Goal: Task Accomplishment & Management: Use online tool/utility

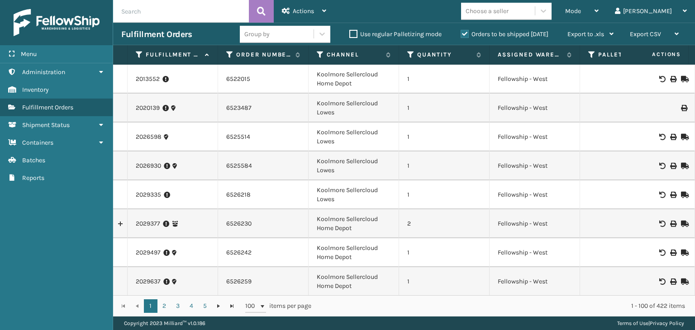
drag, startPoint x: 270, startPoint y: 33, endPoint x: 270, endPoint y: 44, distance: 10.9
click at [270, 33] on div "Group by" at bounding box center [277, 34] width 74 height 15
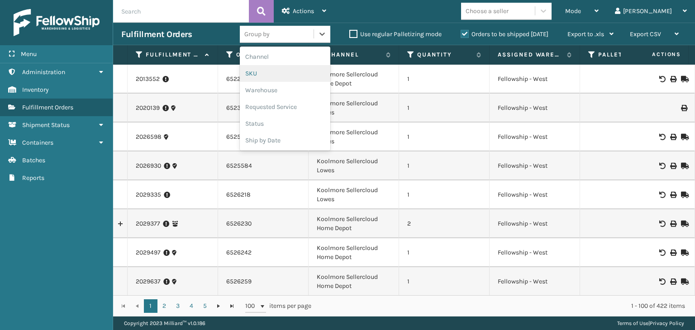
click at [279, 71] on div "SKU" at bounding box center [285, 73] width 90 height 17
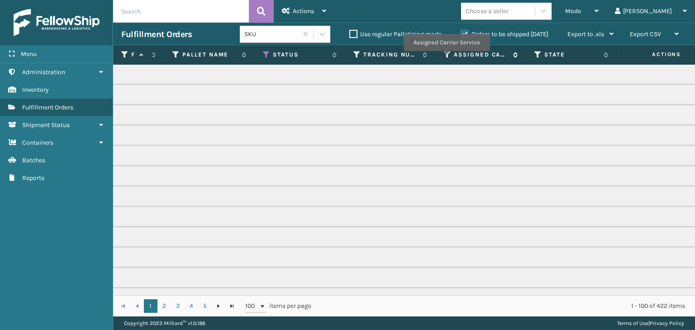
click at [446, 57] on icon at bounding box center [447, 55] width 7 height 8
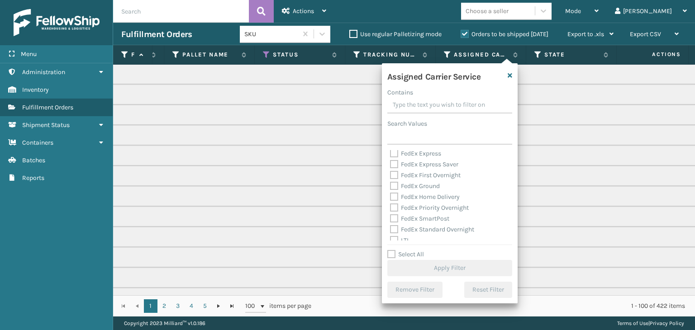
click at [411, 256] on label "Select All" at bounding box center [405, 255] width 37 height 8
click at [411, 250] on input "Select All" at bounding box center [455, 249] width 136 height 1
checkbox input "true"
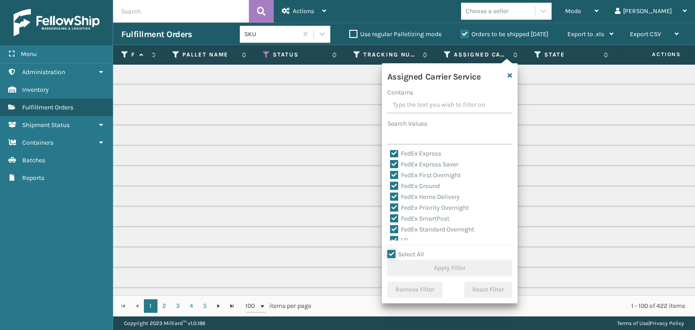
checkbox input "true"
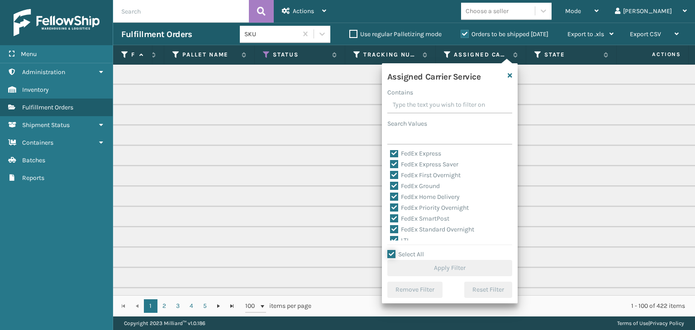
checkbox input "true"
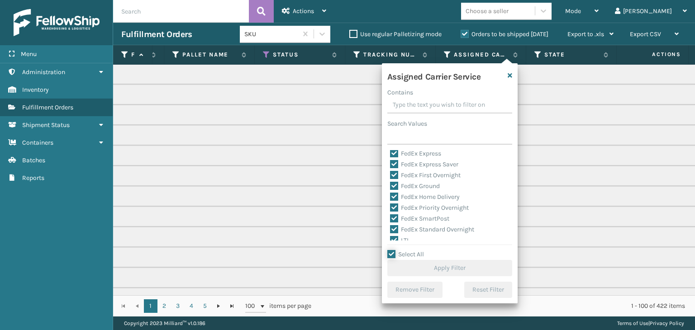
checkbox input "true"
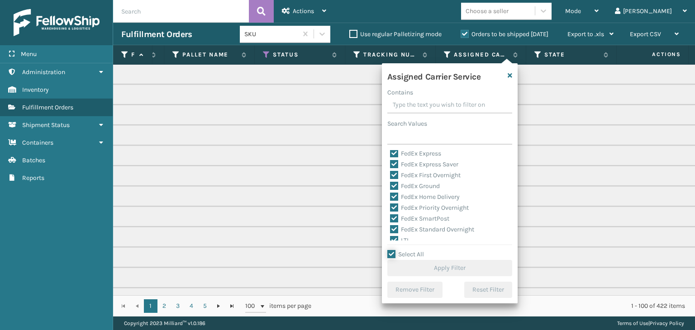
checkbox input "true"
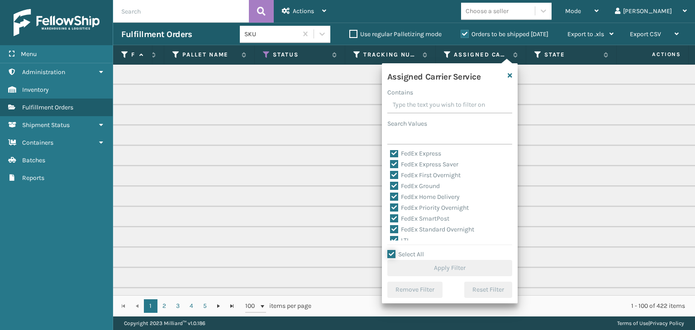
checkbox input "true"
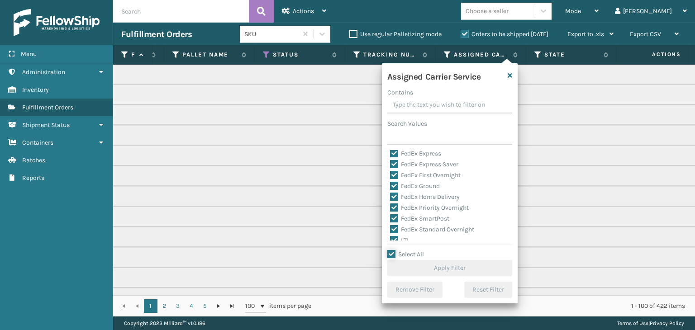
checkbox input "true"
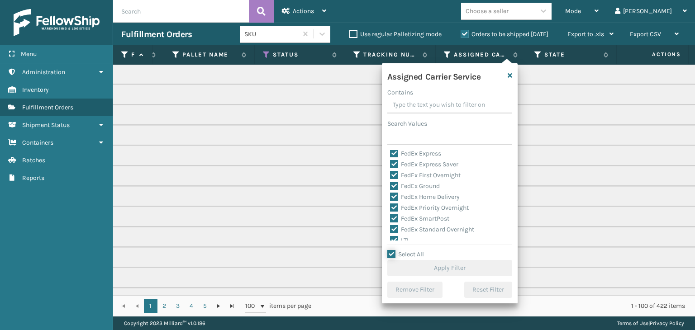
checkbox input "true"
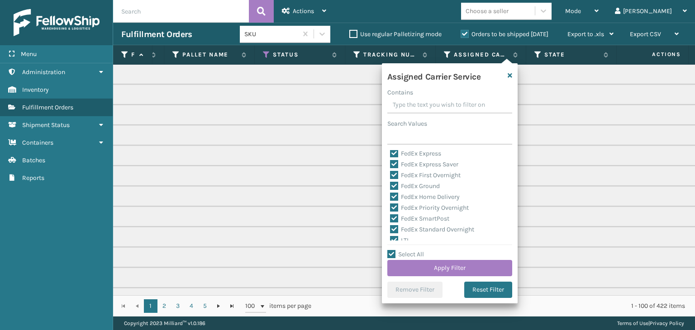
drag, startPoint x: 405, startPoint y: 239, endPoint x: 414, endPoint y: 255, distance: 18.2
click at [407, 243] on div "Assigned Carrier Service Contains Search Values Amazon Transportation Air Amazo…" at bounding box center [450, 183] width 136 height 240
click at [404, 236] on div "LTL" at bounding box center [449, 240] width 119 height 11
click at [404, 237] on label "LTL" at bounding box center [400, 241] width 20 height 8
click at [390, 237] on input "LTL" at bounding box center [390, 238] width 0 height 6
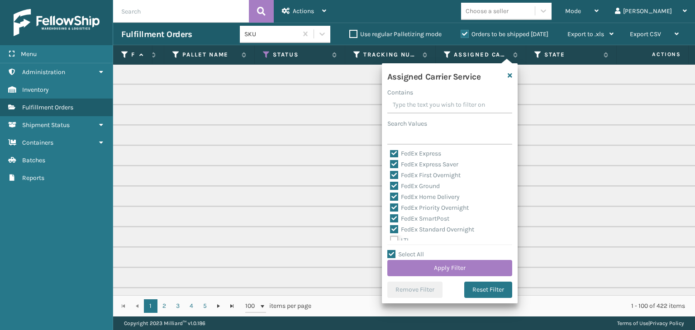
checkbox input "false"
click at [420, 273] on button "Apply Filter" at bounding box center [449, 268] width 125 height 16
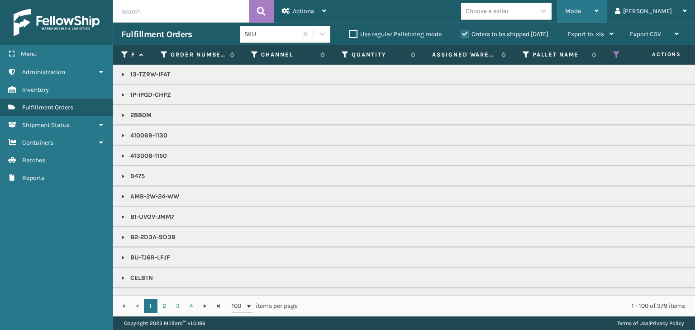
click at [598, 4] on div "Mode" at bounding box center [581, 11] width 33 height 23
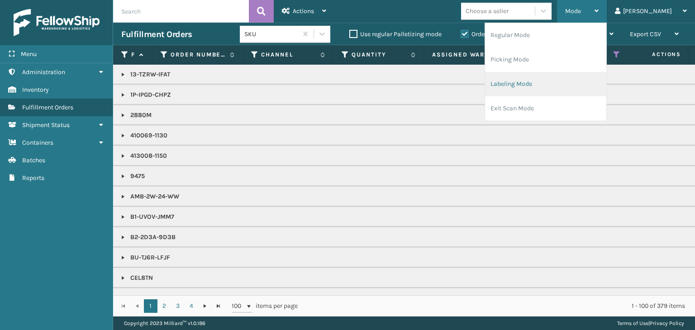
click at [572, 85] on li "Labeling Mode" at bounding box center [545, 84] width 121 height 24
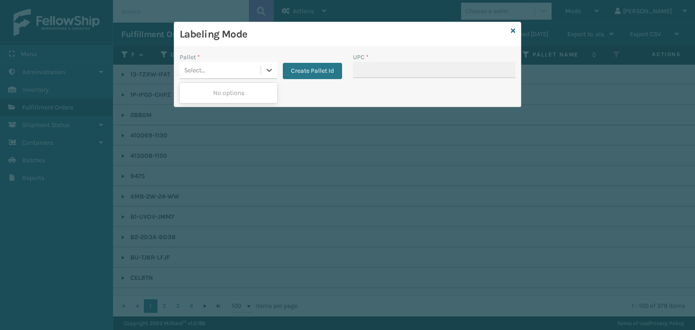
click at [246, 67] on div "Select..." at bounding box center [220, 70] width 81 height 15
click at [318, 78] on button "Create Pallet Id" at bounding box center [312, 71] width 59 height 16
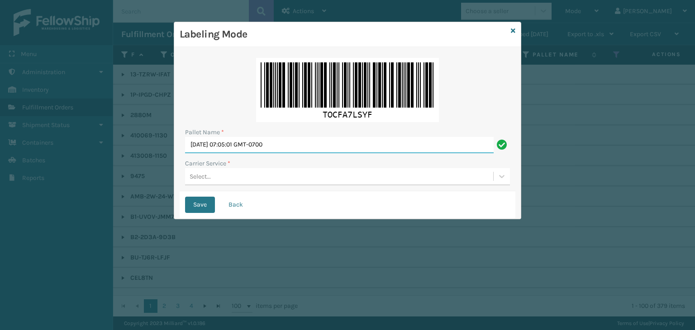
drag, startPoint x: 311, startPoint y: 149, endPoint x: 0, endPoint y: 146, distance: 311.1
click at [0, 146] on div "Labeling Mode Pallet Name * [DATE] 07:05:01 GMT-0700 Carrier Service * Select..…" at bounding box center [347, 165] width 695 height 330
paste input "MTRZ581493"
type input "MTRZ581493"
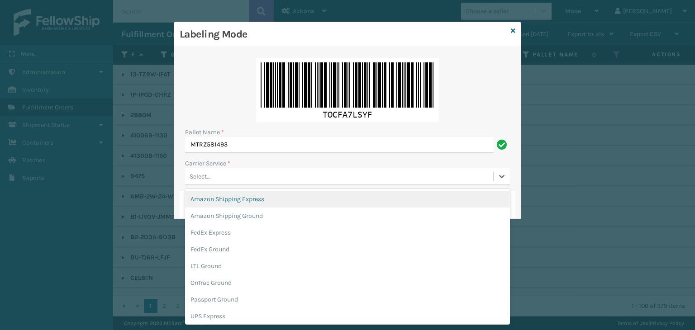
click at [225, 179] on div "Select..." at bounding box center [339, 176] width 308 height 15
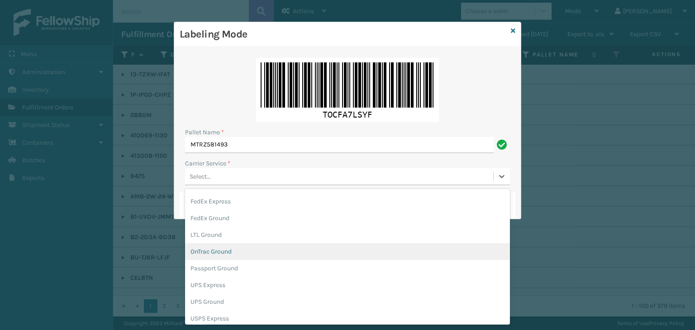
scroll to position [45, 0]
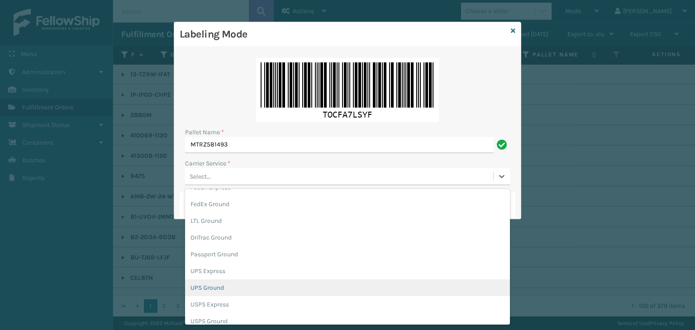
click at [226, 290] on div "UPS Ground" at bounding box center [347, 287] width 325 height 17
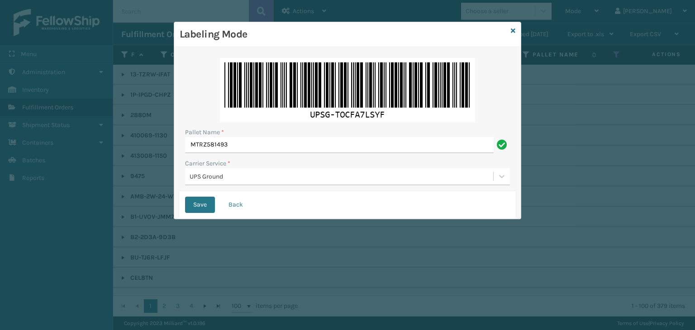
click at [202, 213] on div "Save Back" at bounding box center [348, 204] width 336 height 27
click at [203, 208] on button "Save" at bounding box center [200, 205] width 30 height 16
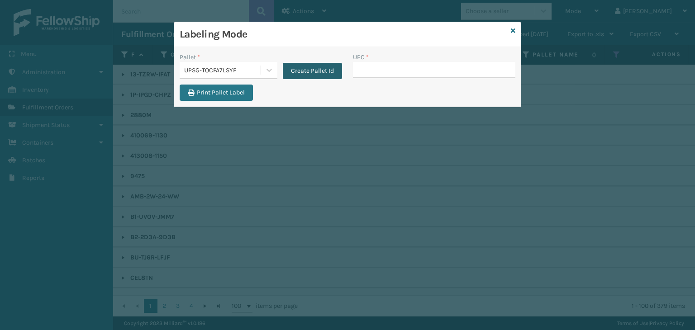
click at [314, 66] on button "Create Pallet Id" at bounding box center [312, 71] width 59 height 16
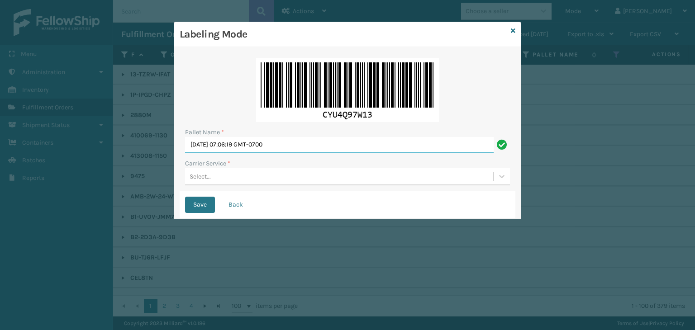
drag, startPoint x: 298, startPoint y: 142, endPoint x: 24, endPoint y: 183, distance: 277.1
click at [0, 146] on div "Labeling Mode Pallet Name * [DATE] 07:06:19 GMT-0700 Carrier Service * Select..…" at bounding box center [347, 165] width 695 height 330
type input "BOXTRUCK"
click at [248, 175] on div "Select..." at bounding box center [339, 176] width 308 height 15
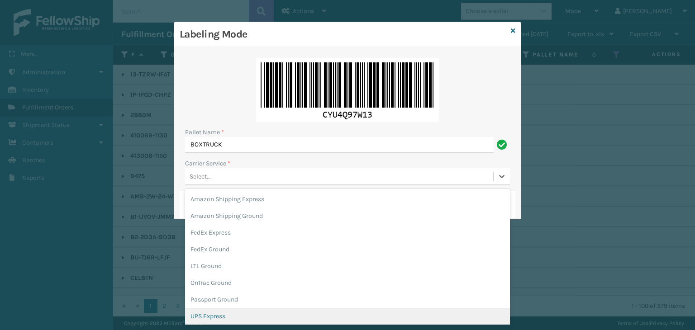
click at [238, 322] on div "UPS Express" at bounding box center [347, 316] width 325 height 17
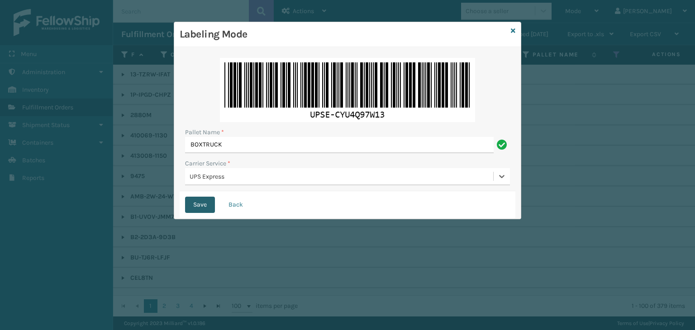
click at [199, 211] on button "Save" at bounding box center [200, 205] width 30 height 16
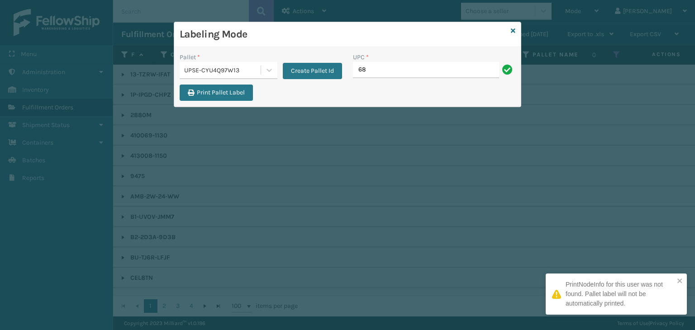
type input "68888027106"
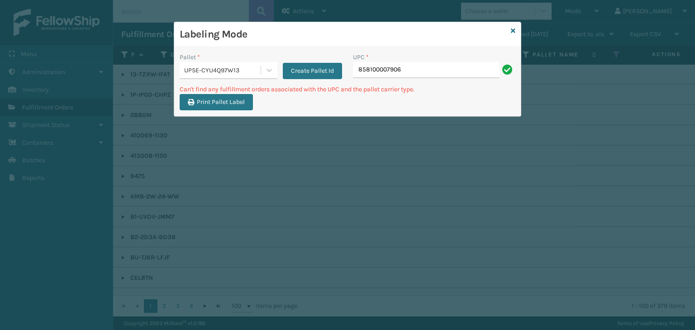
click at [243, 71] on div "UPSE-CYU4Q97W13" at bounding box center [222, 70] width 77 height 9
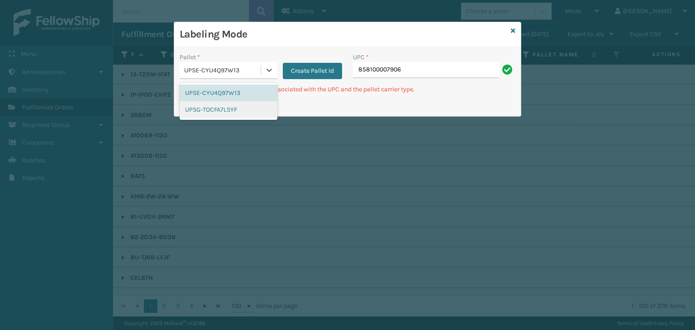
click at [238, 113] on div "UPSG-TOCFA7LSYF" at bounding box center [229, 109] width 98 height 17
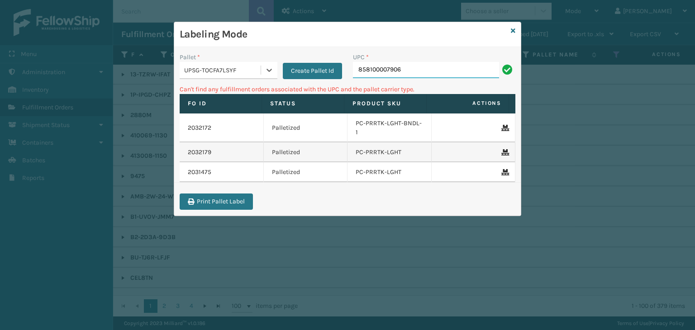
click at [418, 73] on input "858100007906" at bounding box center [426, 70] width 146 height 16
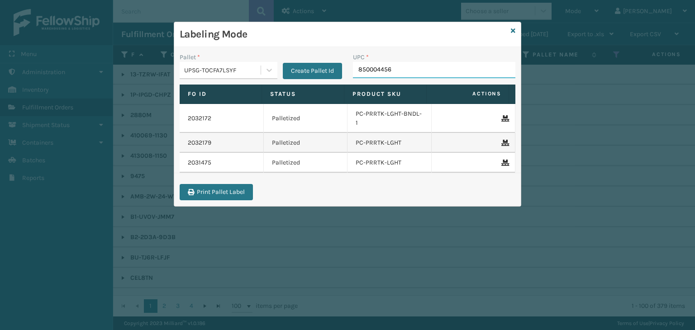
type input "8500044567"
type input "850012486503"
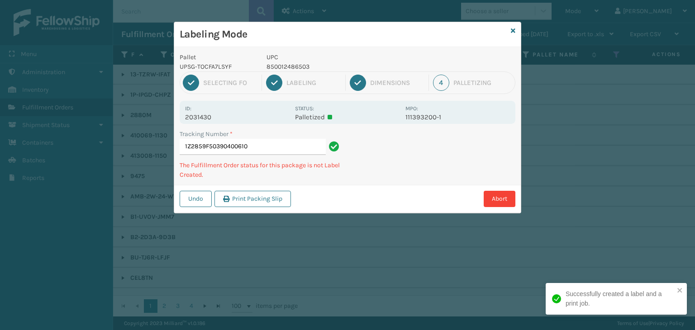
click at [293, 67] on p "850012486503" at bounding box center [332, 66] width 133 height 9
copy p "850012486503"
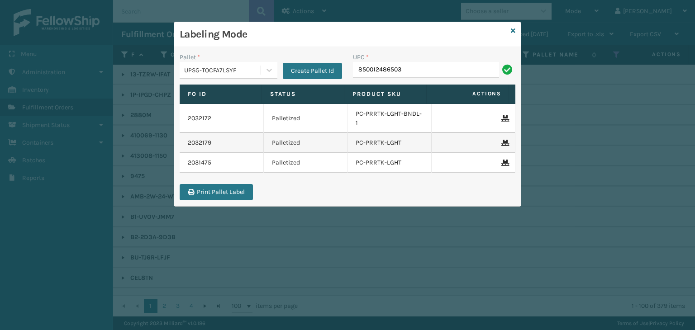
type input "850012486503"
type input "8500"
type input "858100007906"
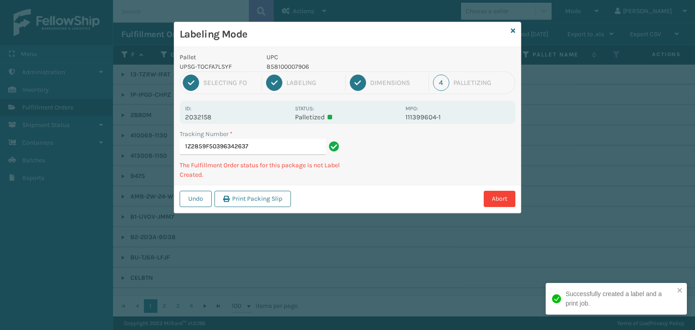
click at [274, 69] on p "858100007906" at bounding box center [332, 66] width 133 height 9
click at [273, 69] on p "858100007906" at bounding box center [332, 66] width 133 height 9
copy p "858100007906"
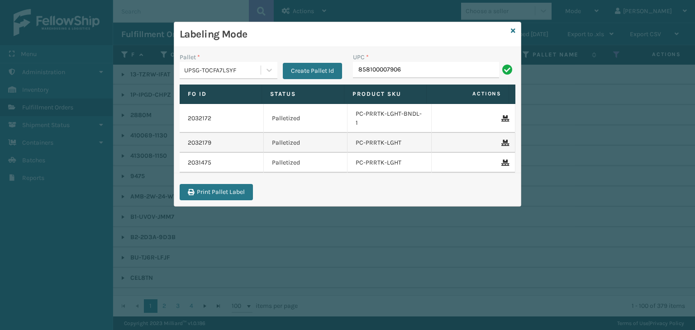
type input "858100007906"
click at [512, 32] on icon at bounding box center [513, 31] width 5 height 6
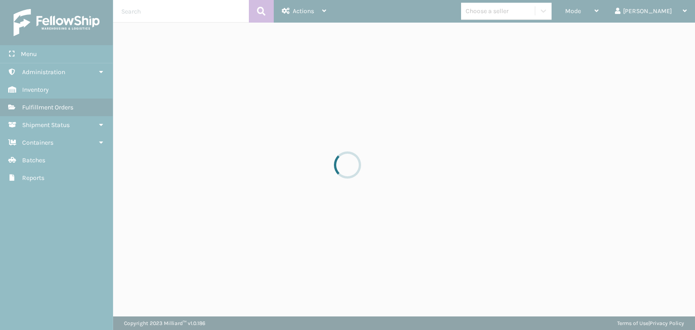
click at [514, 18] on div at bounding box center [347, 165] width 695 height 330
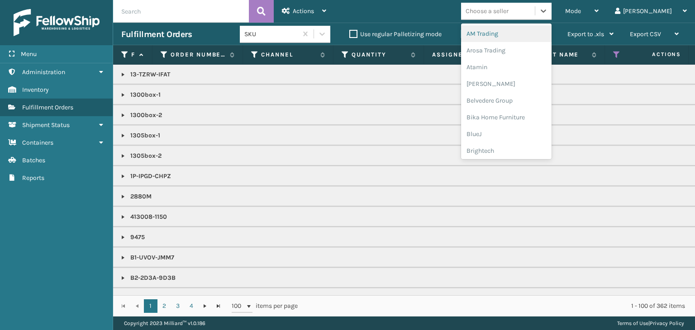
click at [514, 18] on div "Choose a seller" at bounding box center [498, 11] width 74 height 15
type input "LI"
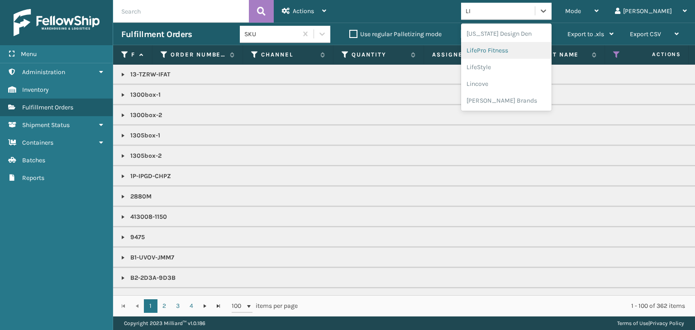
click at [538, 45] on div "LifePro Fitness" at bounding box center [506, 50] width 90 height 17
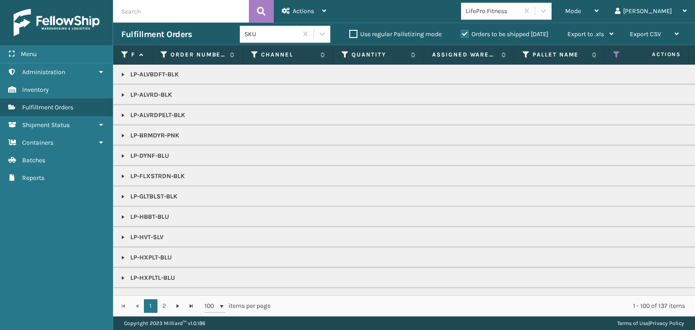
click at [521, 34] on label "Orders to be shipped [DATE]" at bounding box center [504, 34] width 88 height 8
click at [461, 34] on input "Orders to be shipped [DATE]" at bounding box center [460, 32] width 0 height 6
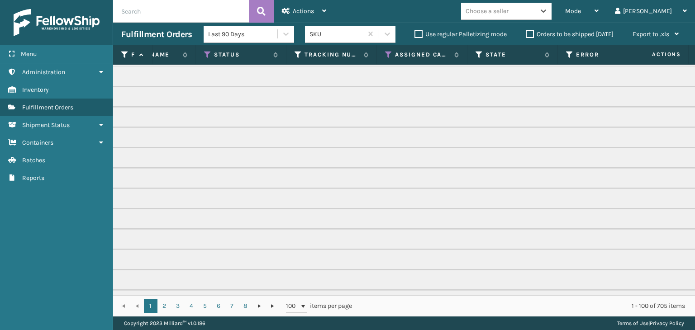
scroll to position [0, 356]
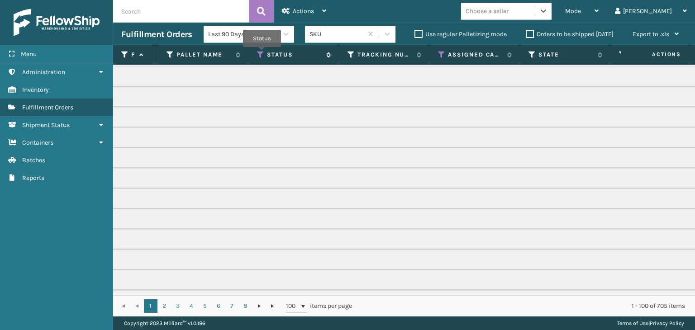
click at [262, 53] on icon at bounding box center [260, 55] width 7 height 8
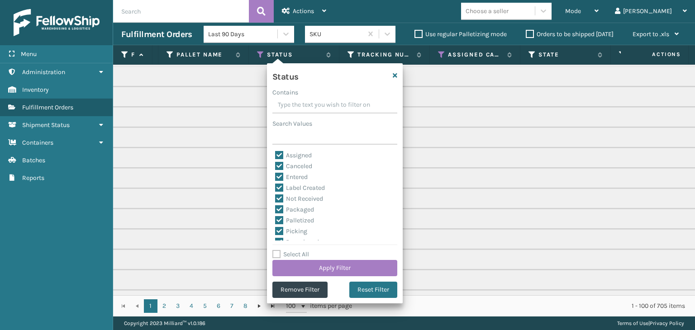
click at [298, 254] on label "Select All" at bounding box center [290, 255] width 37 height 8
click at [298, 250] on input "Select All" at bounding box center [340, 249] width 136 height 1
checkbox input "true"
click at [298, 254] on label "Select All" at bounding box center [290, 255] width 37 height 8
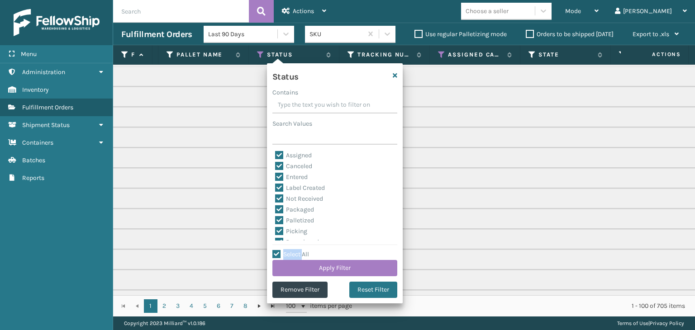
click at [298, 250] on input "Select All" at bounding box center [340, 249] width 136 height 1
checkbox input "false"
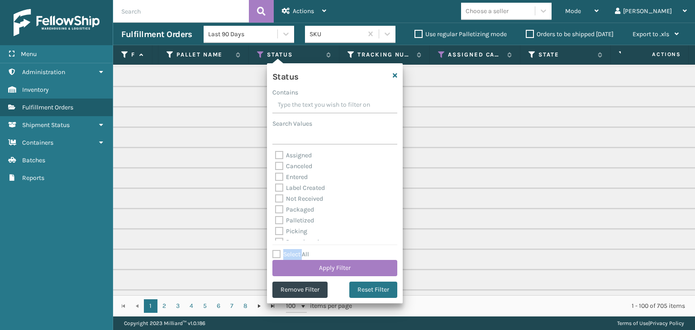
checkbox input "false"
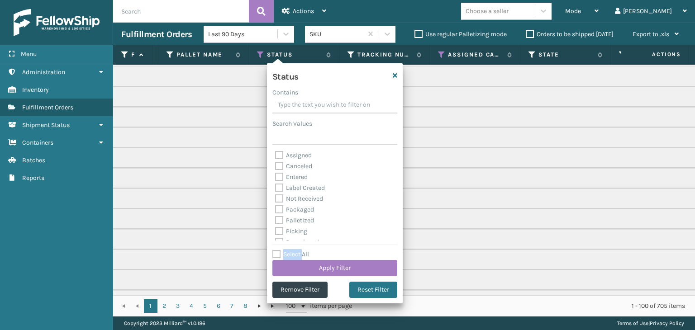
checkbox input "false"
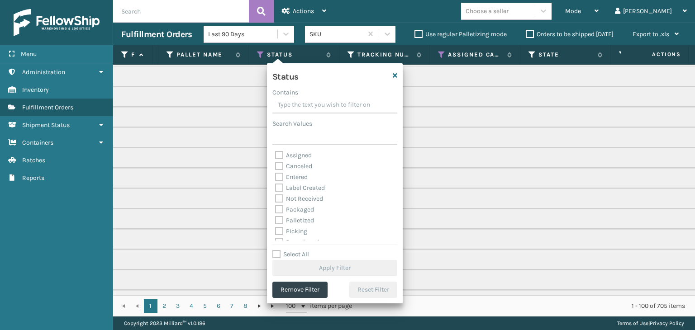
click at [291, 232] on label "Picking" at bounding box center [291, 231] width 32 height 8
click at [275, 232] on input "Picking" at bounding box center [275, 229] width 0 height 6
checkbox input "true"
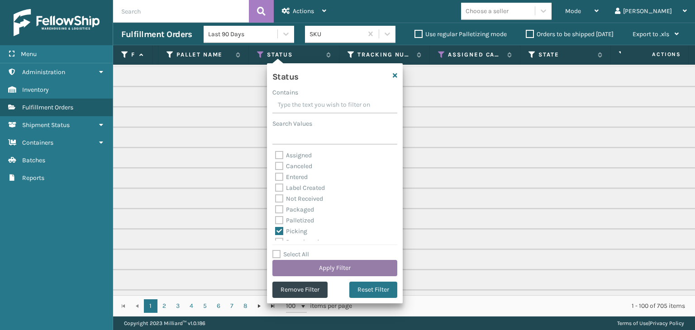
click at [341, 268] on button "Apply Filter" at bounding box center [334, 268] width 125 height 16
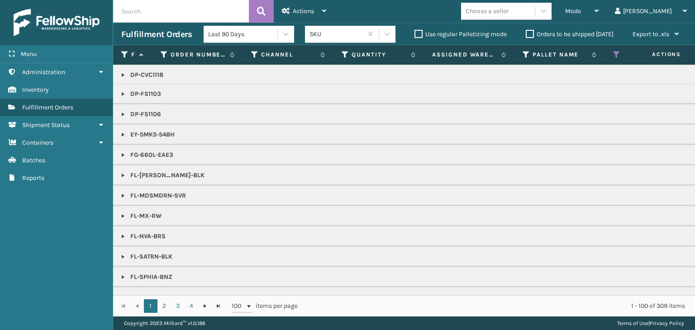
scroll to position [362, 0]
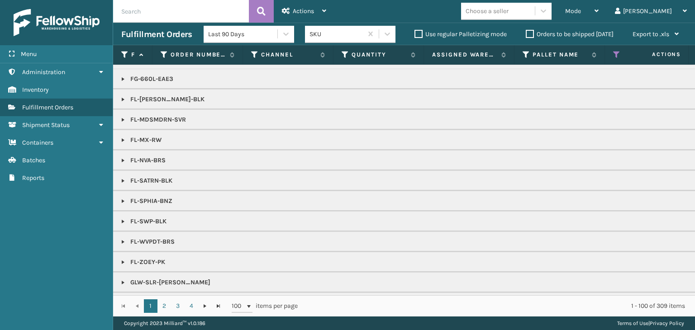
click at [508, 13] on div "Choose a seller" at bounding box center [486, 10] width 43 height 9
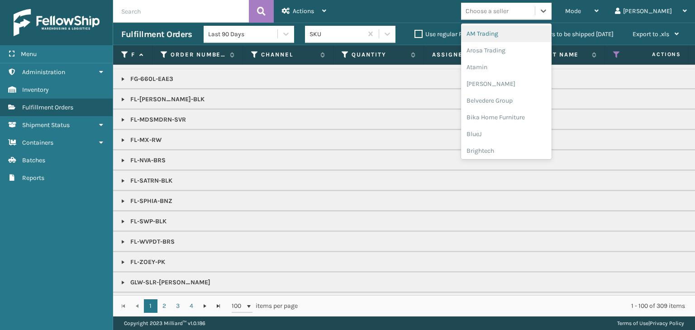
type input "LI"
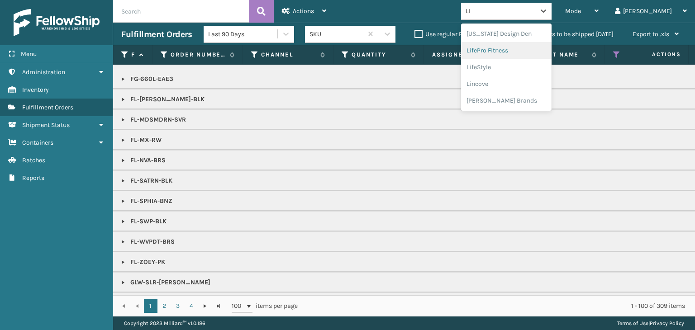
click at [533, 51] on div "LifePro Fitness" at bounding box center [506, 50] width 90 height 17
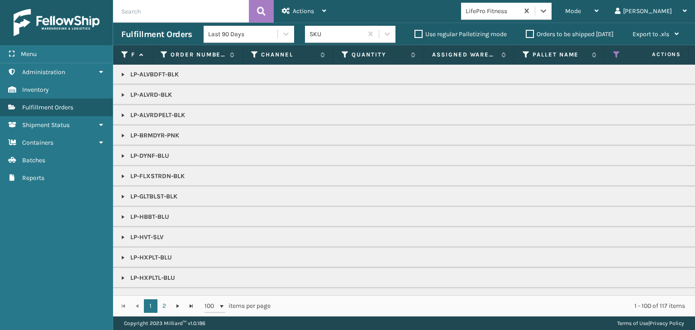
drag, startPoint x: 123, startPoint y: 95, endPoint x: 125, endPoint y: 99, distance: 5.5
click at [123, 95] on link at bounding box center [122, 94] width 7 height 7
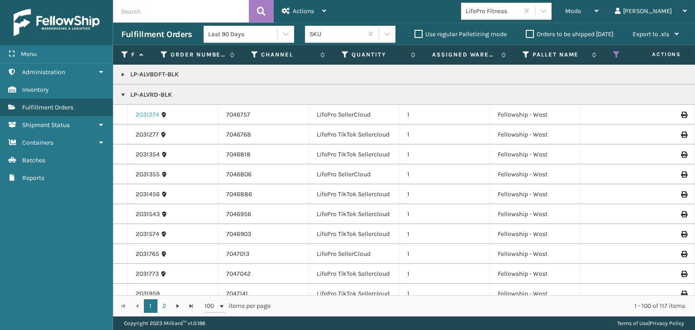
click at [151, 115] on link "2031274" at bounding box center [148, 114] width 24 height 9
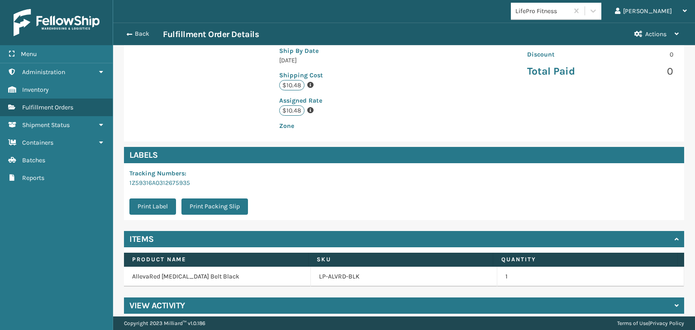
scroll to position [204, 0]
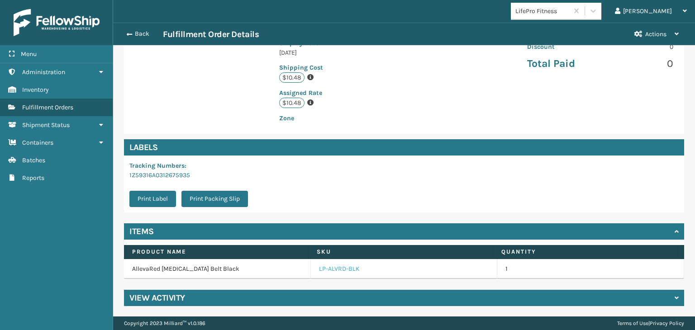
click at [335, 266] on link "LP-ALVRD-BLK" at bounding box center [339, 269] width 41 height 9
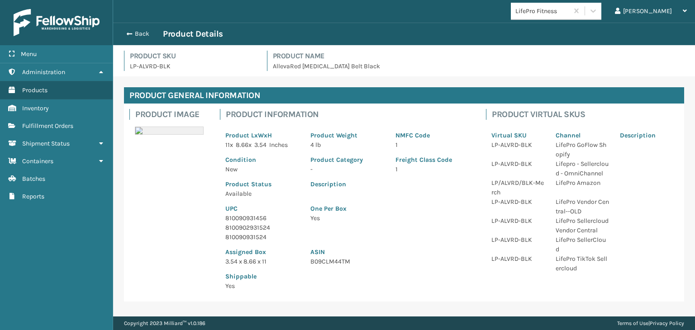
click at [250, 217] on p "810090931456" at bounding box center [262, 217] width 74 height 9
copy p "810090931456"
click at [137, 36] on button "Back" at bounding box center [142, 34] width 42 height 8
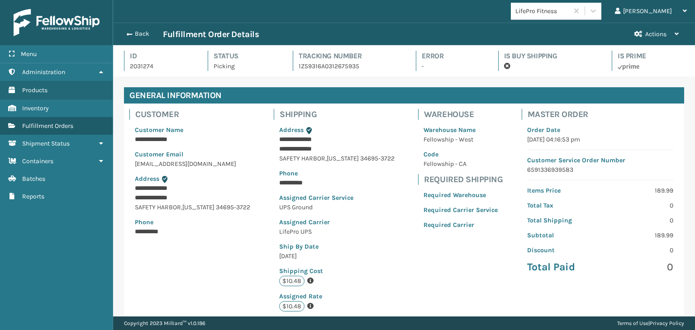
click at [137, 36] on button "Back" at bounding box center [142, 34] width 42 height 8
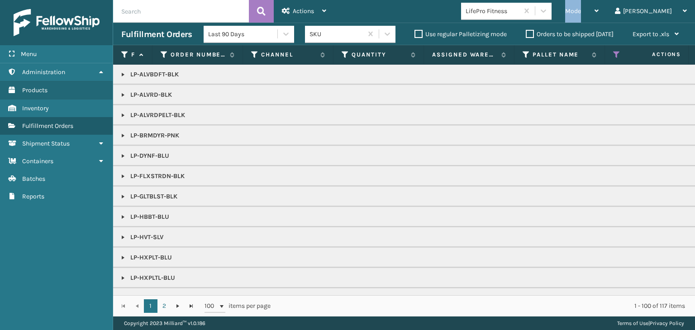
click at [581, 13] on span "Mode" at bounding box center [573, 11] width 16 height 8
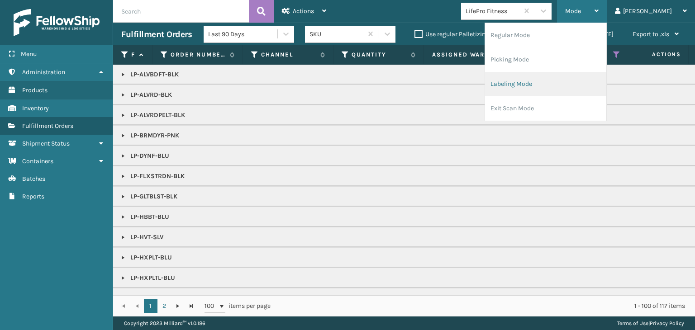
click at [568, 86] on li "Labeling Mode" at bounding box center [545, 84] width 121 height 24
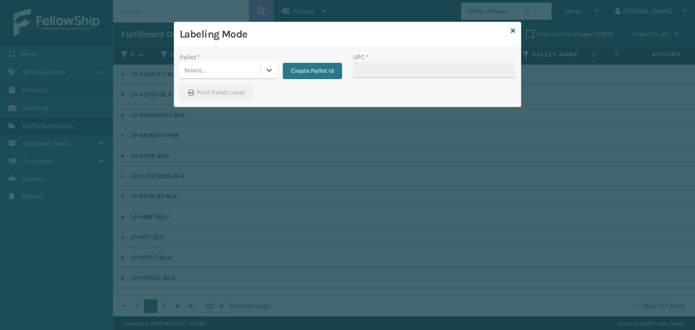
click at [194, 64] on div "Select..." at bounding box center [220, 70] width 81 height 15
click at [215, 107] on div "UPSG-TOCFA7LSYF" at bounding box center [229, 109] width 98 height 17
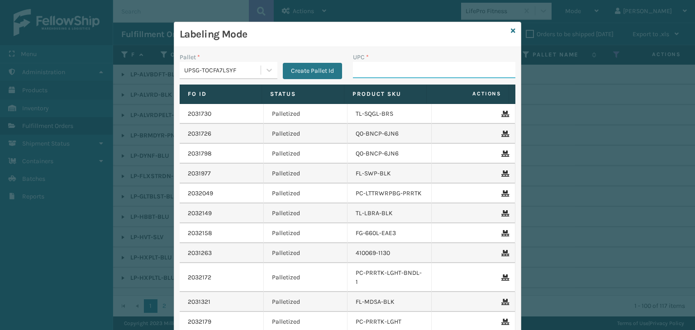
click at [372, 76] on input "UPC *" at bounding box center [434, 70] width 162 height 16
paste input "810090931456"
type input "810090931456"
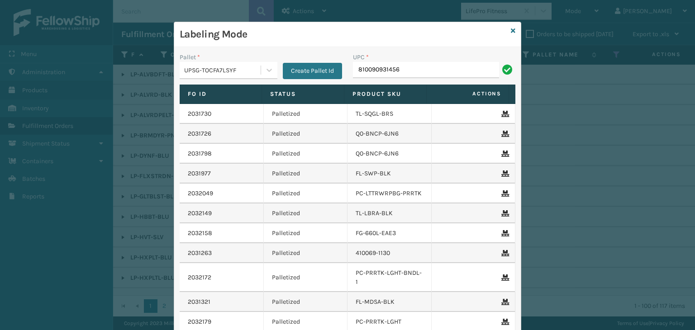
type input "810090931456"
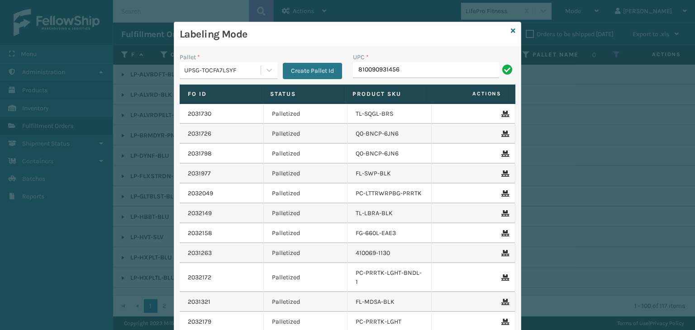
type input "810090931456"
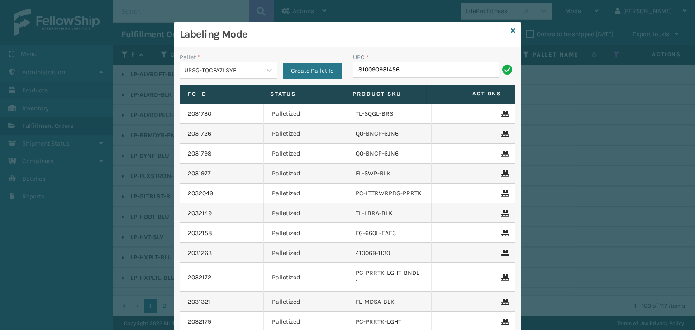
type input "810090931456"
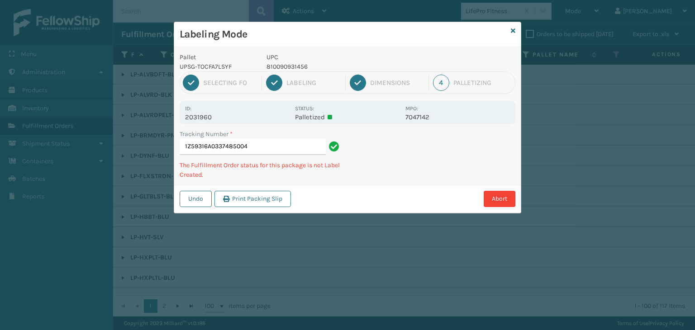
type input "1Z59316A0337485004810090931456"
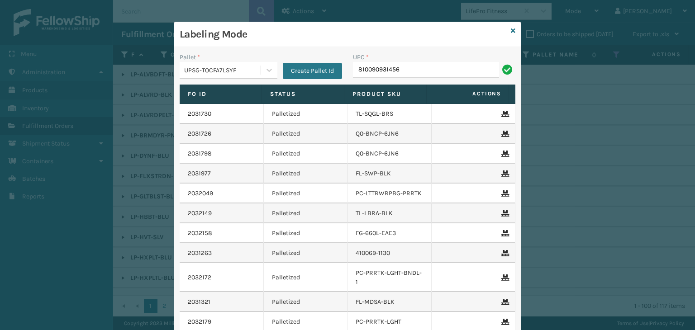
type input "810090931456"
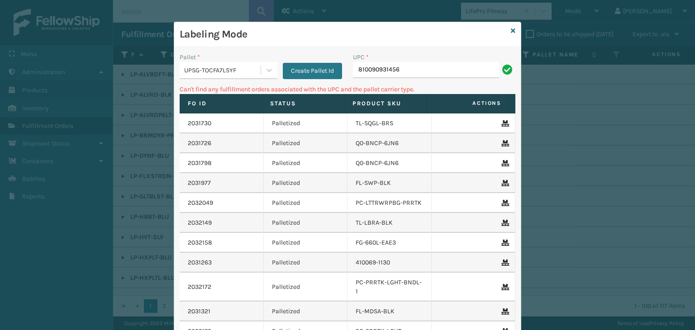
click at [231, 68] on div "UPSG-TOCFA7LSYF" at bounding box center [222, 70] width 77 height 9
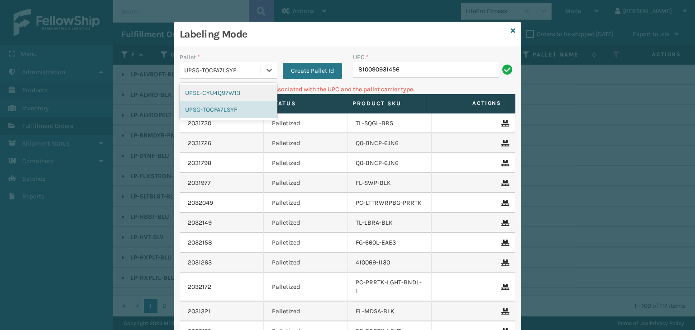
click at [204, 96] on div "UPSE-CYU4Q97W13" at bounding box center [229, 93] width 98 height 17
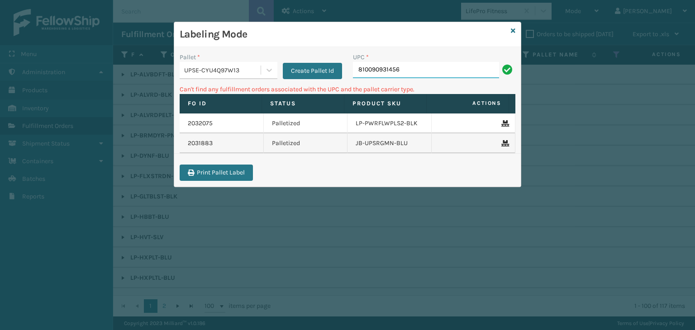
click at [393, 69] on input "810090931456" at bounding box center [426, 70] width 146 height 16
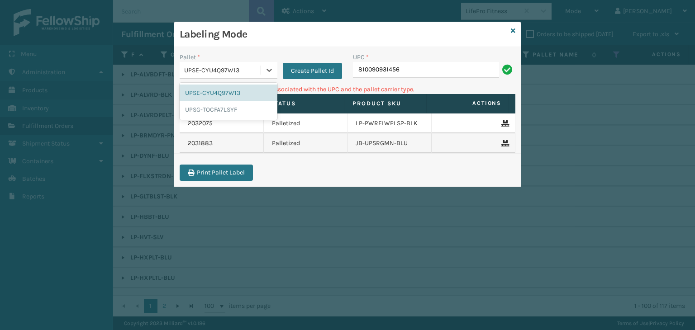
click at [249, 68] on div "UPSE-CYU4Q97W13" at bounding box center [222, 70] width 77 height 9
click at [228, 110] on div "UPSG-TOCFA7LSYF" at bounding box center [229, 109] width 98 height 17
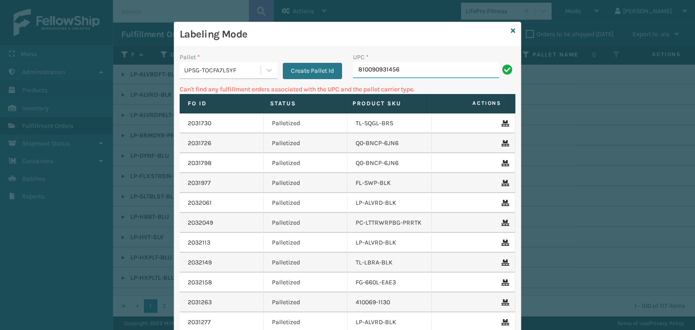
click at [450, 71] on input "810090931456" at bounding box center [426, 70] width 146 height 16
click at [291, 65] on button "Create Pallet Id" at bounding box center [312, 71] width 59 height 16
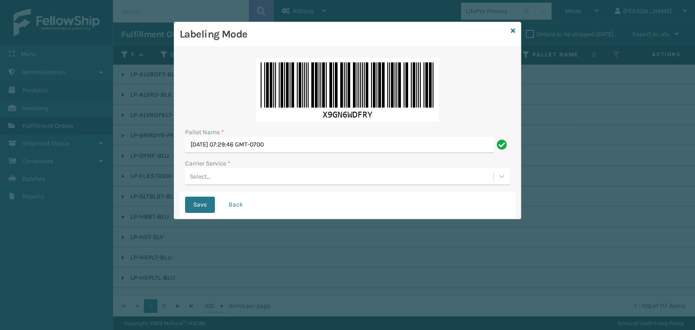
click at [315, 136] on div "Pallet Name *" at bounding box center [347, 132] width 325 height 9
drag, startPoint x: 317, startPoint y: 142, endPoint x: 137, endPoint y: 123, distance: 181.0
click at [137, 123] on div "Labeling Mode Pallet Name * [DATE] 07:29:46 GMT-0700 Carrier Service * Select..…" at bounding box center [347, 165] width 695 height 330
paste input "FDXU535546"
type input "FDXU535546"
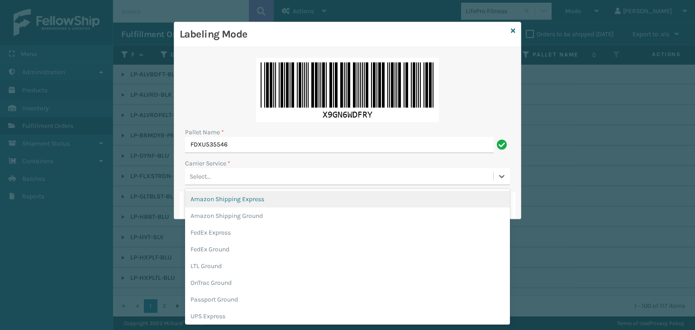
click at [263, 180] on div "Select..." at bounding box center [339, 176] width 308 height 15
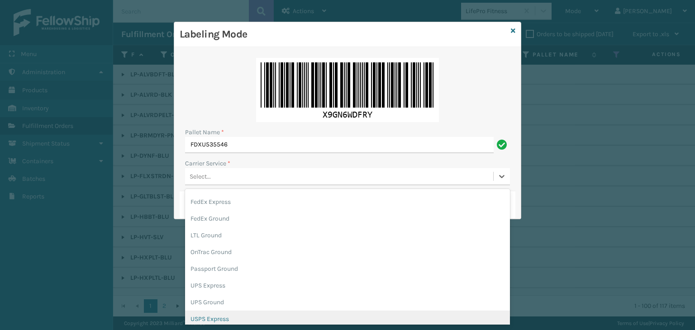
scroll to position [45, 0]
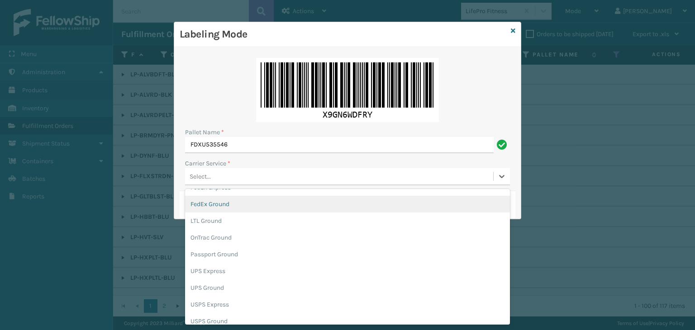
click at [237, 206] on div "FedEx Ground" at bounding box center [347, 204] width 325 height 17
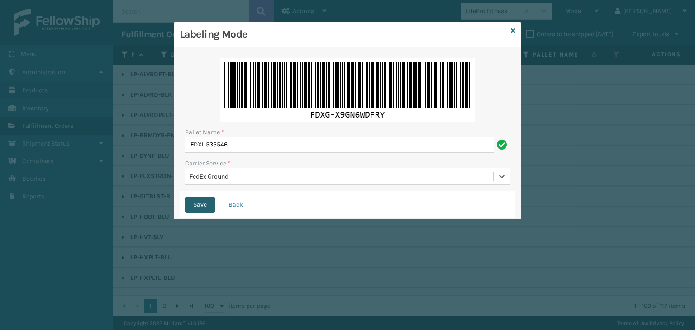
click at [200, 207] on button "Save" at bounding box center [200, 205] width 30 height 16
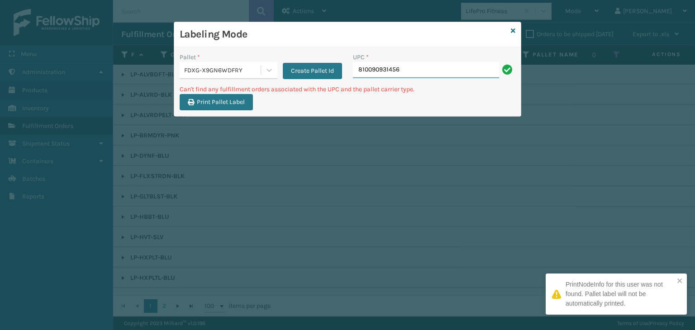
drag, startPoint x: 421, startPoint y: 67, endPoint x: 159, endPoint y: 89, distance: 262.8
click at [159, 89] on div "Labeling Mode Pallet * FDXG-X9GN6WDFRY Create Pallet Id UPC * 810090931456 Can'…" at bounding box center [347, 165] width 695 height 330
click at [199, 67] on div "FDXG-X9GN6WDFRY" at bounding box center [222, 70] width 77 height 9
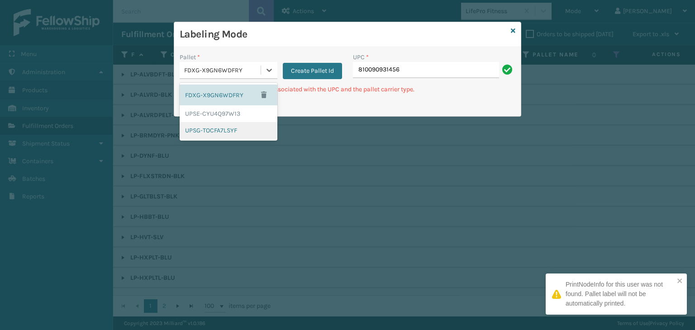
click at [215, 128] on div "UPSG-TOCFA7LSYF" at bounding box center [229, 130] width 98 height 17
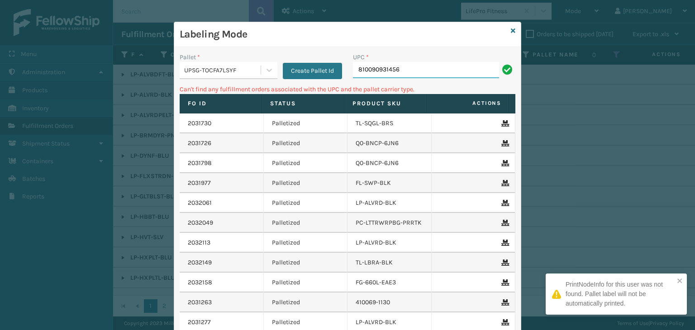
drag, startPoint x: 427, startPoint y: 71, endPoint x: 284, endPoint y: 59, distance: 143.4
click at [284, 59] on div "Pallet * UPSG-TOCFA7LSYF Create Pallet Id UPC * 810090931456" at bounding box center [347, 68] width 346 height 32
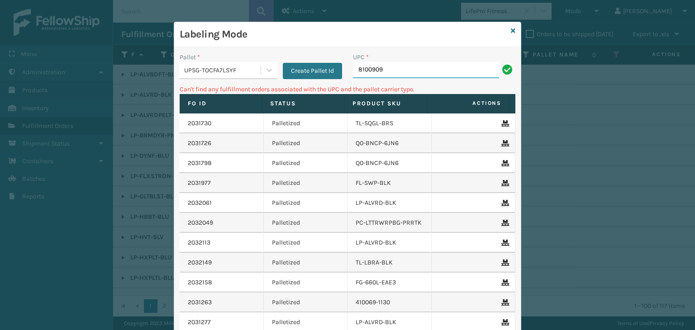
type input "81009093"
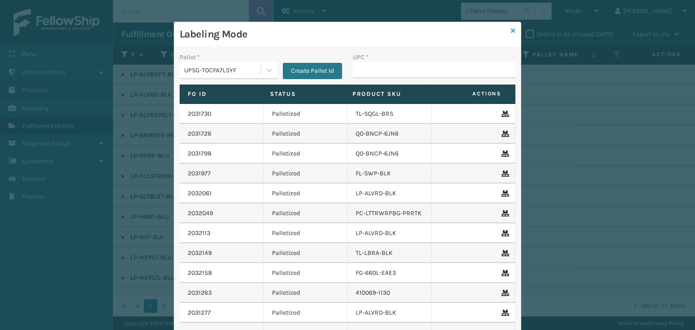
click at [511, 31] on icon at bounding box center [513, 31] width 5 height 6
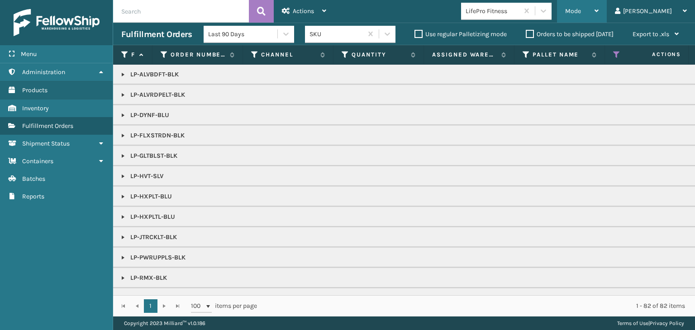
click at [598, 9] on div "Mode" at bounding box center [581, 11] width 33 height 23
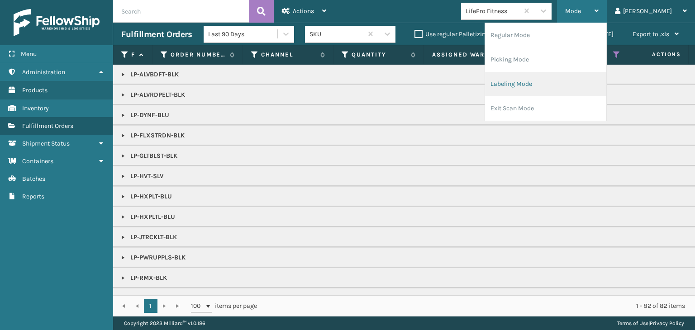
click at [601, 76] on li "Labeling Mode" at bounding box center [545, 84] width 121 height 24
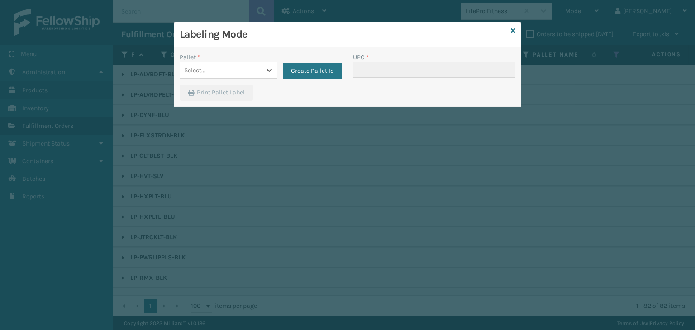
click at [248, 67] on div "Select..." at bounding box center [220, 70] width 81 height 15
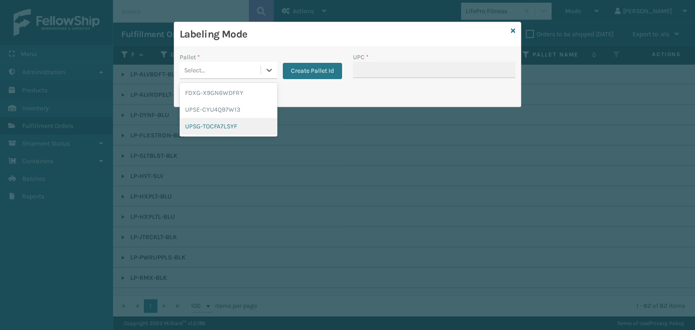
click at [222, 129] on div "UPSG-TOCFA7LSYF" at bounding box center [229, 126] width 98 height 17
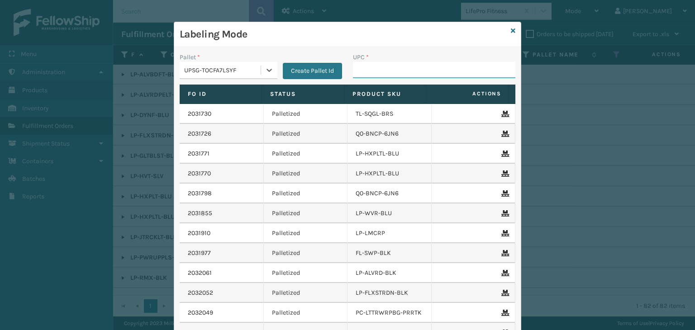
click at [413, 75] on input "UPC *" at bounding box center [434, 70] width 162 height 16
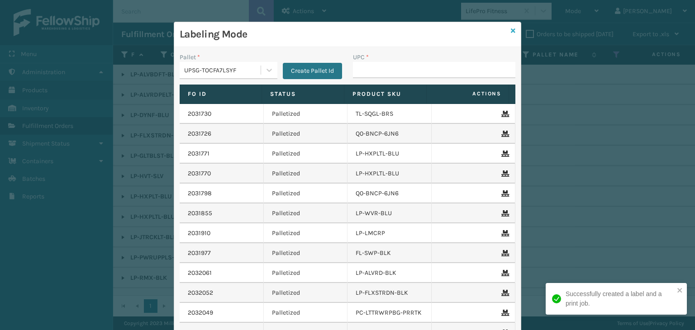
click at [511, 31] on icon at bounding box center [513, 31] width 5 height 6
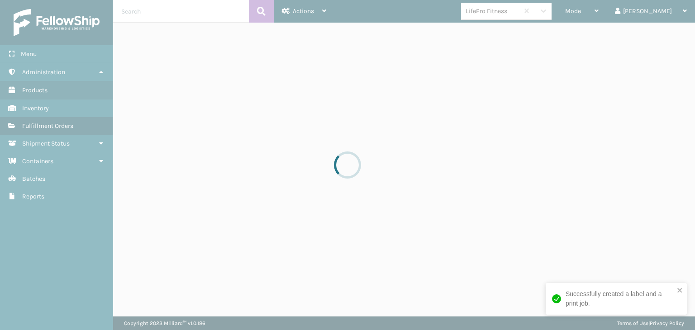
click at [521, 2] on div at bounding box center [347, 165] width 695 height 330
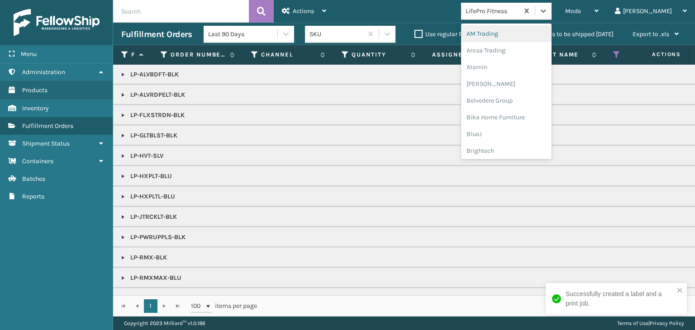
click at [519, 8] on div "LifePro Fitness" at bounding box center [492, 10] width 54 height 9
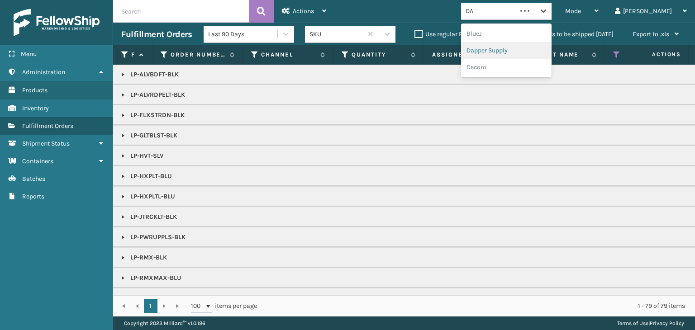
type input "DA"
click at [518, 46] on th "Pallet Name" at bounding box center [559, 54] width 90 height 19
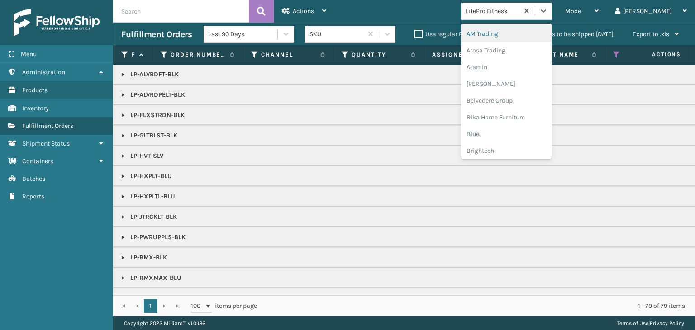
click at [516, 6] on div "LifePro Fitness" at bounding box center [492, 10] width 54 height 9
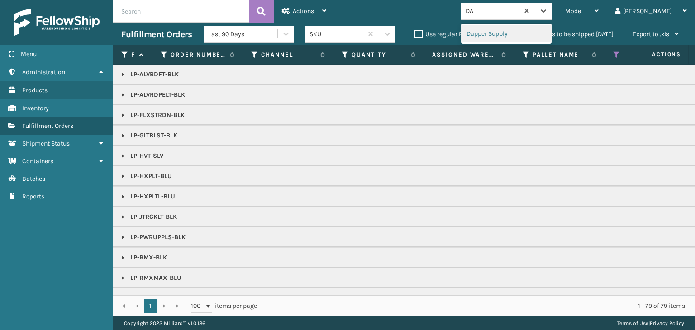
type input "DA"
click at [525, 50] on th "Pallet Name" at bounding box center [559, 54] width 90 height 19
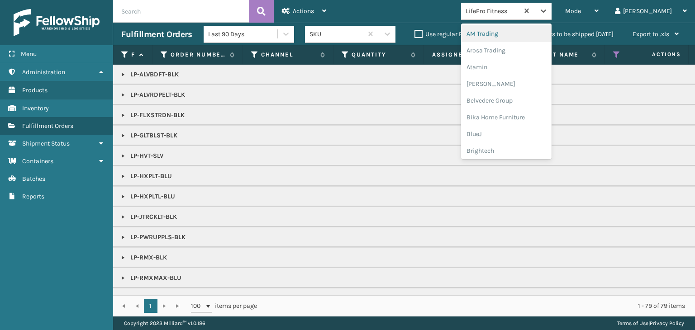
click at [519, 9] on div "LifePro Fitness" at bounding box center [492, 10] width 54 height 9
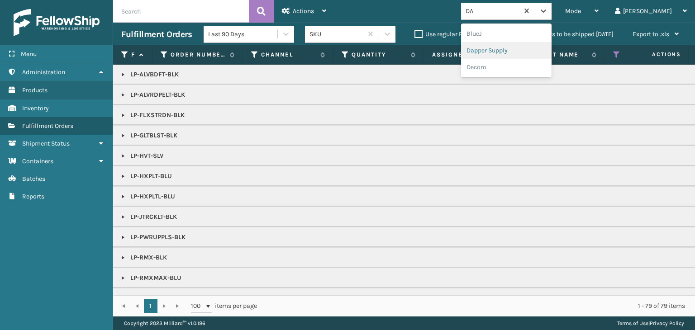
type input "DA"
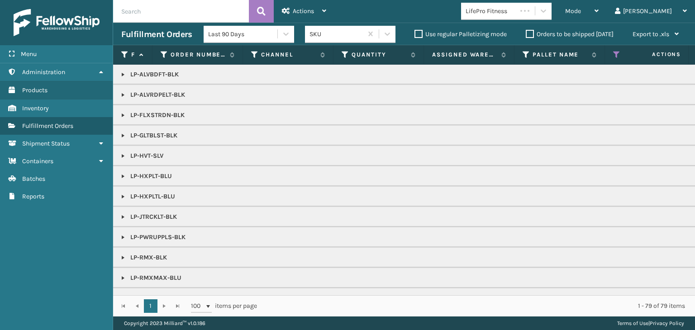
click at [537, 45] on th "Pallet Name" at bounding box center [559, 54] width 90 height 19
click at [519, 14] on div "LifePro Fitness" at bounding box center [492, 10] width 54 height 9
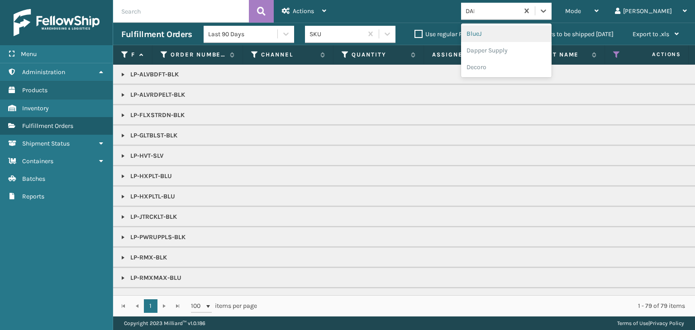
type input "[PERSON_NAME]"
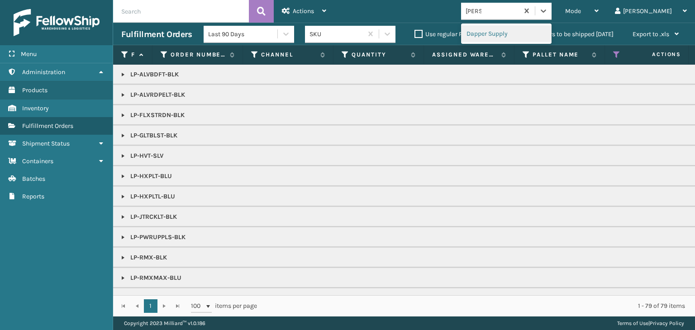
click at [545, 32] on div "Dapper Supply" at bounding box center [506, 33] width 90 height 17
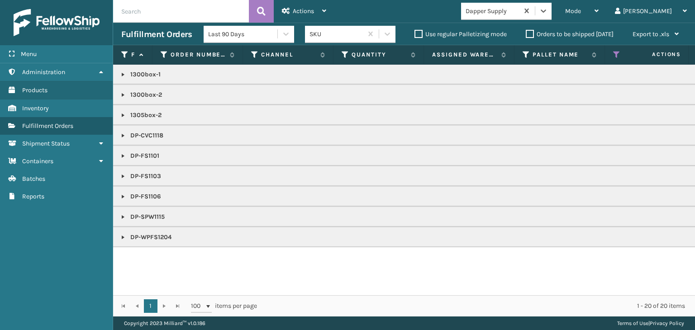
click at [121, 75] on link at bounding box center [122, 74] width 7 height 7
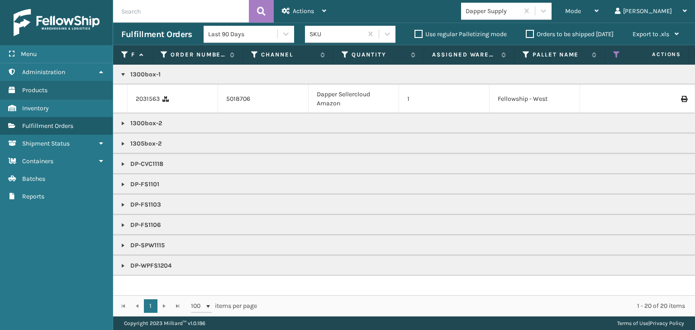
click at [125, 124] on link at bounding box center [122, 123] width 7 height 7
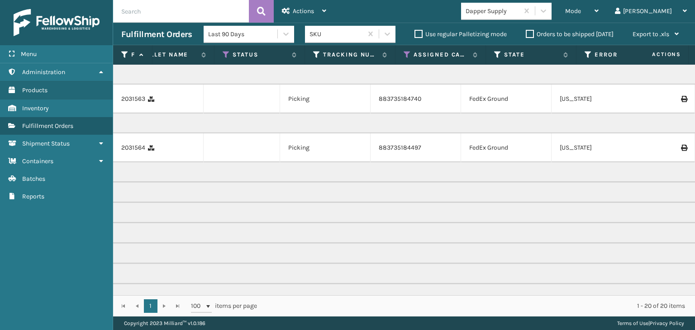
scroll to position [0, 0]
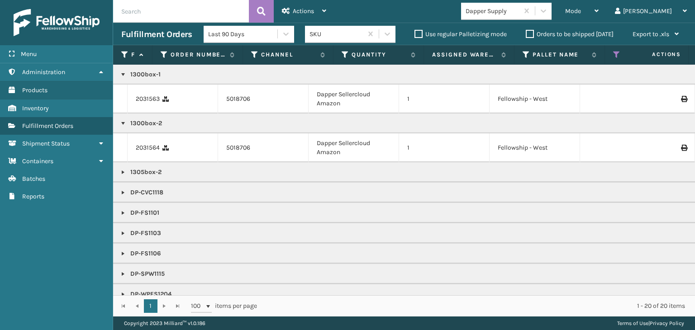
click at [126, 170] on link at bounding box center [122, 172] width 7 height 7
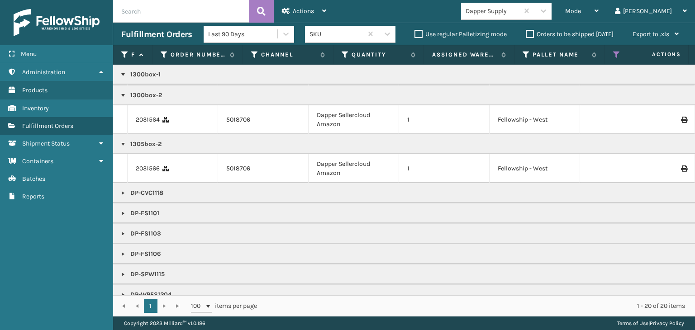
scroll to position [43, 0]
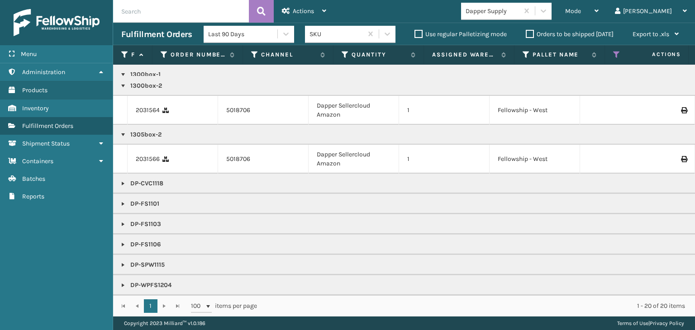
drag, startPoint x: 337, startPoint y: 295, endPoint x: 534, endPoint y: 302, distance: 196.4
click at [559, 308] on div "1 1 100 items per page 1 - 20 of 20 items" at bounding box center [404, 305] width 582 height 21
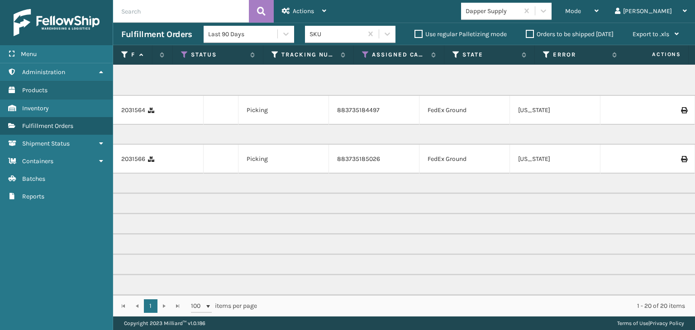
scroll to position [0, 434]
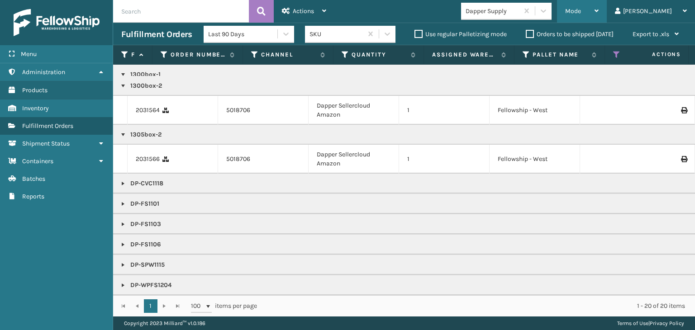
click at [598, 9] on div "Mode Regular Mode Picking Mode Labeling Mode Exit Scan Mode" at bounding box center [582, 11] width 50 height 23
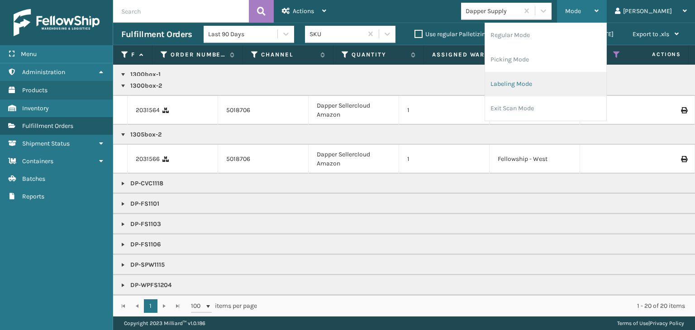
click at [540, 88] on li "Labeling Mode" at bounding box center [545, 84] width 121 height 24
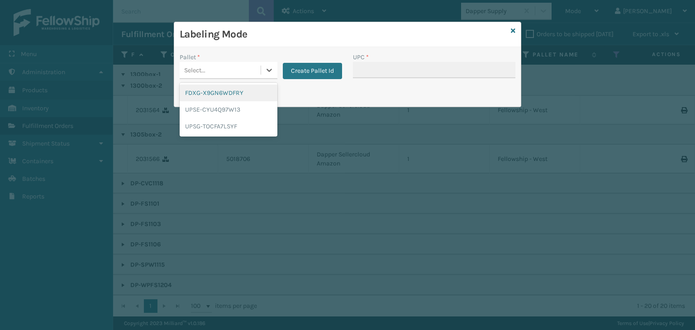
click at [220, 67] on div "Select..." at bounding box center [220, 70] width 81 height 15
click at [203, 128] on div "UPSG-TOCFA7LSYF" at bounding box center [229, 126] width 98 height 17
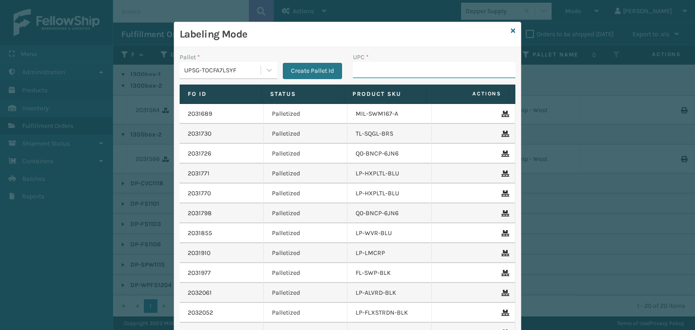
click at [374, 66] on input "UPC *" at bounding box center [434, 70] width 162 height 16
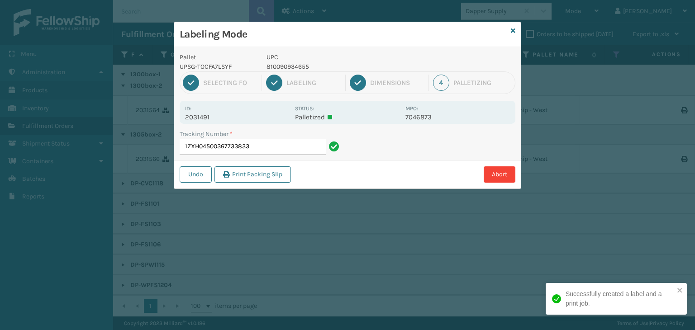
click at [294, 69] on p "810090934655" at bounding box center [332, 66] width 133 height 9
copy p "810090934655"
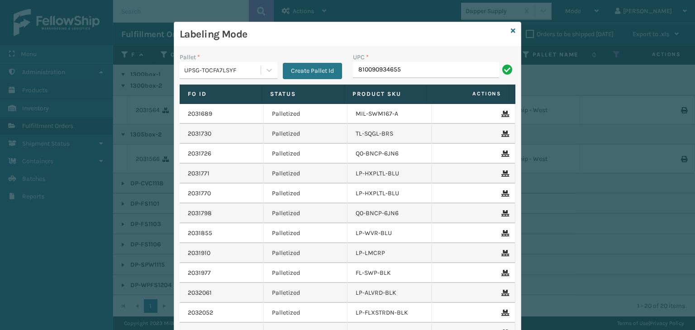
type input "810090934655"
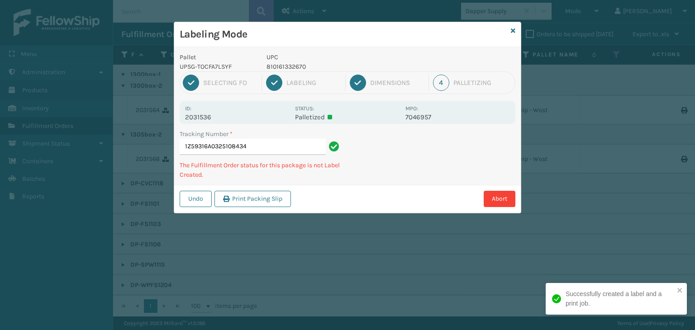
click at [289, 67] on p "810161332670" at bounding box center [332, 66] width 133 height 9
copy p "810161332670"
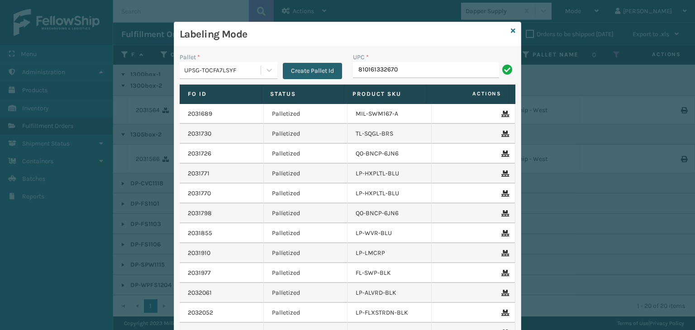
type input "810161332670"
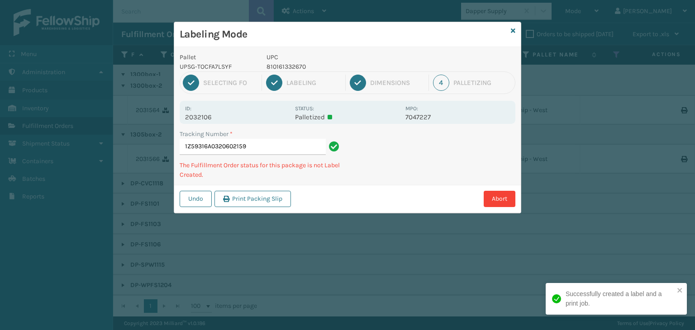
type input "1Z59316A0320602159810161332670"
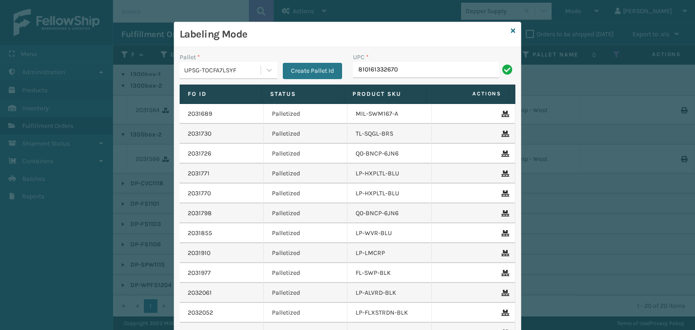
type input "810161332670"
click at [382, 74] on input "810161332670810161332670810161332670810161332670810161332670" at bounding box center [426, 70] width 146 height 16
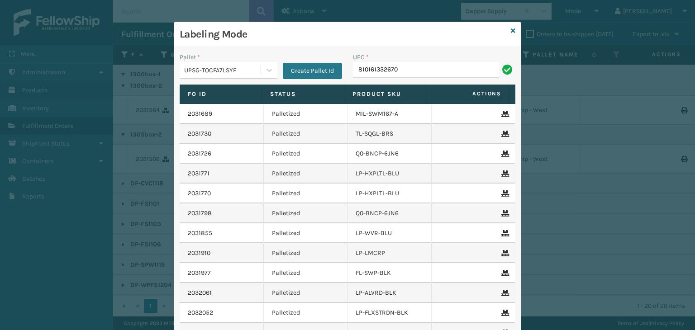
type input "810161332670"
paste input "810161332670"
type input "810161332670"
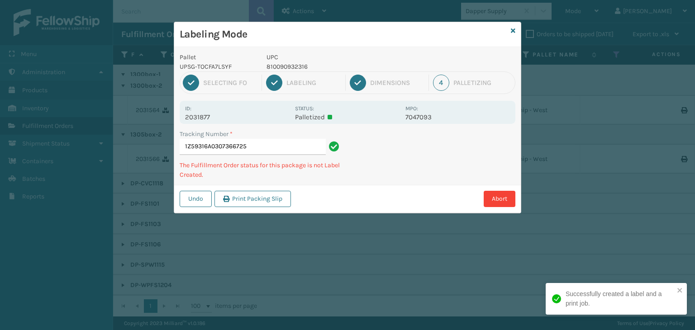
click at [294, 66] on p "810090932316" at bounding box center [332, 66] width 133 height 9
copy p "810090932316"
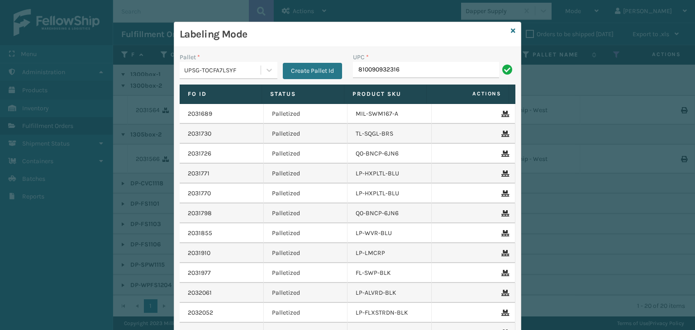
type input "810090932316"
type input "LP-RMXPLS-BLU"
type input "LP-HVT-BLK"
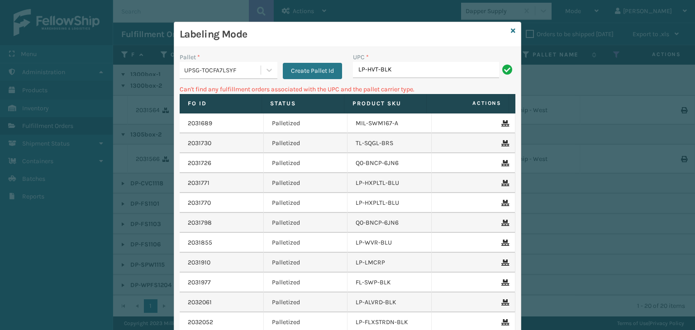
drag, startPoint x: 413, startPoint y: 73, endPoint x: 222, endPoint y: 76, distance: 190.9
click at [222, 76] on div "Pallet * UPSG-TOCFA7LSYF Create Pallet Id UPC * LP-HVT-BLK" at bounding box center [347, 68] width 346 height 32
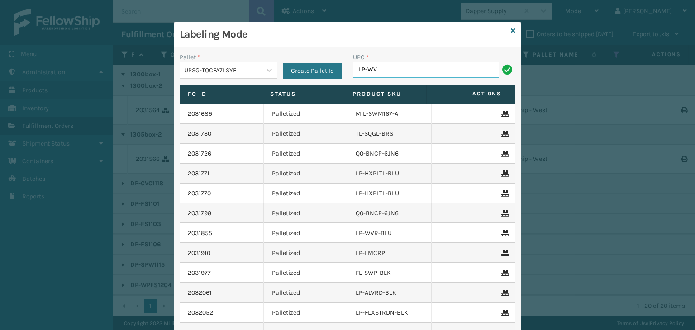
type input "LP-WVR-PRPL"
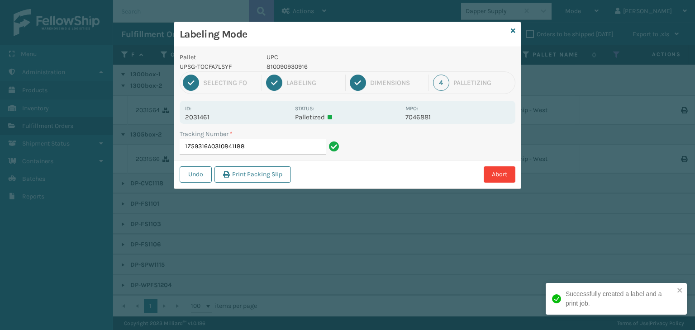
click at [298, 67] on p "810090930916" at bounding box center [332, 66] width 133 height 9
copy p "810090930916"
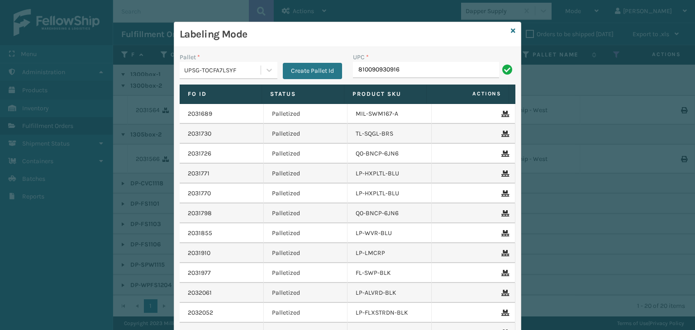
type input "810090930916"
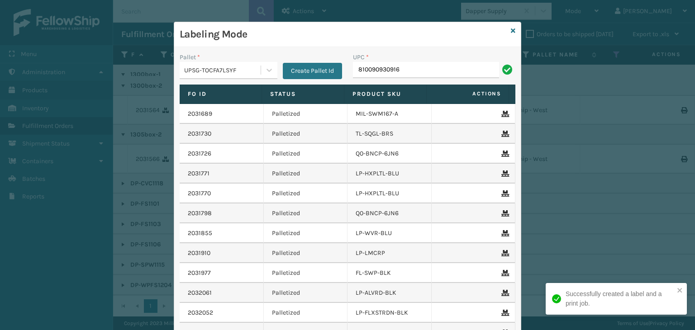
type input "810090930916"
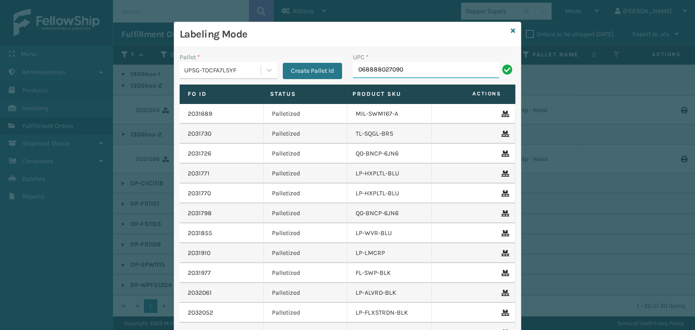
type input "068888027090"
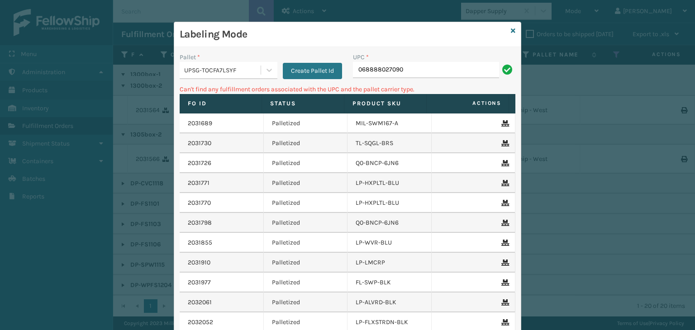
click at [358, 71] on input "068888027090" at bounding box center [426, 70] width 146 height 16
type input "68888027090"
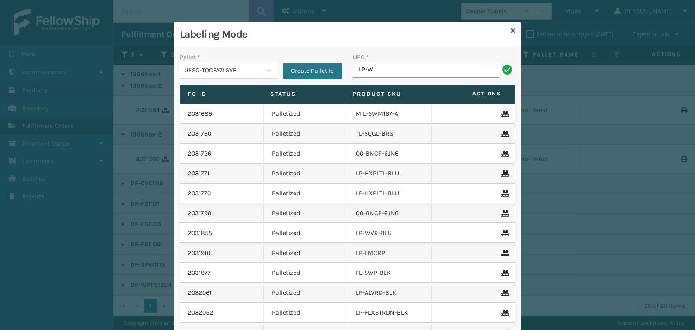
type input "LP-WVR-PRPL"
drag, startPoint x: 413, startPoint y: 68, endPoint x: 172, endPoint y: 101, distance: 243.2
click at [174, 101] on div "Pallet * UPSG-TOCFA7LSYF Create Pallet Id UPC * LP-WVR-PRPL Fo Id Status Produc…" at bounding box center [347, 218] width 346 height 342
type input "LP-WVR-PRPL"
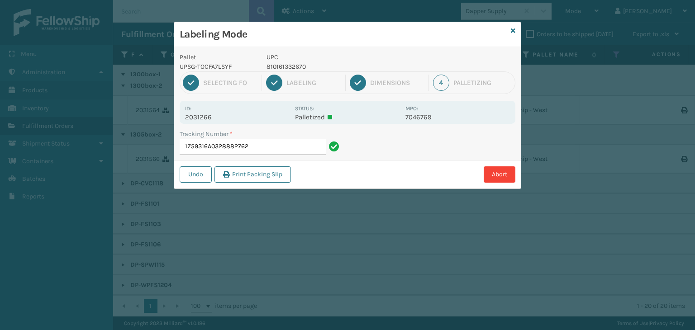
click at [293, 66] on p "810161332670" at bounding box center [332, 66] width 133 height 9
copy p "810161332670"
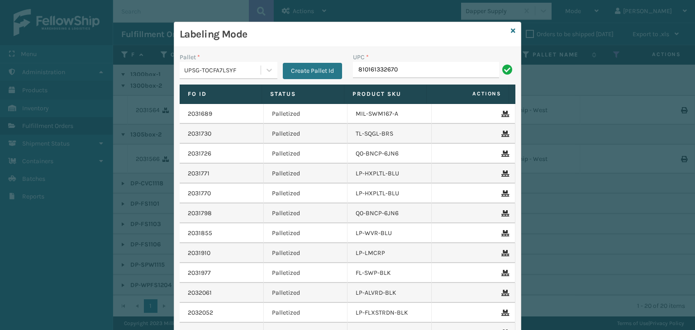
type input "810161332670"
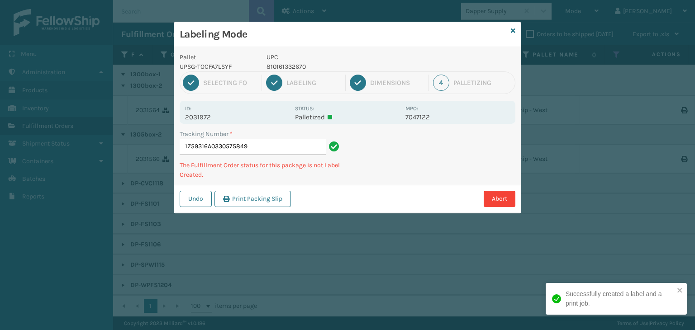
type input "1Z59316A0330575849810161332670"
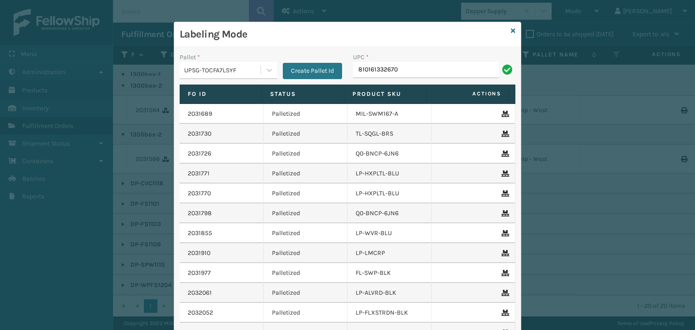
type input "810161332670"
type input "LP-PWRUPPLS-BLK"
click at [507, 31] on div "Labeling Mode Pallet * UPSG-TOCFA7LSYF Create Pallet Id UPC * Fo Id Status Prod…" at bounding box center [347, 206] width 347 height 368
click at [511, 31] on icon at bounding box center [513, 31] width 5 height 6
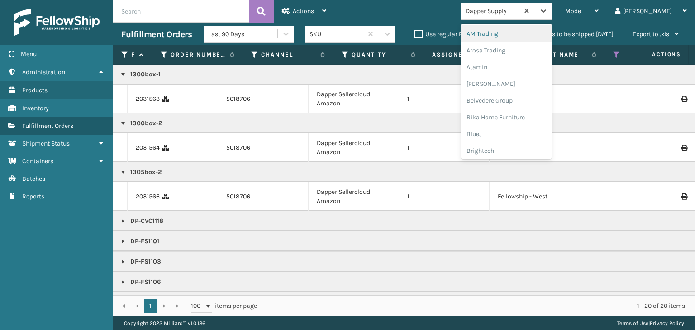
click at [519, 12] on div "Dapper Supply" at bounding box center [492, 10] width 54 height 9
type input "LI"
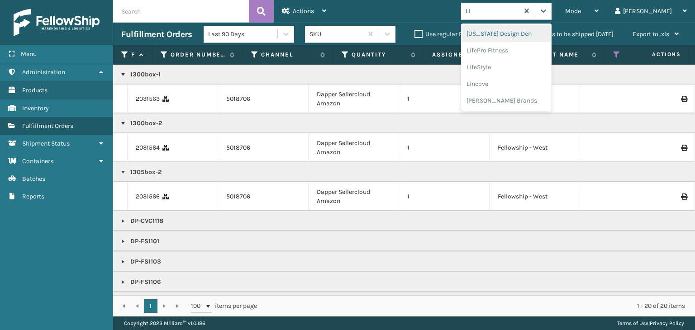
click at [535, 46] on div "LifePro Fitness" at bounding box center [506, 50] width 90 height 17
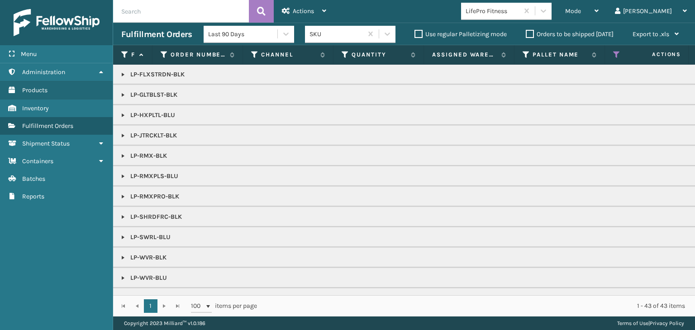
click at [127, 133] on p "LP-JTRCKLT-BLK" at bounding box center [696, 135] width 1151 height 9
click at [123, 135] on link at bounding box center [122, 135] width 7 height 7
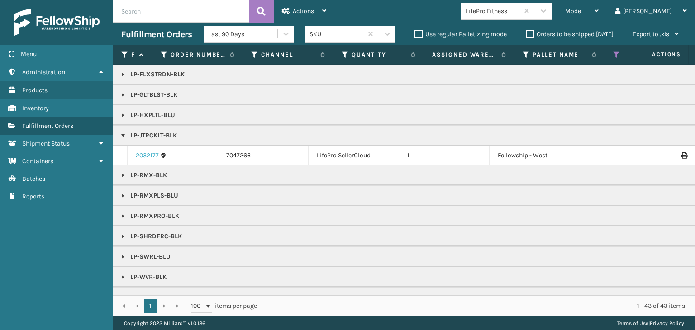
click at [149, 155] on link "2032177" at bounding box center [147, 155] width 23 height 9
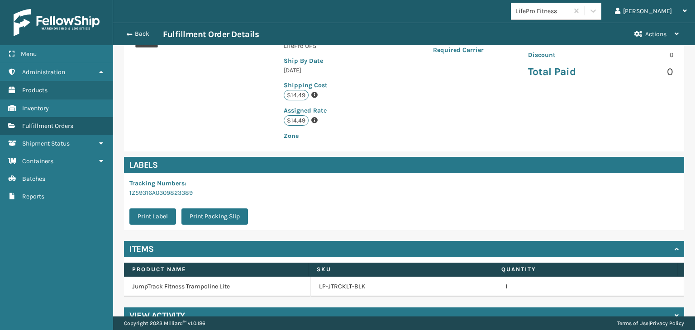
scroll to position [204, 0]
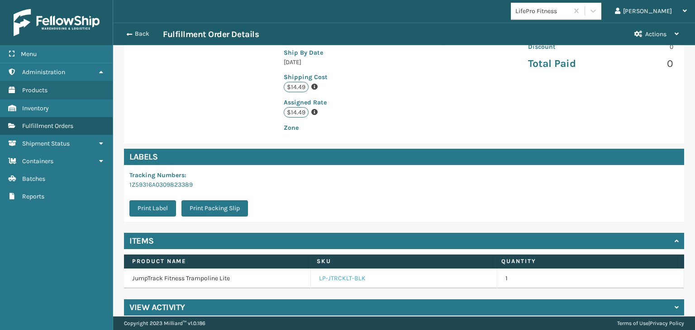
click at [354, 274] on link "LP-JTRCKLT-BLK" at bounding box center [342, 278] width 47 height 9
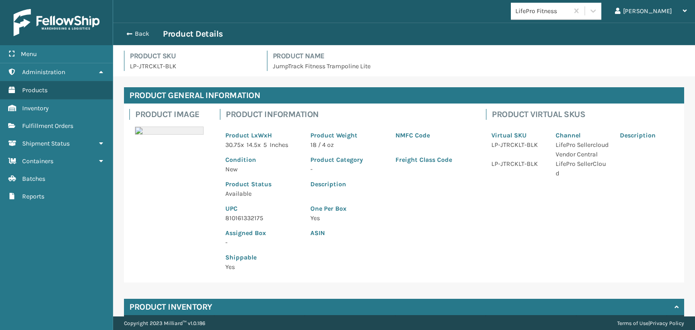
click at [241, 220] on p "810161332175" at bounding box center [262, 217] width 74 height 9
copy p "810161332175"
click at [137, 32] on button "Back" at bounding box center [142, 34] width 42 height 8
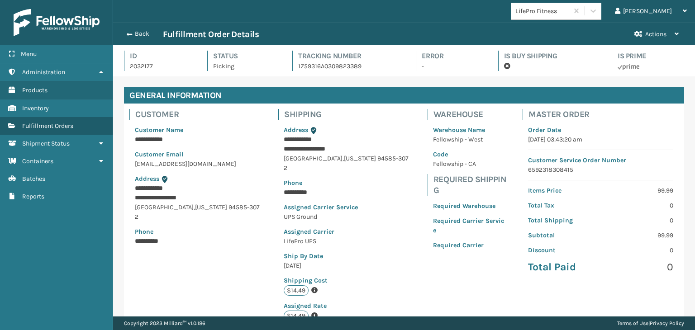
scroll to position [22, 581]
click at [137, 32] on button "Back" at bounding box center [142, 34] width 42 height 8
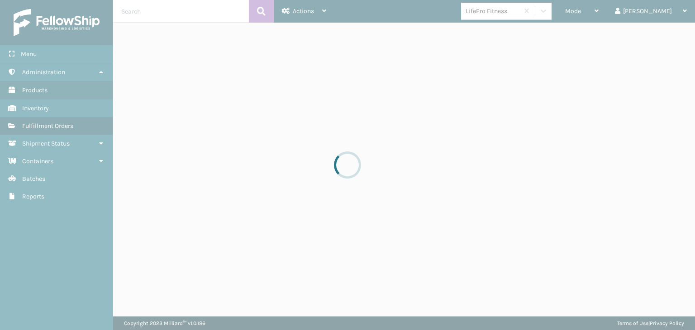
click at [598, 14] on div "Mode" at bounding box center [581, 11] width 33 height 23
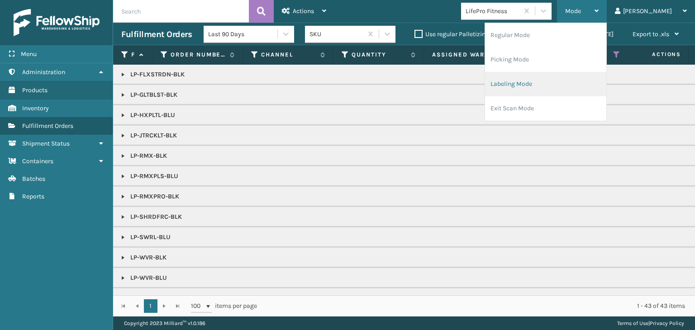
click at [573, 87] on li "Labeling Mode" at bounding box center [545, 84] width 121 height 24
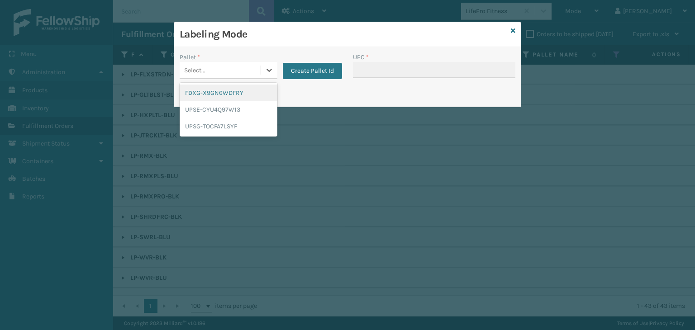
click at [203, 69] on div "Select..." at bounding box center [194, 70] width 21 height 9
click at [234, 122] on div "UPSG-TOCFA7LSYF" at bounding box center [229, 126] width 98 height 17
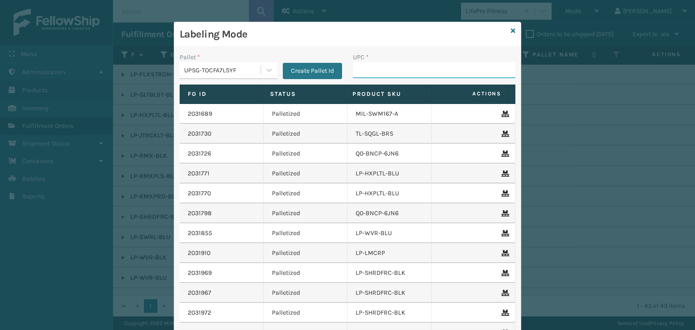
click at [382, 66] on input "UPC *" at bounding box center [434, 70] width 162 height 16
paste input "810161332175"
type input "810161332175"
type input "LP-RMXPLS-BLU"
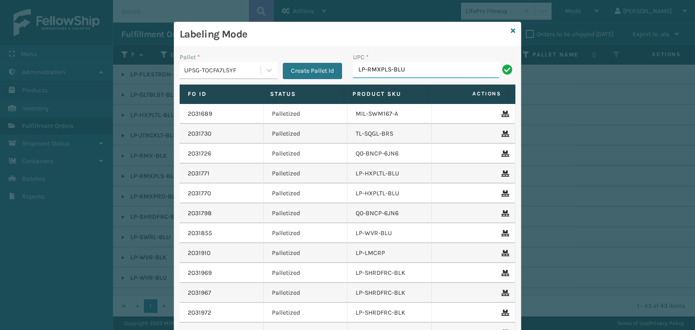
drag, startPoint x: 424, startPoint y: 62, endPoint x: 177, endPoint y: 58, distance: 246.9
click at [179, 63] on div "Pallet * UPSG-TOCFA7LSYF Create Pallet Id UPC * LP-RMXPLS-BLU" at bounding box center [347, 68] width 346 height 32
type input "LP-RMXPLS-BLU"
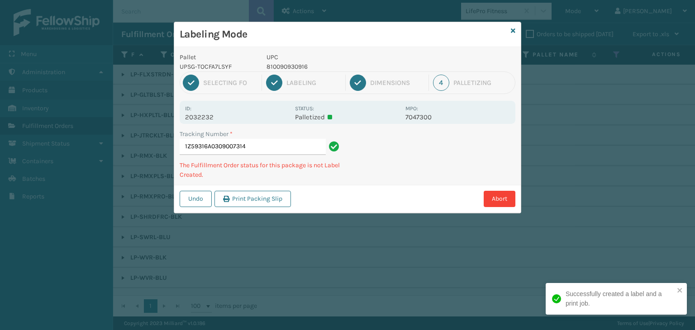
click at [306, 65] on p "810090930916" at bounding box center [332, 66] width 133 height 9
click at [304, 64] on p "810090930916" at bounding box center [332, 66] width 133 height 9
copy p "810090930916"
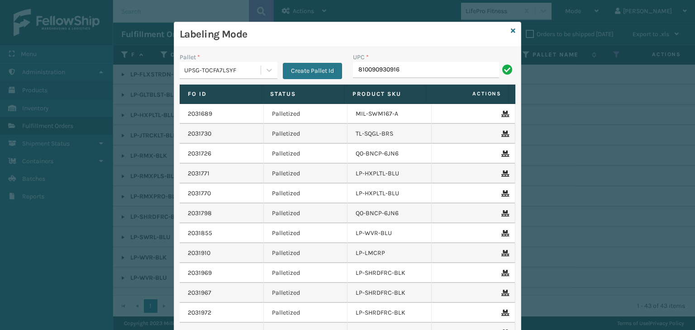
type input "810090930916"
type input "L"
type input "810090930800"
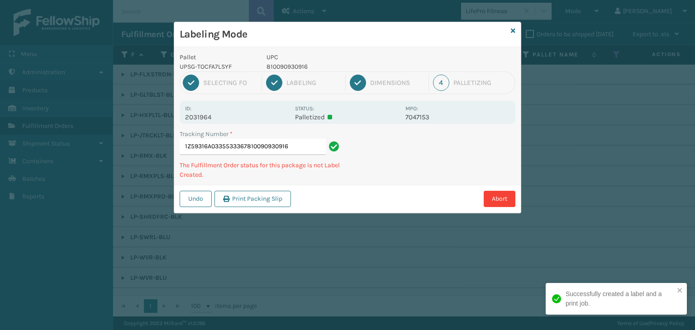
type input "1Z59316A0335533367810090930916"
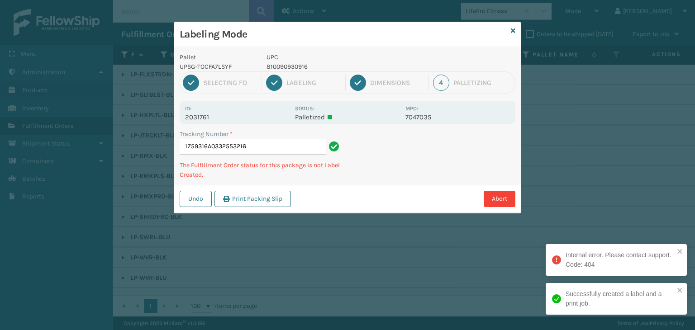
click at [288, 65] on p "810090930916" at bounding box center [332, 66] width 133 height 9
click at [287, 65] on p "810090930916" at bounding box center [332, 66] width 133 height 9
click at [287, 68] on p "810090930916" at bounding box center [332, 66] width 133 height 9
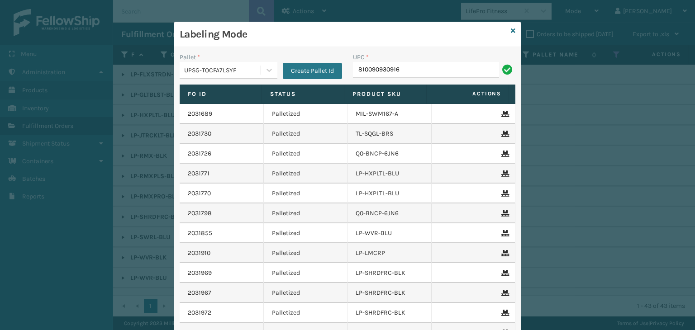
type input "810090930916"
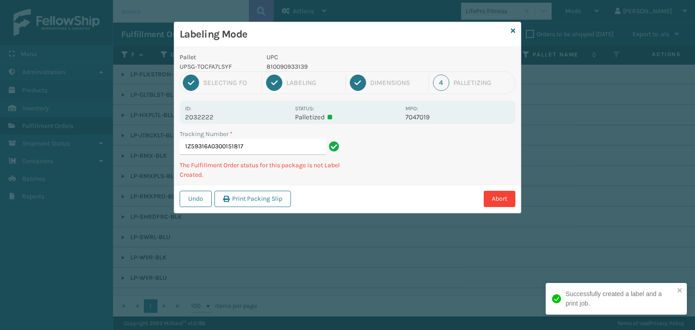
click at [289, 68] on p "810090933139" at bounding box center [332, 66] width 133 height 9
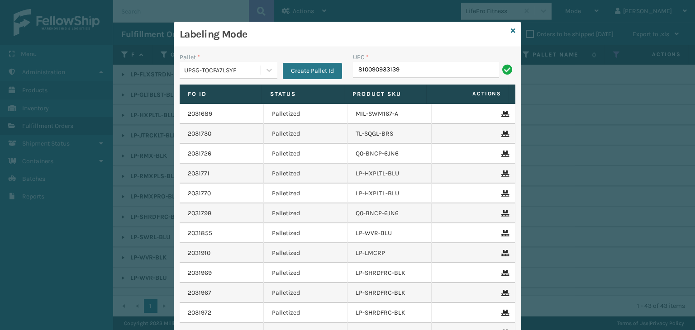
type input "810090933139"
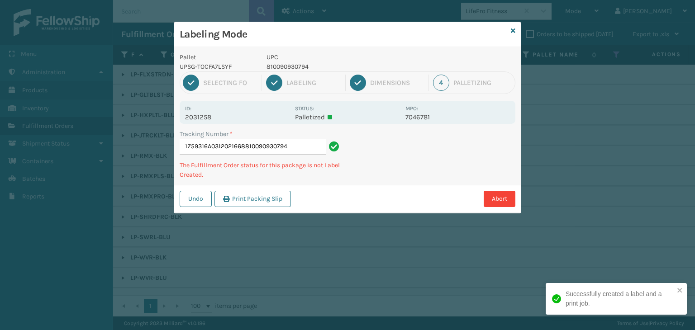
type input "1Z59316A0312021668810090930794"
click at [291, 64] on p "810090930916" at bounding box center [332, 66] width 133 height 9
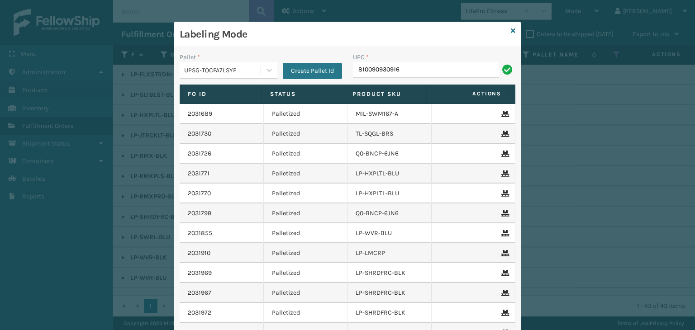
type input "810090930916"
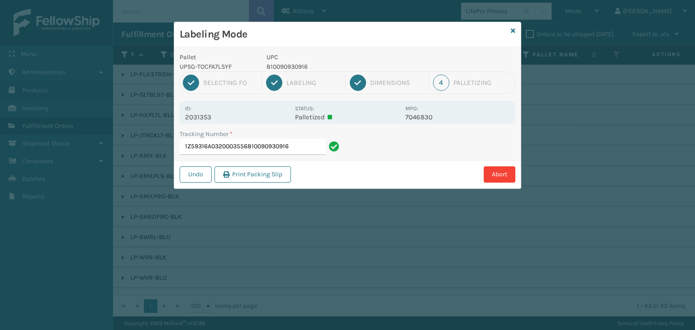
type input "1Z59316A0320003556810090930916810090930916"
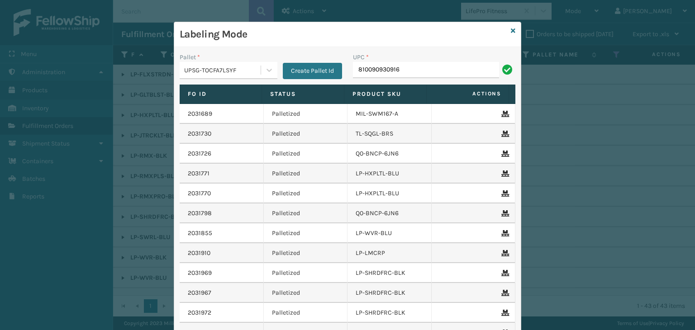
type input "810090930916"
type input "LP-WVR-PRPL"
drag, startPoint x: 414, startPoint y: 71, endPoint x: 116, endPoint y: 96, distance: 299.5
click at [116, 96] on div "Labeling Mode Pallet * UPSG-TOCFA7LSYF Create Pallet Id UPC * LP-WVR-PRPL Fo Id…" at bounding box center [347, 165] width 695 height 330
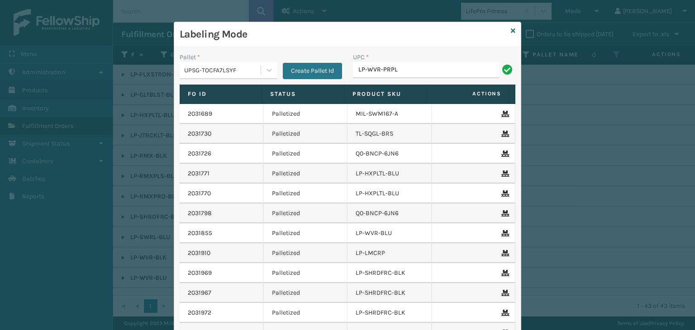
type input "LP-WVR-PRPL"
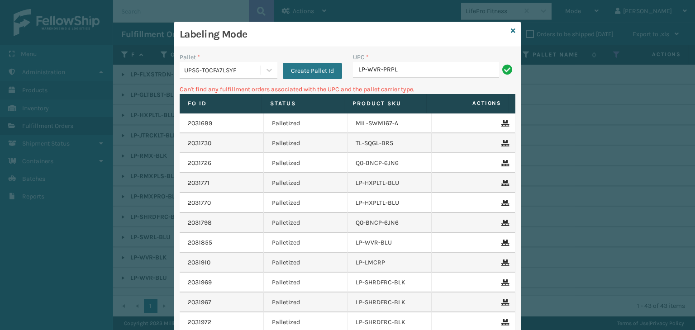
click at [208, 58] on div "Pallet *" at bounding box center [229, 56] width 98 height 9
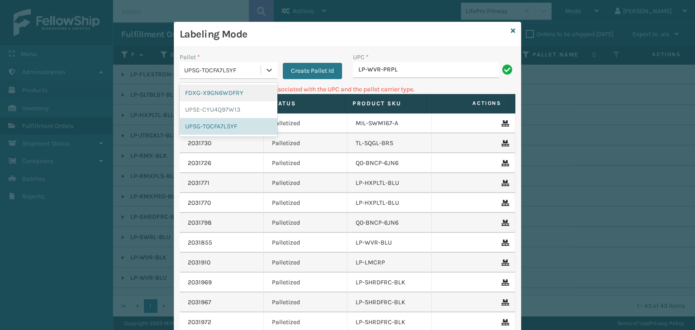
click at [213, 69] on div "UPSG-TOCFA7LSYF" at bounding box center [222, 70] width 77 height 9
click at [215, 113] on div "UPSE-CYU4Q97W13" at bounding box center [229, 109] width 98 height 17
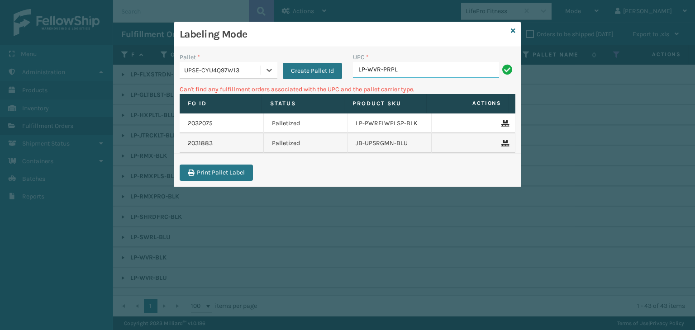
click at [396, 68] on input "LP-WVR-PRPL" at bounding box center [426, 70] width 146 height 16
click at [226, 73] on div "UPSE-CYU4Q97W13" at bounding box center [222, 70] width 77 height 9
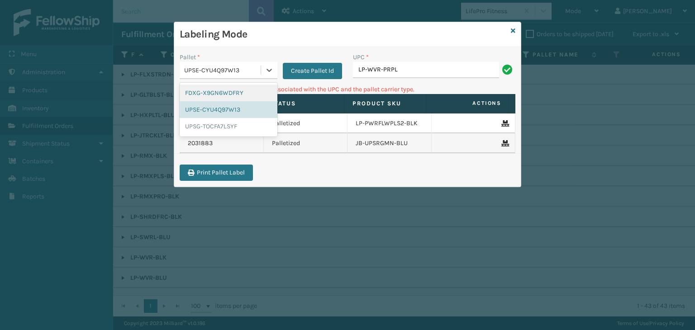
click at [233, 92] on div "FDXG-X9GN6WDFRY" at bounding box center [229, 93] width 98 height 17
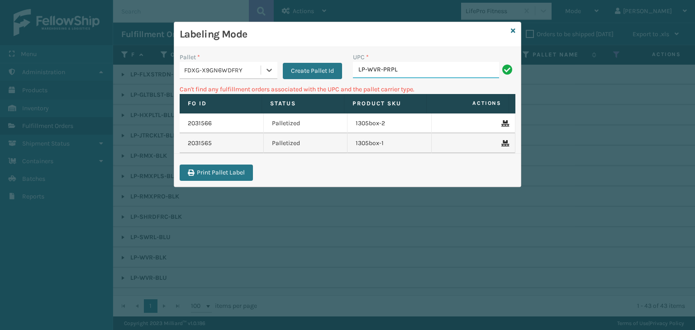
click at [399, 70] on input "LP-WVR-PRPL" at bounding box center [426, 70] width 146 height 16
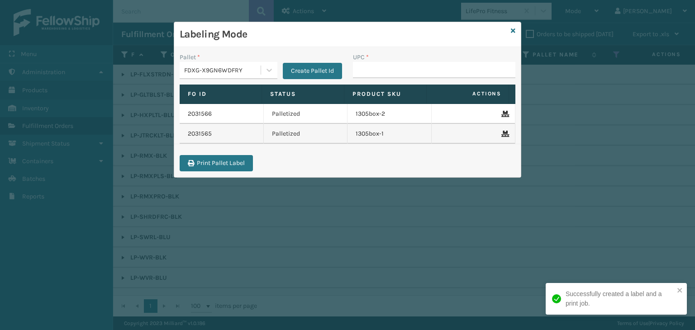
click at [239, 64] on div "FDXG-X9GN6WDFRY" at bounding box center [220, 70] width 81 height 15
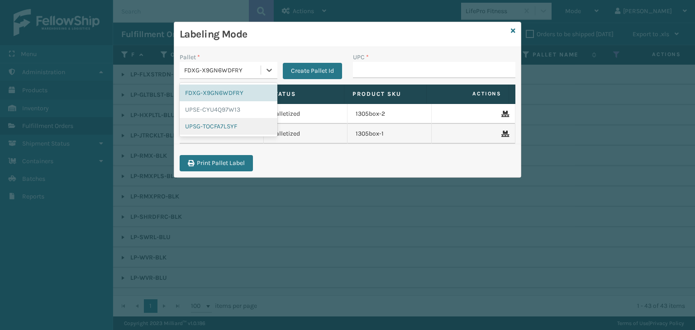
click at [232, 130] on div "UPSG-TOCFA7LSYF" at bounding box center [229, 126] width 98 height 17
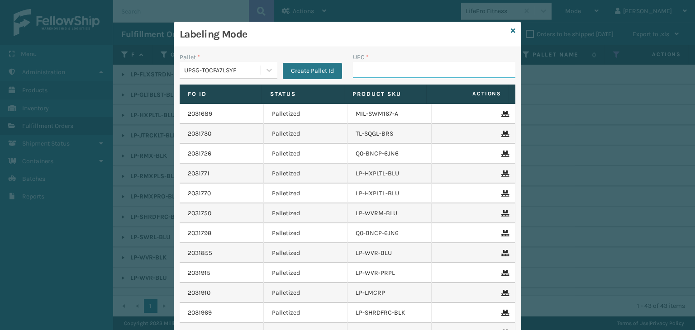
click at [406, 66] on input "UPC *" at bounding box center [434, 70] width 162 height 16
type input "LP-WVR-GRY"
type input "810090933467"
type input "8101613326"
click at [511, 33] on icon at bounding box center [513, 31] width 5 height 6
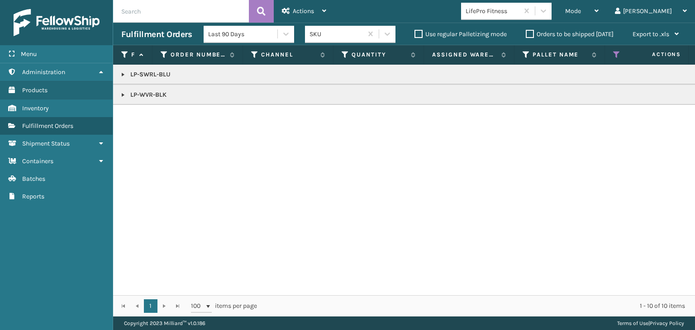
click at [122, 95] on link at bounding box center [122, 94] width 7 height 7
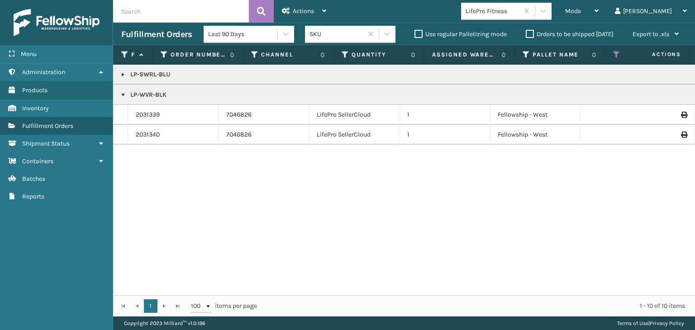
click at [123, 77] on link at bounding box center [122, 74] width 7 height 7
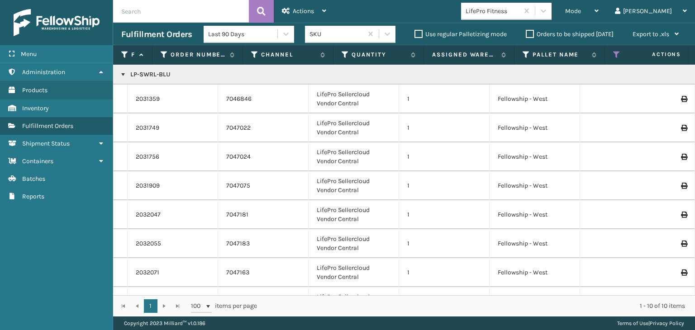
scroll to position [87, 0]
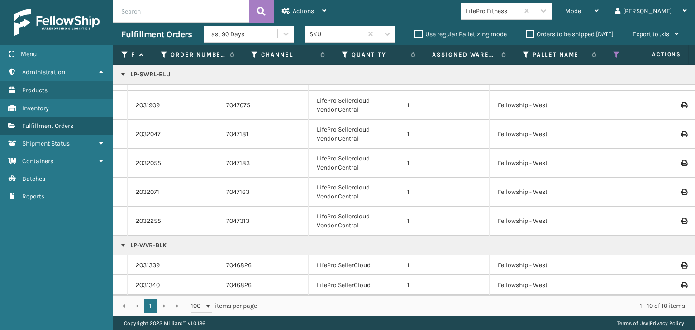
click at [149, 72] on p "LP-SWRL-BLU" at bounding box center [696, 74] width 1151 height 9
click at [598, 14] on div "Mode" at bounding box center [581, 11] width 33 height 23
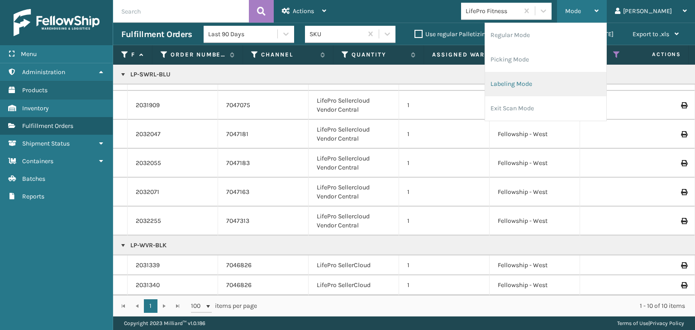
click at [571, 79] on li "Labeling Mode" at bounding box center [545, 84] width 121 height 24
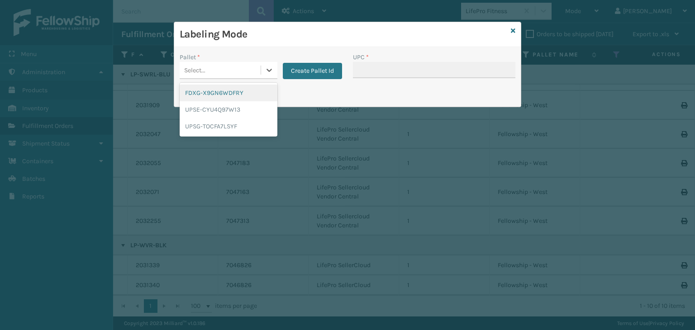
click at [224, 65] on div "Select..." at bounding box center [220, 70] width 81 height 15
click at [228, 92] on div "FDXG-X9GN6WDFRY" at bounding box center [229, 93] width 98 height 17
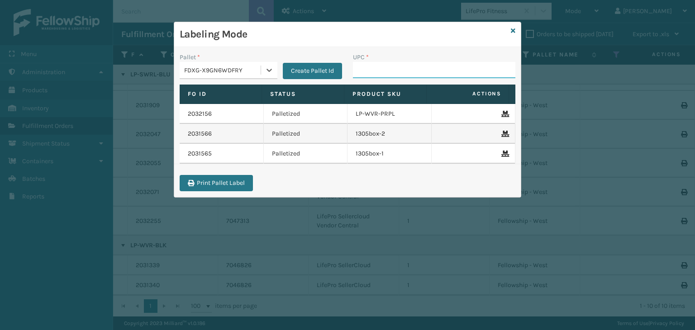
click at [393, 66] on input "UPC *" at bounding box center [434, 70] width 162 height 16
paste input "1305Box-2"
type input "1305Box-2"
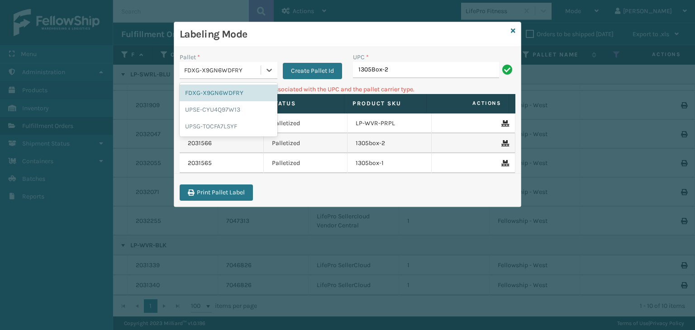
click at [219, 72] on div "FDXG-X9GN6WDFRY" at bounding box center [222, 70] width 77 height 9
click at [514, 33] on icon at bounding box center [513, 31] width 5 height 6
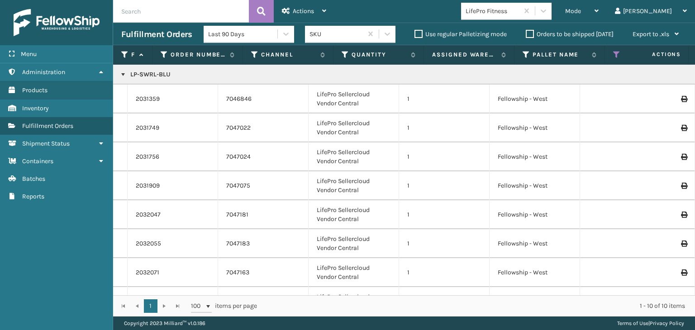
click at [519, 13] on div "LifePro Fitness" at bounding box center [492, 10] width 54 height 9
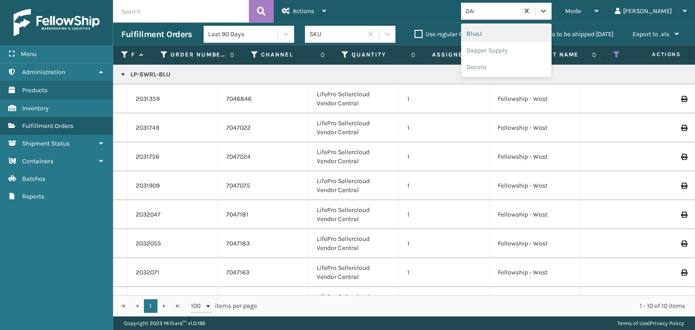
type input "[PERSON_NAME]"
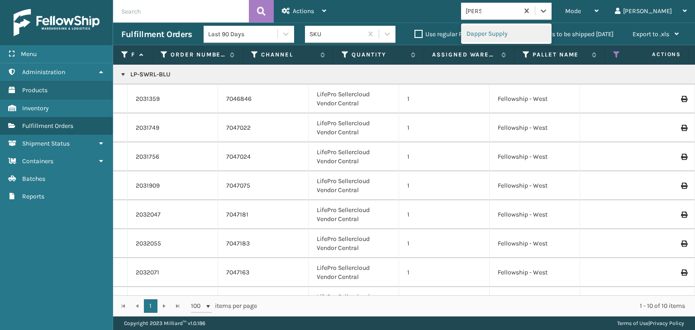
click at [545, 35] on div "Dapper Supply" at bounding box center [506, 33] width 90 height 17
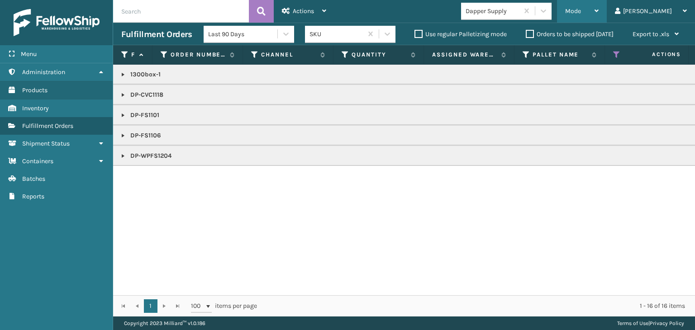
click at [581, 9] on span "Mode" at bounding box center [573, 11] width 16 height 8
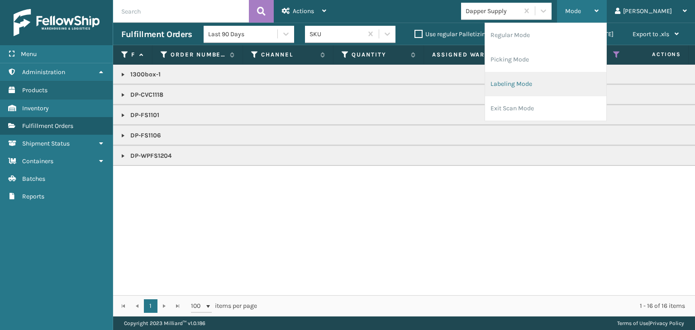
click at [603, 78] on li "Labeling Mode" at bounding box center [545, 84] width 121 height 24
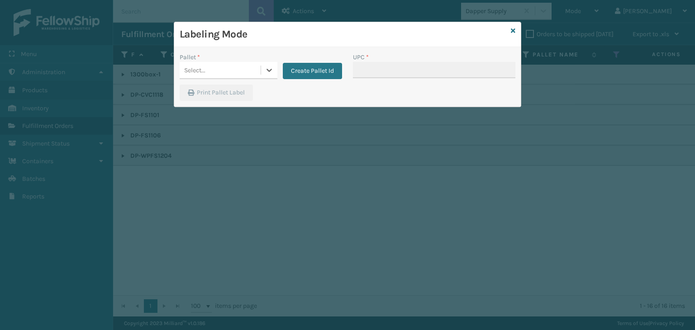
click at [251, 66] on div "Labeling Mode Pallet * 0 results available. Select is focused ,type to refine l…" at bounding box center [347, 165] width 695 height 330
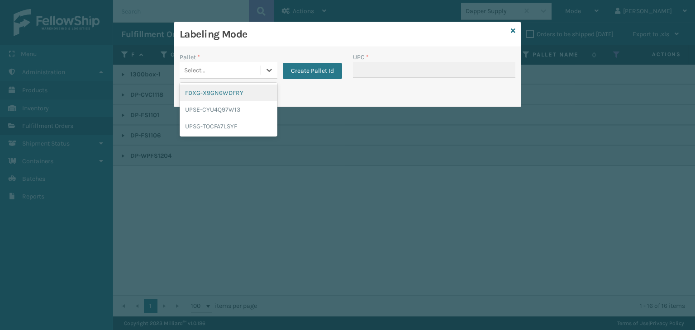
click at [251, 66] on div "Select..." at bounding box center [220, 70] width 81 height 15
click at [234, 93] on div "FDXG-X9GN6WDFRY" at bounding box center [229, 93] width 98 height 17
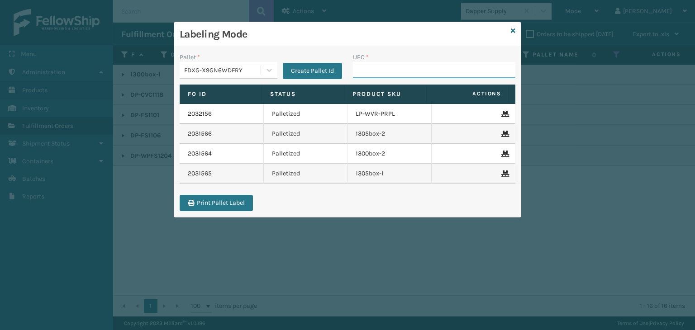
click at [368, 70] on input "UPC *" at bounding box center [434, 70] width 162 height 16
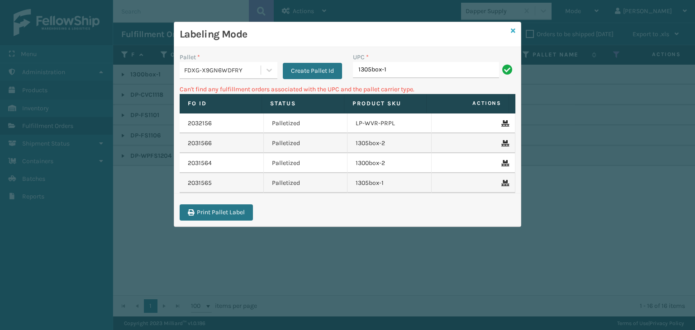
click at [511, 31] on icon at bounding box center [513, 31] width 5 height 6
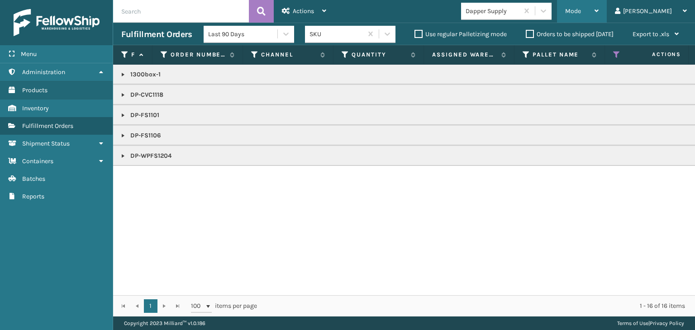
click at [598, 8] on div "Mode" at bounding box center [581, 11] width 33 height 23
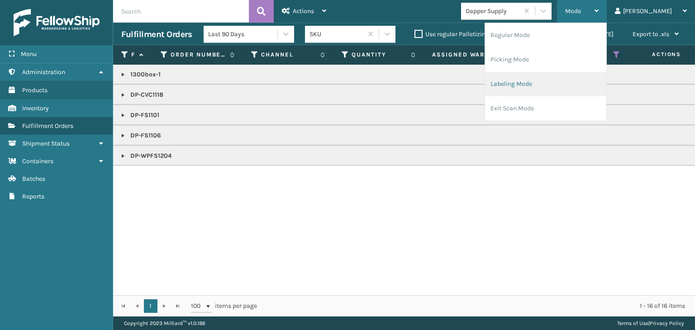
click at [585, 85] on li "Labeling Mode" at bounding box center [545, 84] width 121 height 24
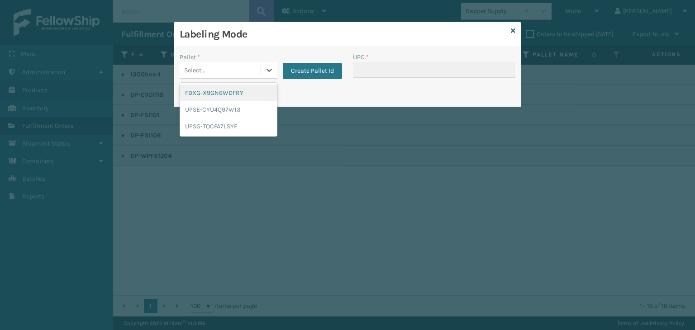
click at [224, 67] on div "Select..." at bounding box center [220, 70] width 81 height 15
click at [220, 96] on div "FDXG-X9GN6WDFRY" at bounding box center [229, 93] width 98 height 17
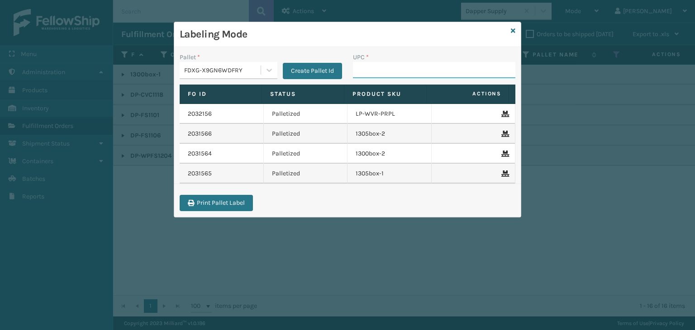
click at [390, 66] on input "UPC *" at bounding box center [434, 70] width 162 height 16
type input "8500645"
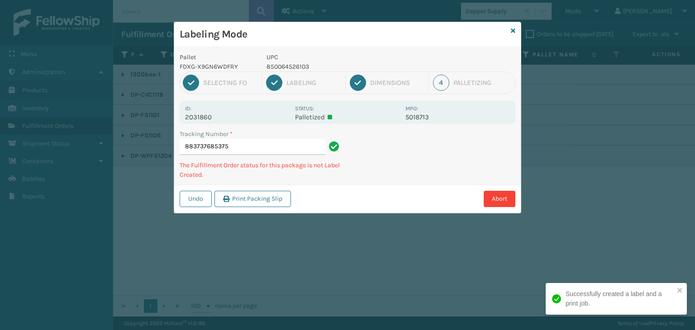
click at [296, 65] on p "850064526103" at bounding box center [332, 66] width 133 height 9
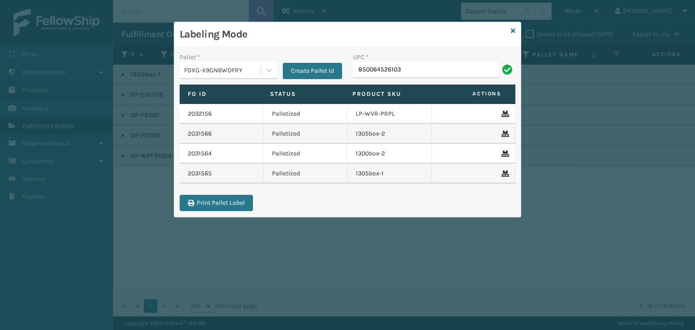
type input "850064526103"
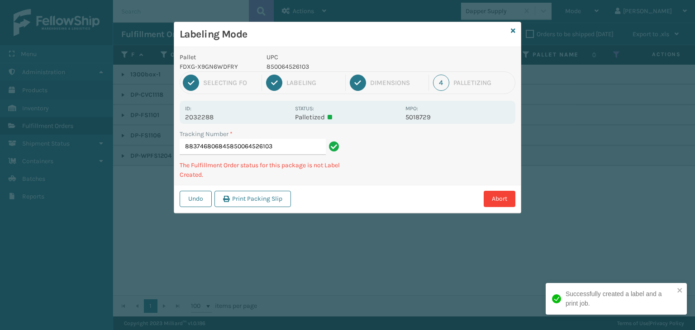
type input "883746806845850064526103850064526103"
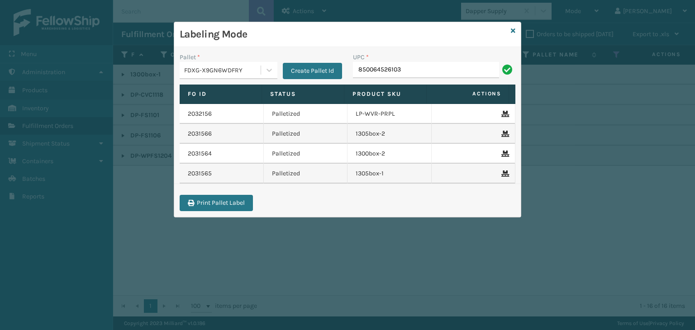
type input "850064526103"
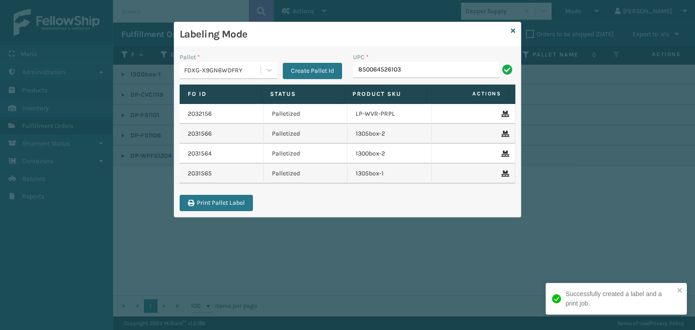
type input "850064526103"
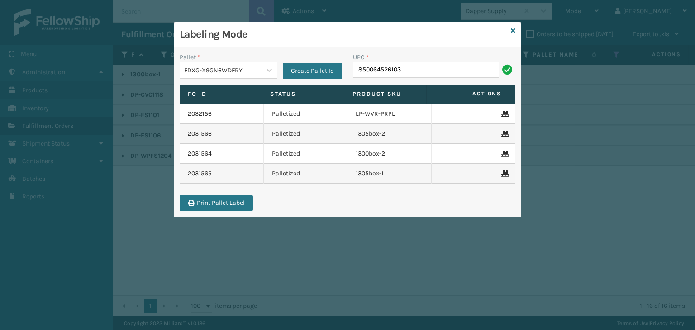
type input "850064526103"
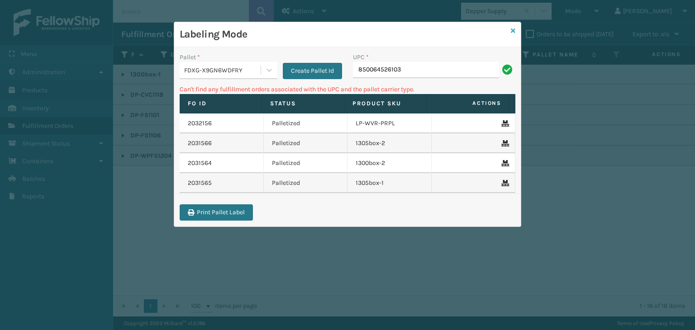
click at [513, 32] on icon at bounding box center [513, 31] width 5 height 6
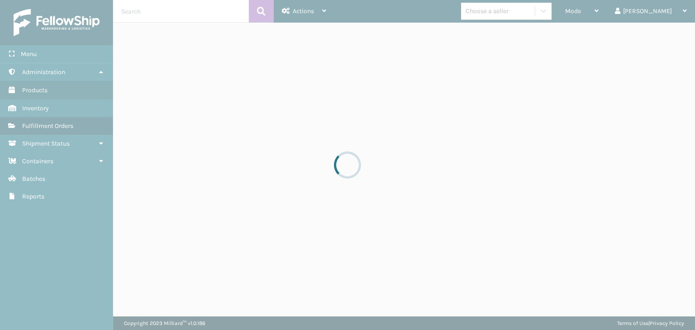
click at [613, 10] on div at bounding box center [347, 165] width 695 height 330
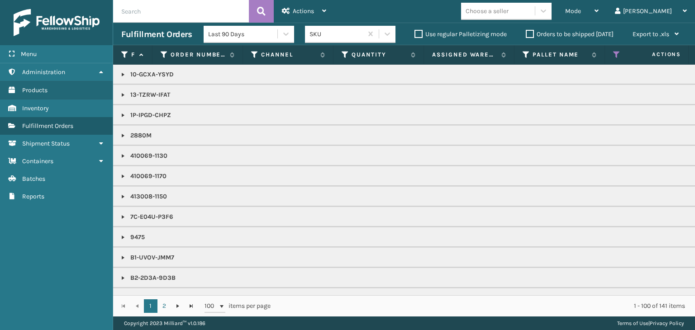
click at [598, 12] on div "Mode" at bounding box center [581, 11] width 33 height 23
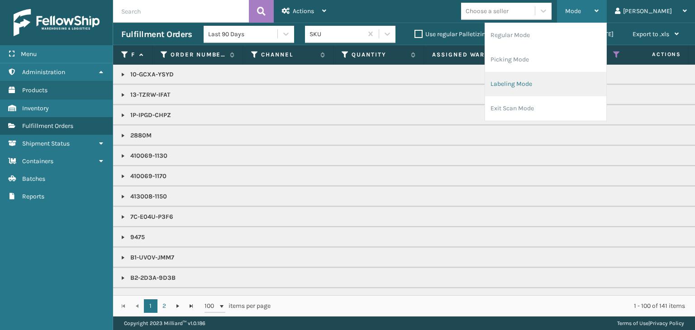
click at [563, 85] on li "Labeling Mode" at bounding box center [545, 84] width 121 height 24
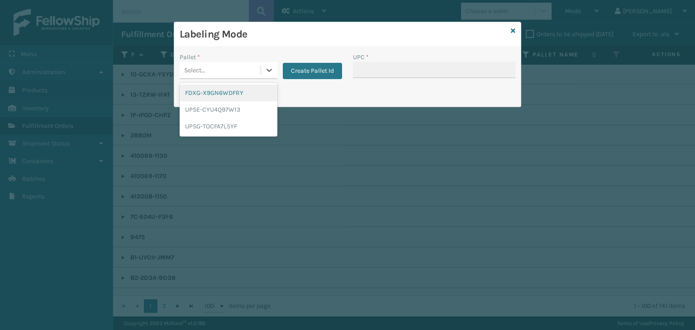
click at [213, 67] on div "Select..." at bounding box center [220, 70] width 81 height 15
click at [222, 96] on div "FDXG-X9GN6WDFRY" at bounding box center [229, 93] width 98 height 17
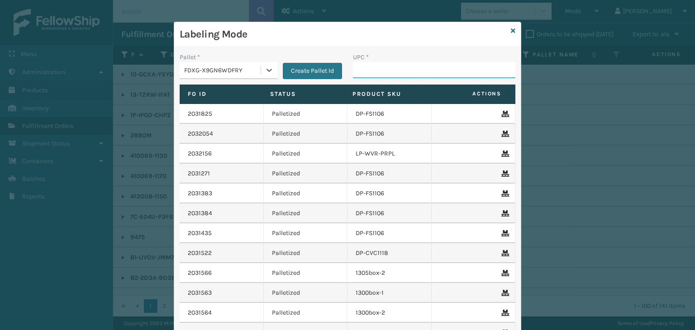
drag, startPoint x: 378, startPoint y: 72, endPoint x: 358, endPoint y: 72, distance: 19.9
click at [378, 72] on input "UPC *" at bounding box center [434, 70] width 162 height 16
type input "8499860"
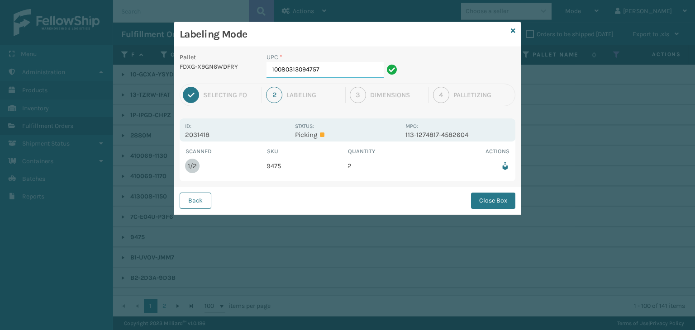
click at [354, 68] on input "10080313094757" at bounding box center [324, 70] width 117 height 16
click at [503, 199] on button "Close Box" at bounding box center [493, 201] width 44 height 16
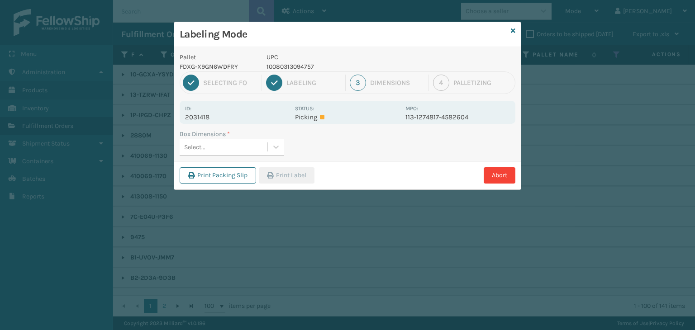
click at [257, 145] on div "Select..." at bounding box center [224, 147] width 88 height 15
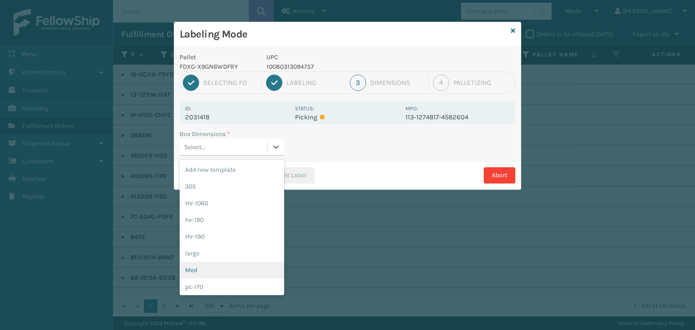
click at [221, 265] on div "Med" at bounding box center [232, 270] width 104 height 17
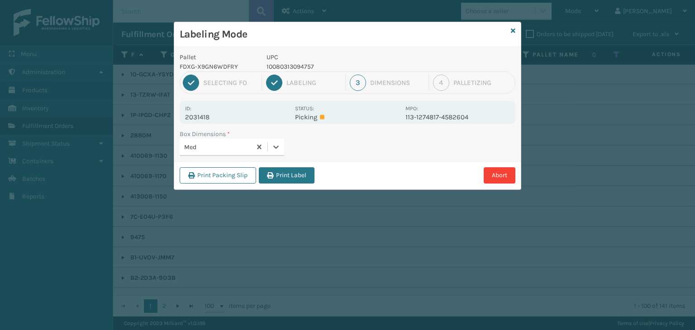
click at [269, 175] on icon "button" at bounding box center [270, 175] width 6 height 6
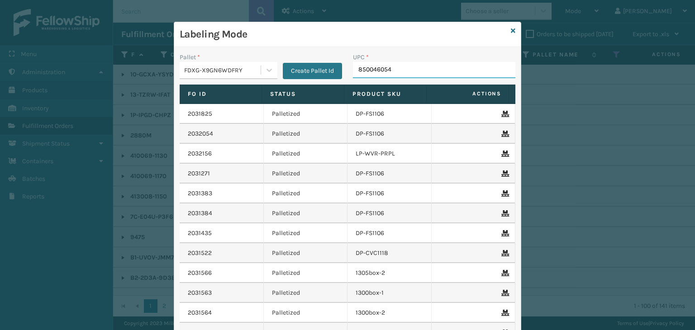
type input "8500460544"
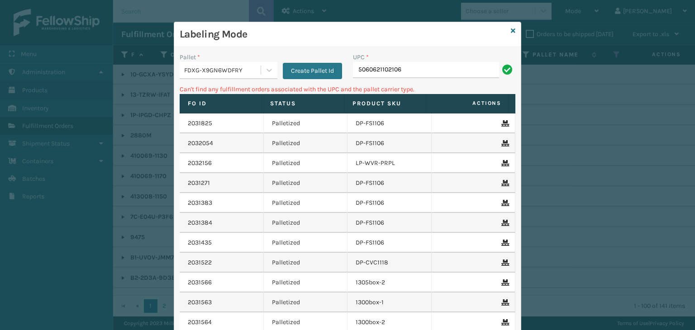
drag, startPoint x: 440, startPoint y: 65, endPoint x: 175, endPoint y: 81, distance: 265.1
click at [162, 57] on div "Labeling Mode Pallet * FDXG-X9GN6WDFRY Create Pallet Id UPC * 5060621102106 Can…" at bounding box center [347, 165] width 695 height 330
type input "wdnlogSM"
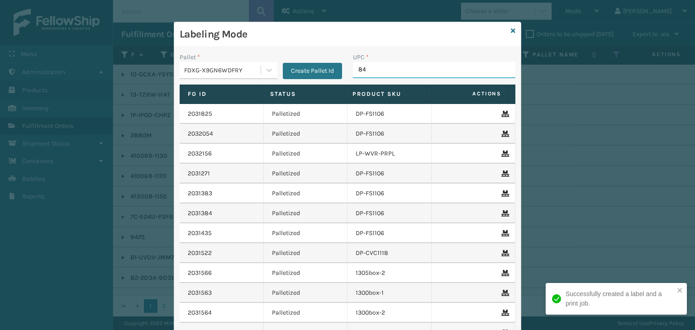
type input "840"
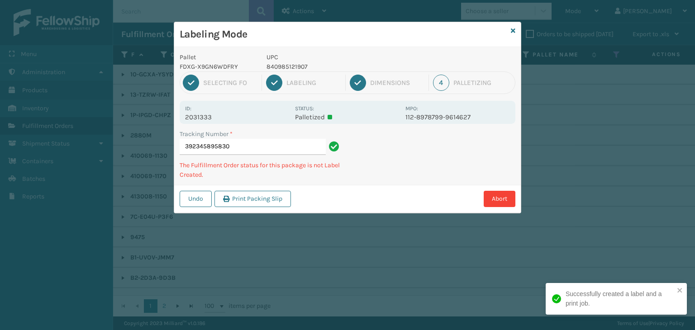
click at [288, 65] on p "840985121907" at bounding box center [332, 66] width 133 height 9
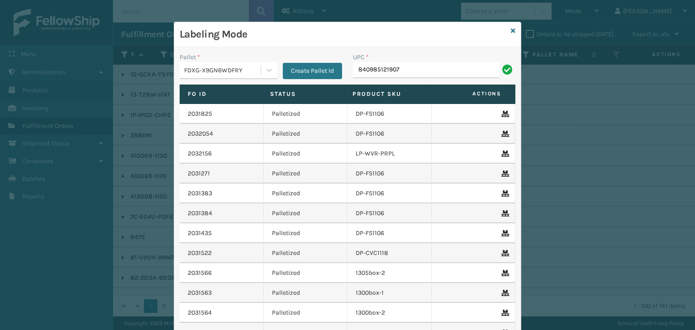
type input "840985121907"
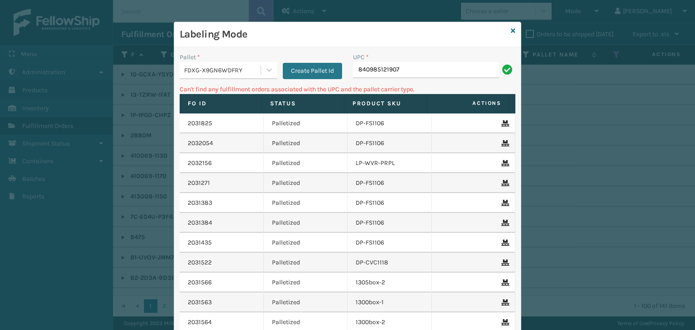
drag, startPoint x: 433, startPoint y: 78, endPoint x: 233, endPoint y: 55, distance: 201.2
click at [233, 55] on div "Pallet * FDXG-X9GN6WDFRY Create Pallet Id UPC * 840985121907" at bounding box center [347, 68] width 346 height 32
drag, startPoint x: 333, startPoint y: 76, endPoint x: 104, endPoint y: 85, distance: 229.0
click at [104, 84] on div "Labeling Mode Pallet * FDXG-X9GN6WDFRY Create Pallet Id UPC * 840985121907 Can'…" at bounding box center [347, 165] width 695 height 330
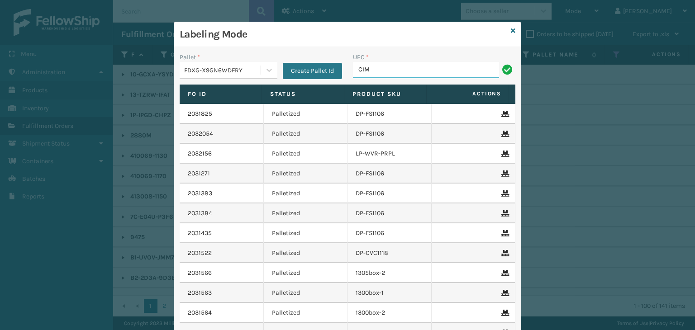
type input "CIM265"
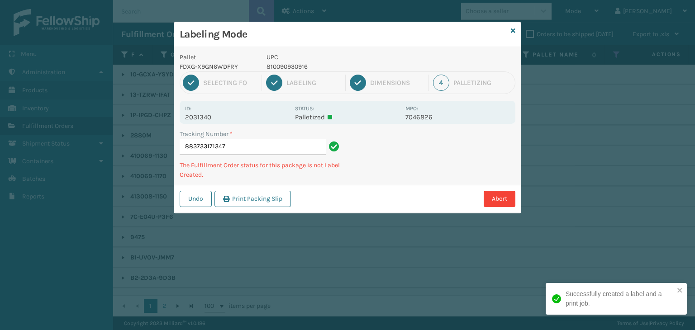
click at [295, 65] on p "810090930916" at bounding box center [332, 66] width 133 height 9
click at [293, 65] on p "810090930916" at bounding box center [332, 66] width 133 height 9
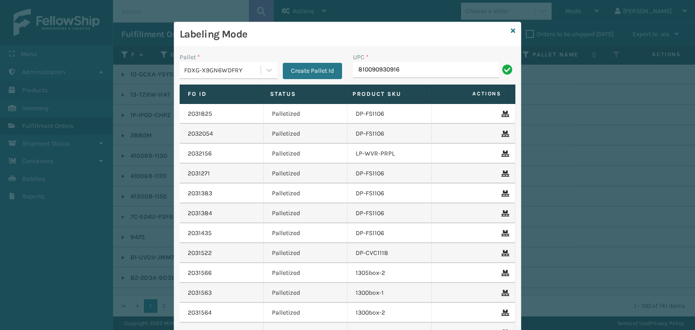
type input "810090930916"
click at [511, 31] on icon at bounding box center [513, 31] width 5 height 6
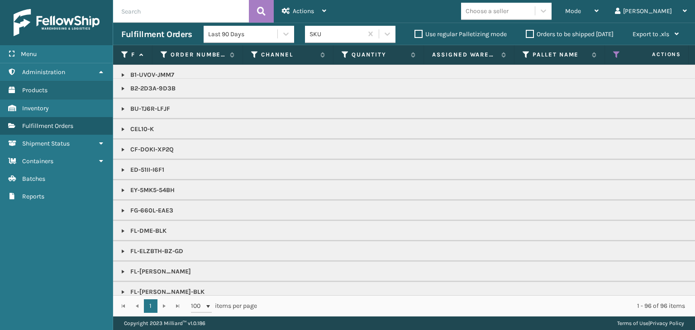
scroll to position [0, 0]
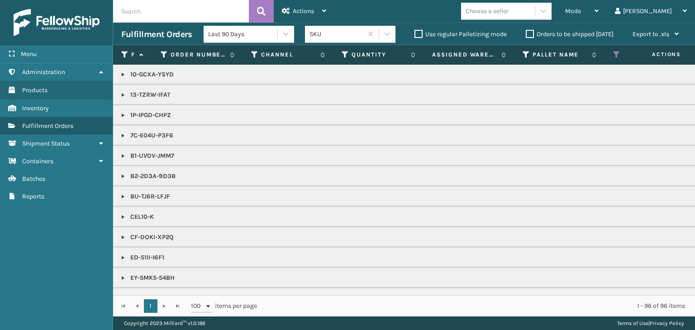
click at [526, 17] on div "Choose a seller" at bounding box center [498, 11] width 74 height 15
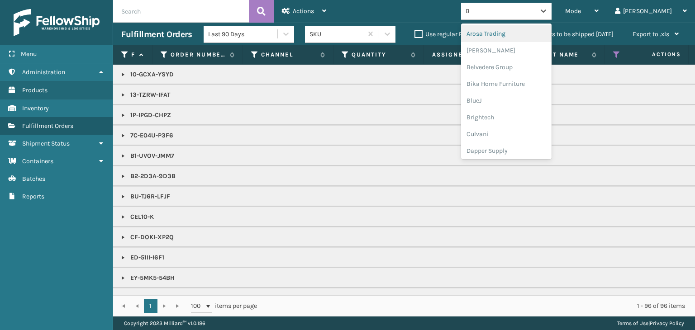
type input "BR"
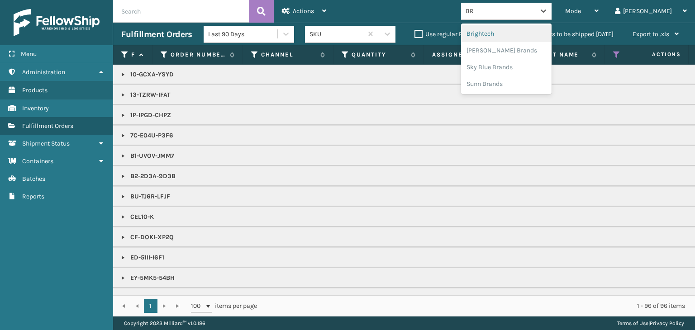
click at [523, 38] on div "Brightech" at bounding box center [506, 33] width 90 height 17
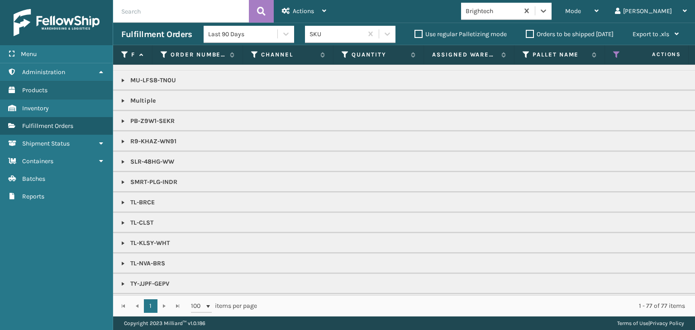
scroll to position [667, 0]
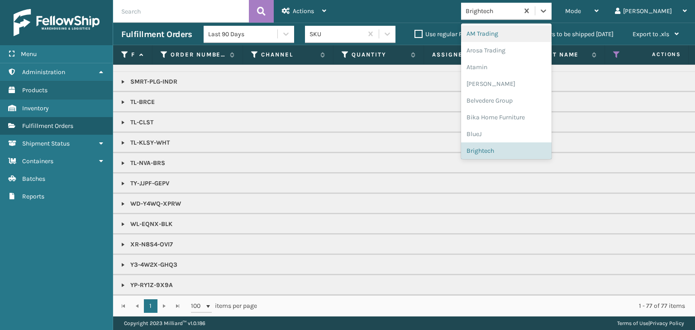
click at [519, 11] on div "Brightech" at bounding box center [492, 10] width 54 height 9
type input "SL"
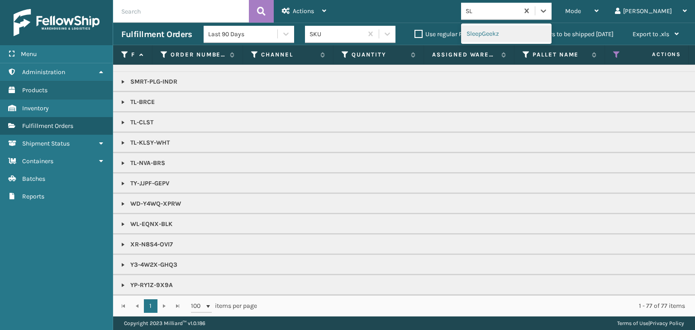
click at [508, 35] on div "SleepGeekz" at bounding box center [506, 33] width 90 height 17
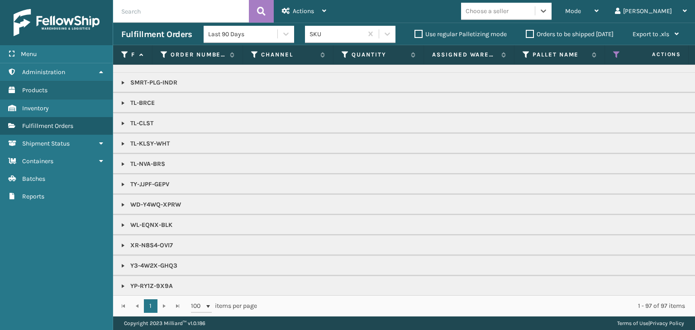
scroll to position [1141, 0]
click at [511, 16] on div "Choose a seller" at bounding box center [498, 11] width 74 height 15
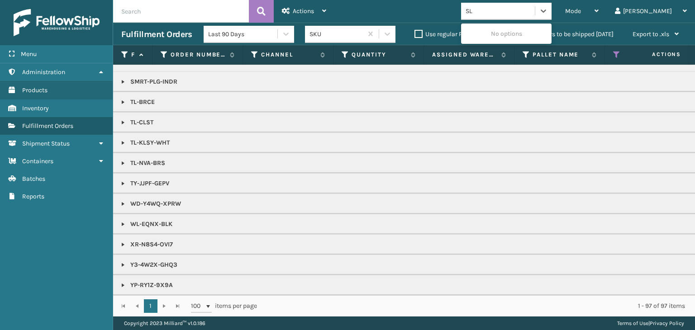
type input "SLE"
click at [511, 29] on div "SleepGeekz" at bounding box center [506, 33] width 90 height 17
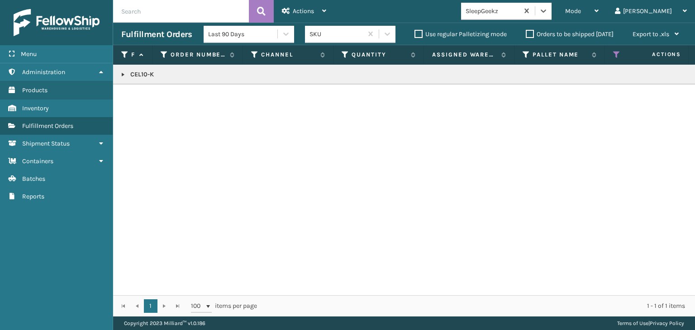
click at [141, 77] on p "CEL10-K" at bounding box center [696, 74] width 1151 height 9
click at [514, 4] on div "SleepGeekz" at bounding box center [489, 11] width 57 height 15
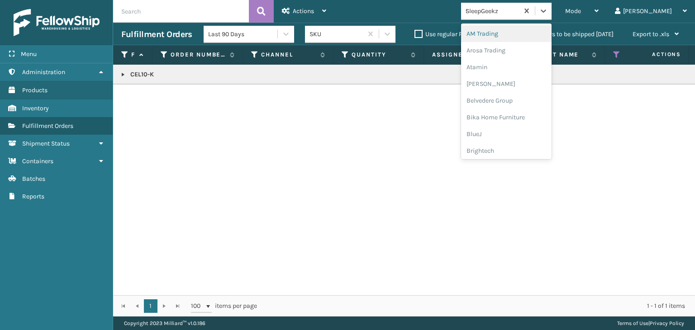
type input "LI"
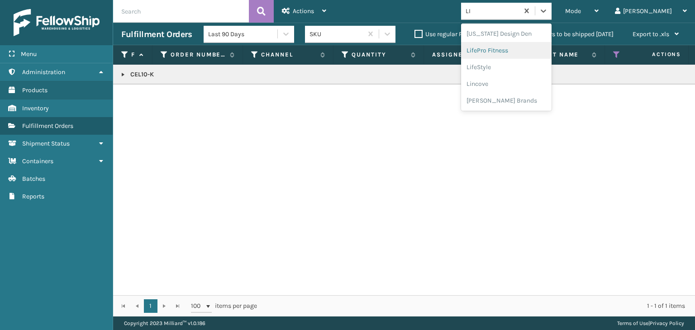
click at [525, 51] on div "LifePro Fitness" at bounding box center [506, 50] width 90 height 17
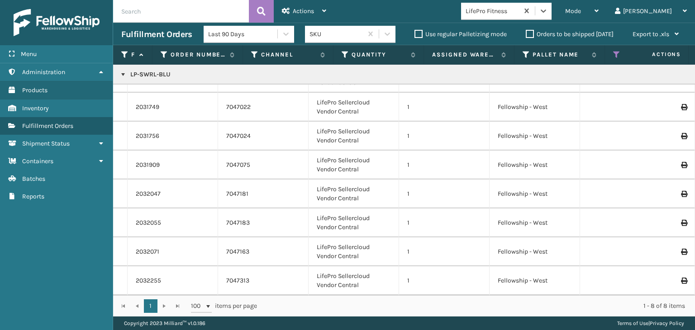
scroll to position [0, 0]
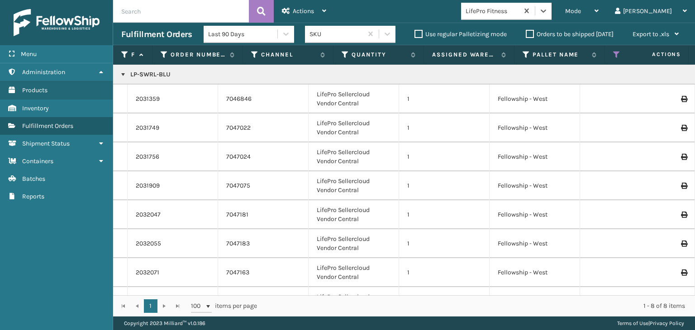
click at [511, 9] on div "LifePro Fitness" at bounding box center [492, 10] width 54 height 9
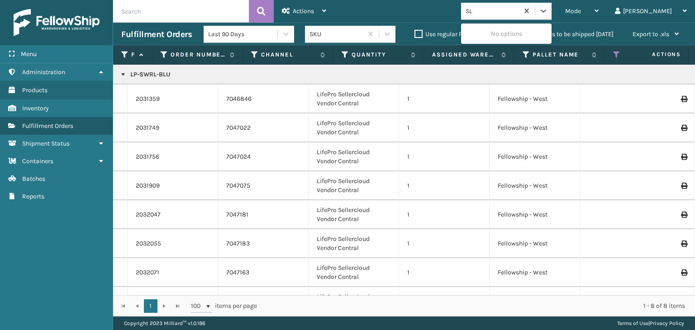
type input "SLE"
click at [509, 35] on div "SleepGeekz" at bounding box center [506, 33] width 90 height 17
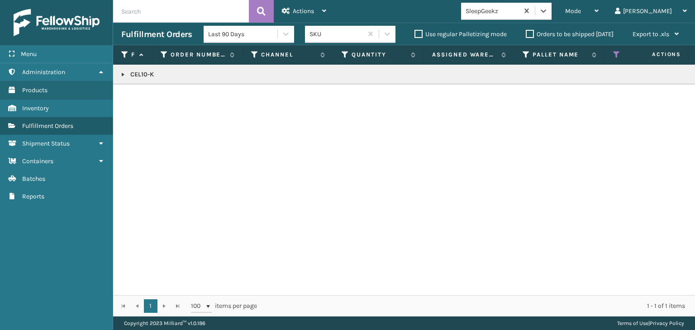
click at [119, 76] on link at bounding box center [122, 74] width 7 height 7
drag, startPoint x: 135, startPoint y: 94, endPoint x: 168, endPoint y: 100, distance: 33.6
click at [168, 100] on td "2032123" at bounding box center [173, 95] width 90 height 20
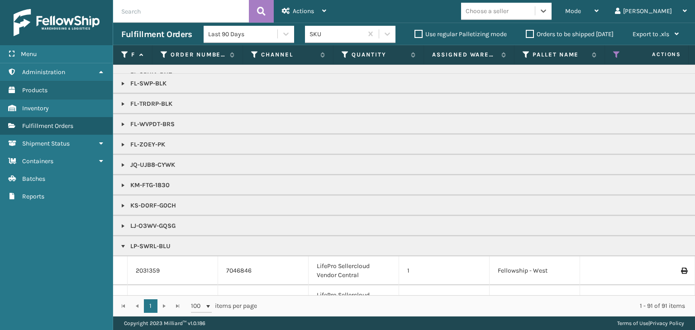
scroll to position [557, 0]
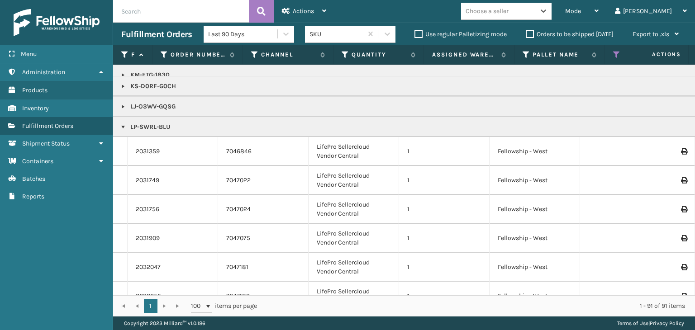
click at [148, 123] on p "LP-SWRL-BLU" at bounding box center [696, 127] width 1151 height 9
click at [147, 123] on p "LP-SWRL-BLU" at bounding box center [696, 127] width 1151 height 9
click at [598, 11] on div "Mode" at bounding box center [581, 11] width 33 height 23
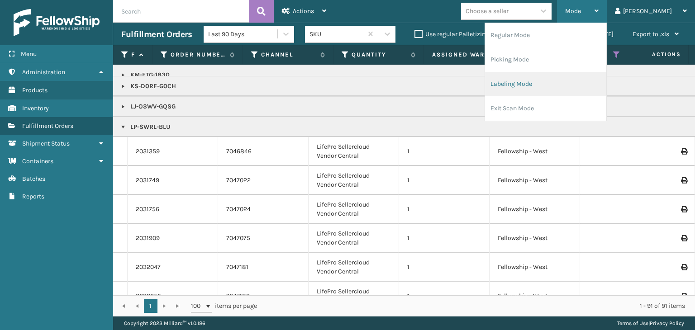
click at [577, 83] on li "Labeling Mode" at bounding box center [545, 84] width 121 height 24
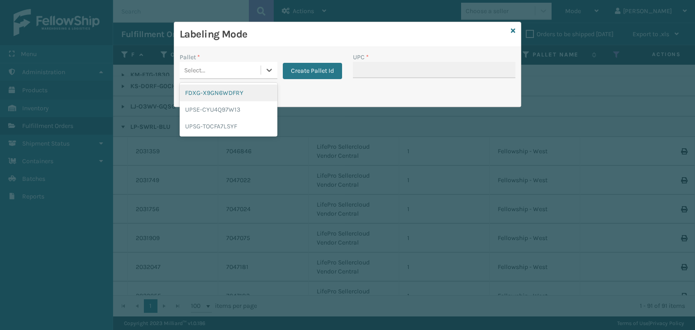
click at [244, 74] on div "Select..." at bounding box center [220, 70] width 81 height 15
click at [227, 94] on div "FDXG-X9GN6WDFRY" at bounding box center [229, 93] width 98 height 17
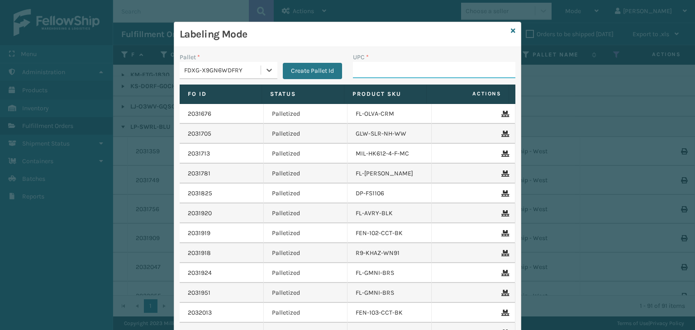
click at [380, 74] on input "UPC *" at bounding box center [434, 70] width 162 height 16
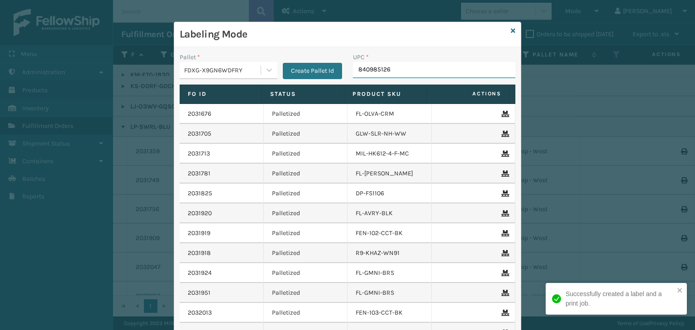
type input "8409851263"
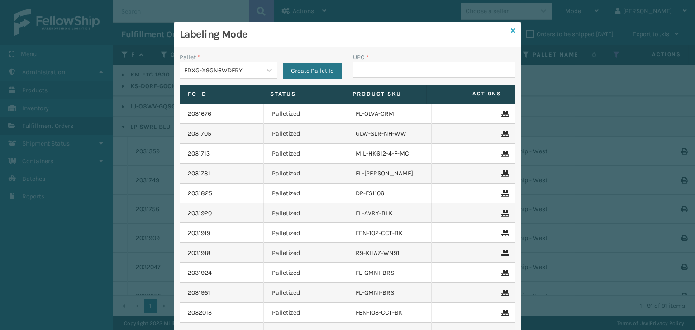
click at [511, 29] on icon at bounding box center [513, 31] width 5 height 6
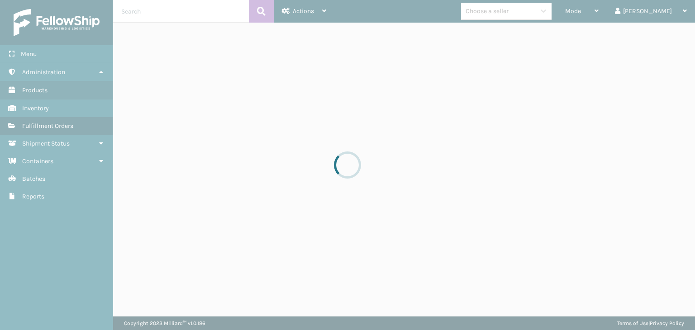
click at [528, 6] on div at bounding box center [347, 165] width 695 height 330
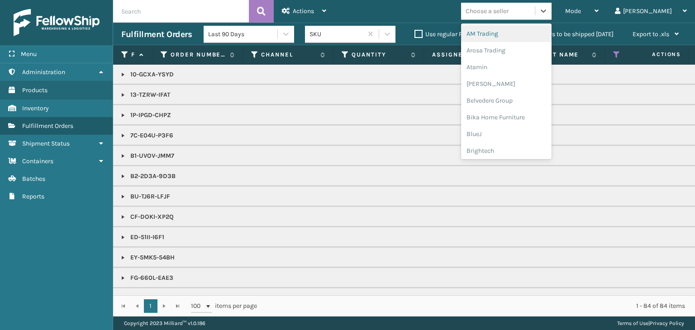
click at [506, 13] on div "Choose a seller" at bounding box center [486, 10] width 43 height 9
type input "MI"
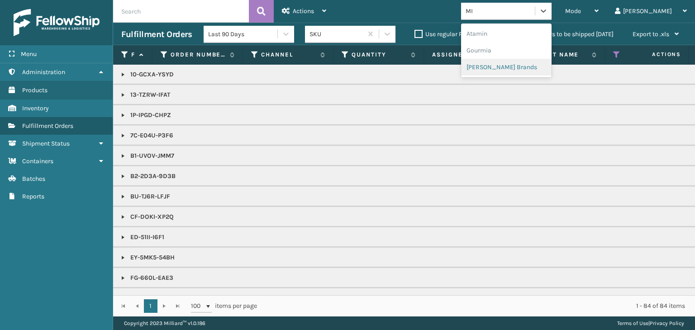
click at [521, 69] on div "[PERSON_NAME] Brands" at bounding box center [506, 67] width 90 height 17
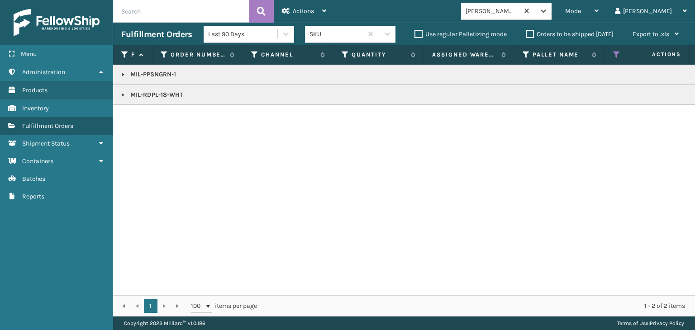
click at [123, 96] on link at bounding box center [122, 94] width 7 height 7
click at [123, 75] on link at bounding box center [122, 74] width 7 height 7
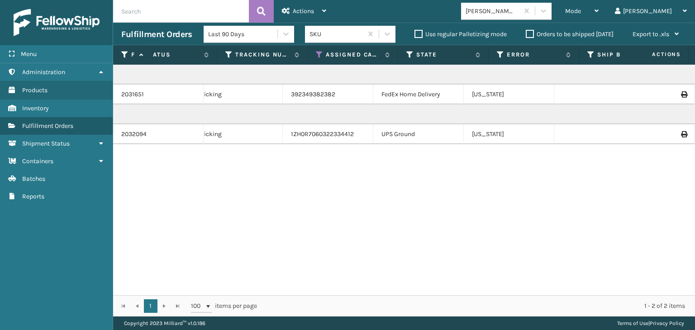
scroll to position [0, 0]
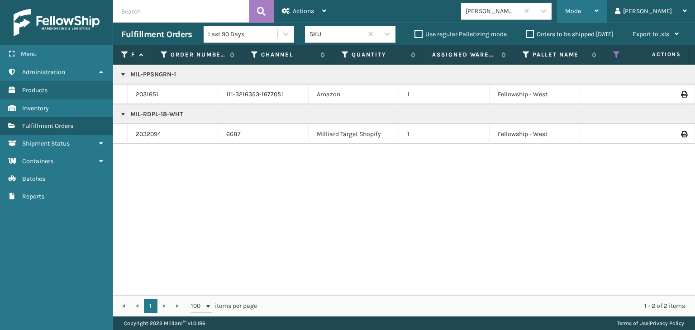
drag, startPoint x: 615, startPoint y: 10, endPoint x: 615, endPoint y: 15, distance: 4.5
click at [598, 10] on div "Mode" at bounding box center [581, 11] width 33 height 23
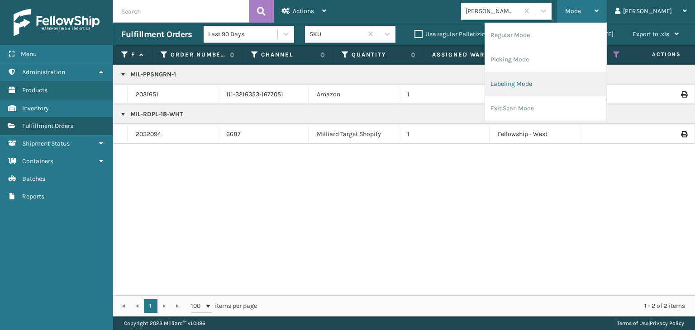
click at [582, 89] on li "Labeling Mode" at bounding box center [545, 84] width 121 height 24
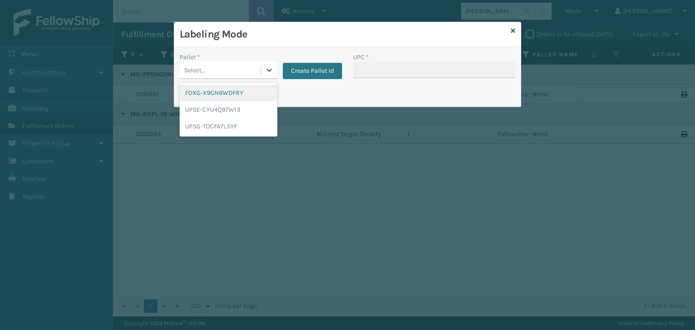
click at [210, 96] on div "FDXG-X9GN6WDFRY" at bounding box center [229, 93] width 98 height 17
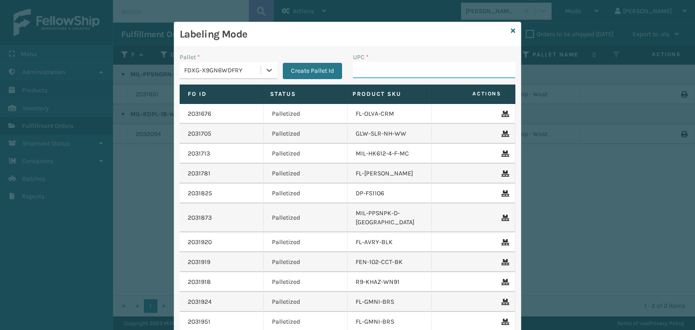
click at [357, 68] on input "UPC *" at bounding box center [434, 70] width 162 height 16
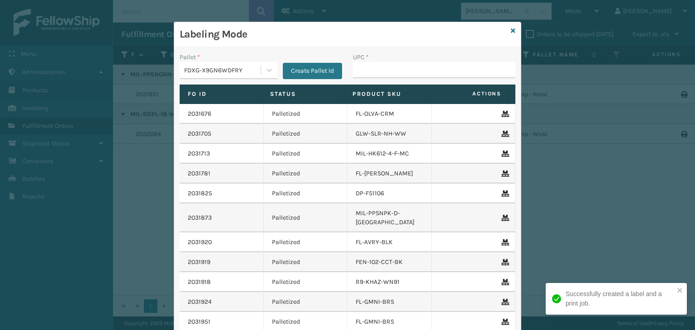
click at [506, 29] on div "Labeling Mode" at bounding box center [347, 34] width 346 height 25
click at [511, 29] on icon at bounding box center [513, 31] width 5 height 6
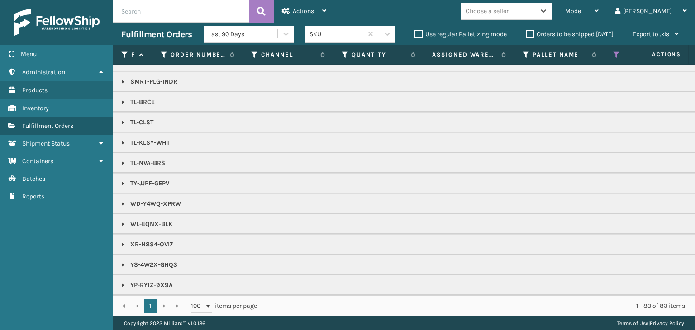
scroll to position [958, 0]
click at [507, 14] on div "Choose a seller" at bounding box center [486, 10] width 43 height 9
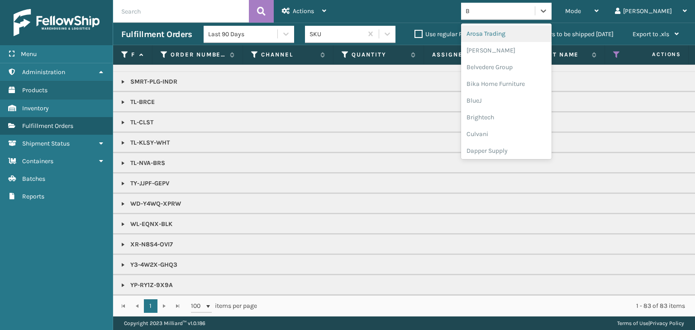
type input "BR"
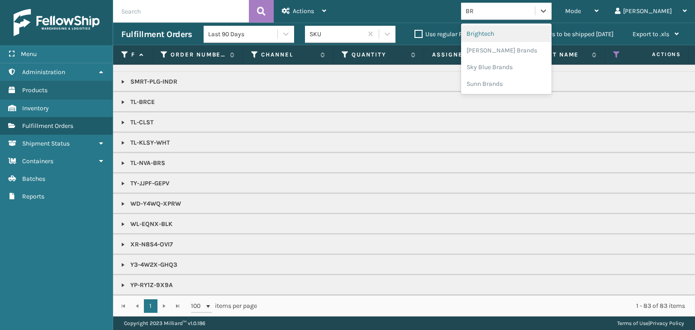
click at [508, 31] on div "Brightech" at bounding box center [506, 33] width 90 height 17
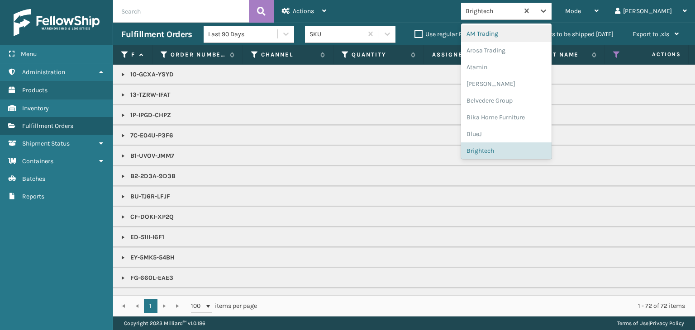
click at [519, 12] on div "Brightech" at bounding box center [492, 10] width 54 height 9
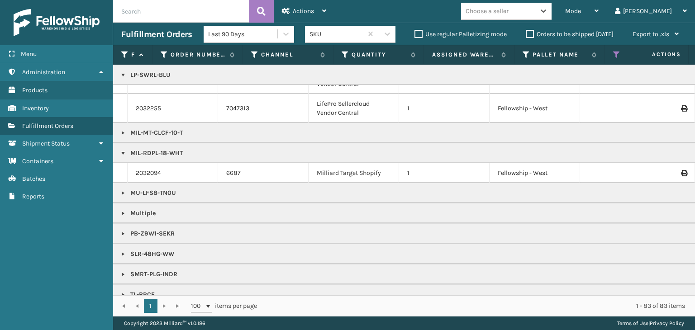
scroll to position [769, 0]
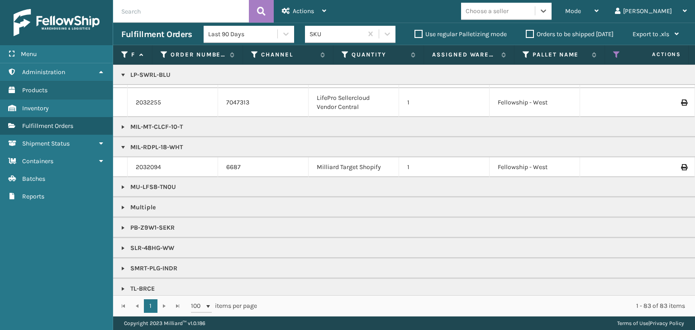
click at [123, 127] on link at bounding box center [122, 126] width 7 height 7
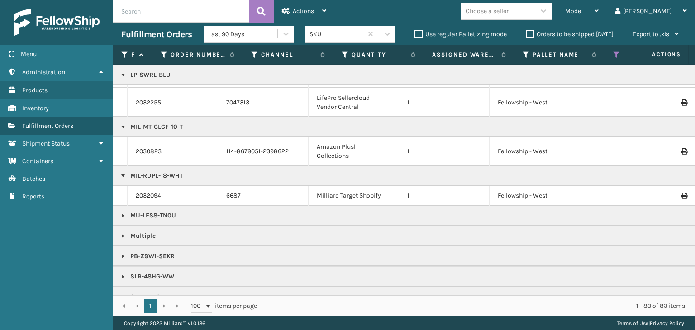
click at [168, 123] on p "MIL-MT-CLCF-10-T" at bounding box center [696, 127] width 1151 height 9
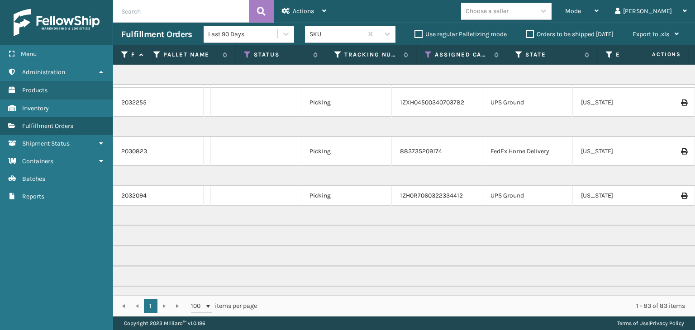
scroll to position [0, 0]
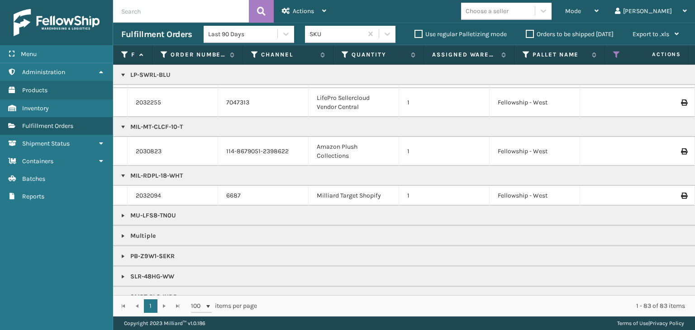
click at [535, 15] on div "Choose a seller" at bounding box center [498, 11] width 74 height 15
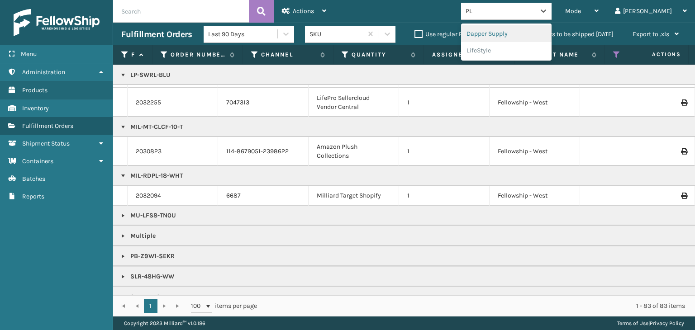
type input "PLU"
click at [521, 35] on div "Plush Collections" at bounding box center [506, 33] width 90 height 17
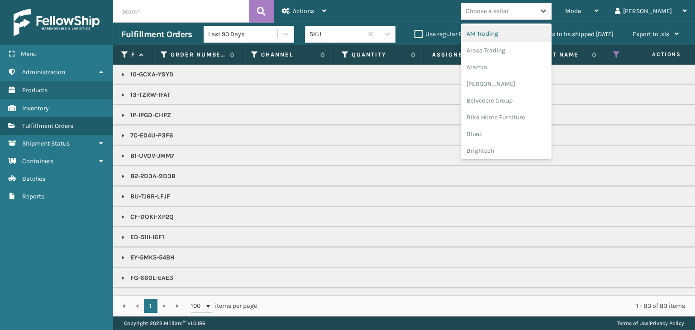
click at [508, 6] on div "Choose a seller" at bounding box center [486, 10] width 43 height 9
type input ","
type input "MI"
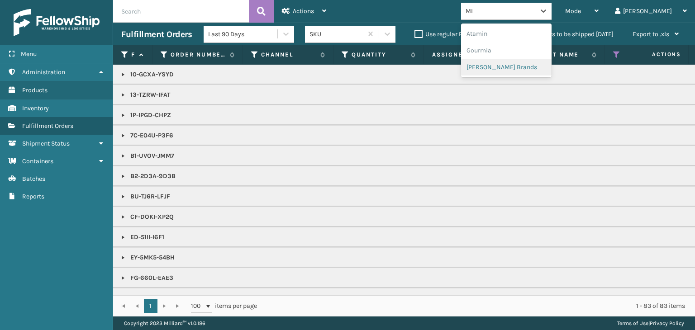
click at [547, 62] on div "[PERSON_NAME] Brands" at bounding box center [506, 67] width 90 height 17
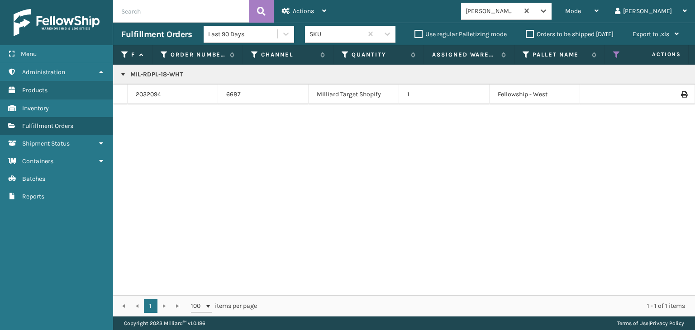
click at [162, 71] on p "MIL-RDPL-18-WHT" at bounding box center [696, 74] width 1151 height 9
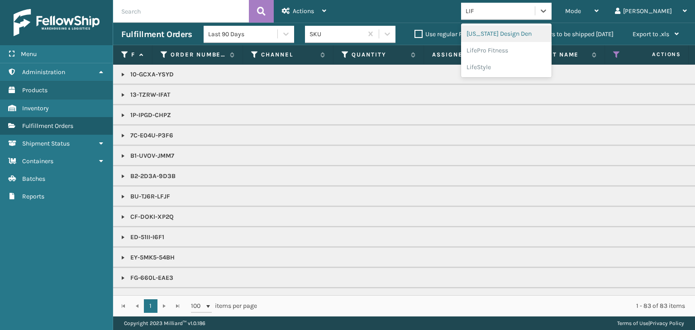
type input "LIFE"
click at [544, 35] on div "LifePro Fitness" at bounding box center [506, 33] width 90 height 17
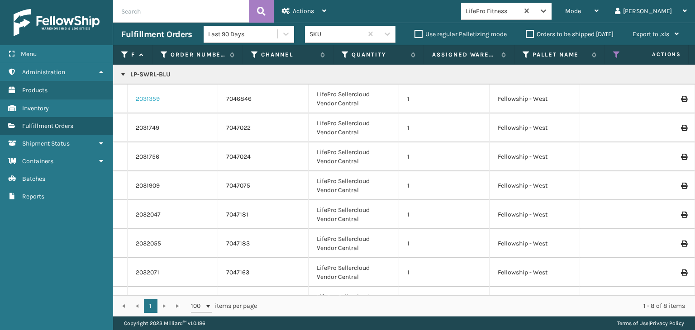
click at [149, 98] on link "2031359" at bounding box center [148, 99] width 24 height 9
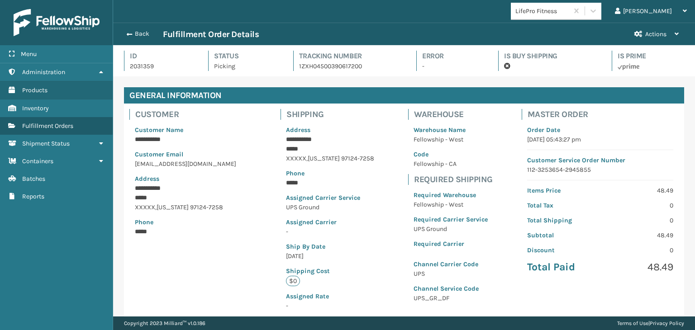
scroll to position [22, 581]
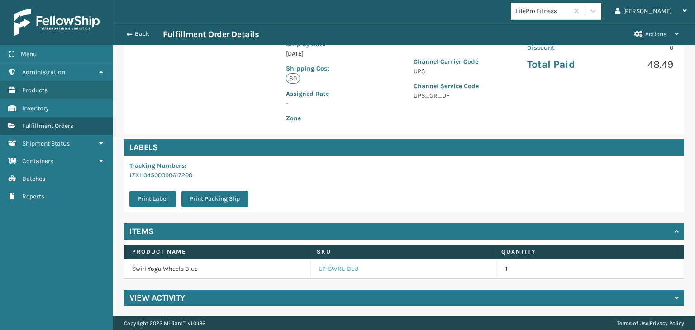
click at [352, 271] on link "LP-SWRL-BLU" at bounding box center [338, 269] width 39 height 9
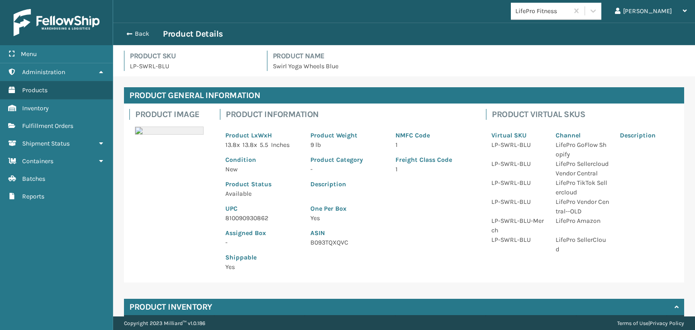
click at [254, 217] on p "810090930862" at bounding box center [262, 217] width 74 height 9
click at [139, 32] on button "Back" at bounding box center [142, 34] width 42 height 8
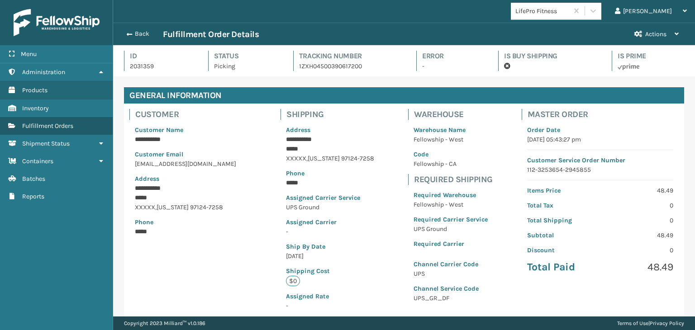
scroll to position [22, 581]
click at [139, 32] on button "Back" at bounding box center [142, 34] width 42 height 8
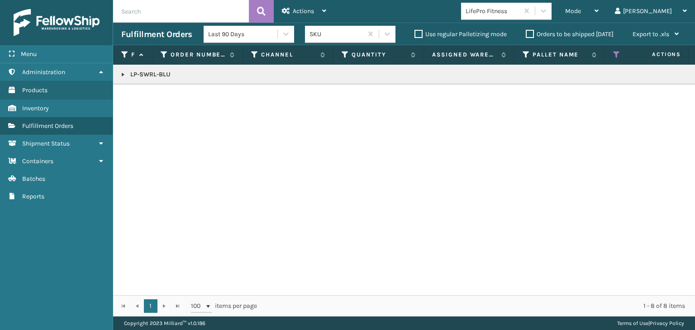
click at [581, 11] on span "Mode" at bounding box center [573, 11] width 16 height 8
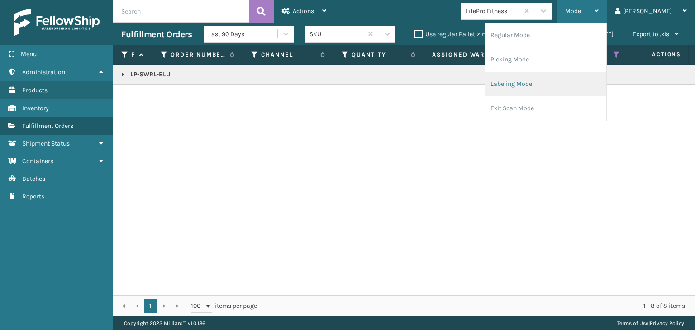
click at [584, 86] on li "Labeling Mode" at bounding box center [545, 84] width 121 height 24
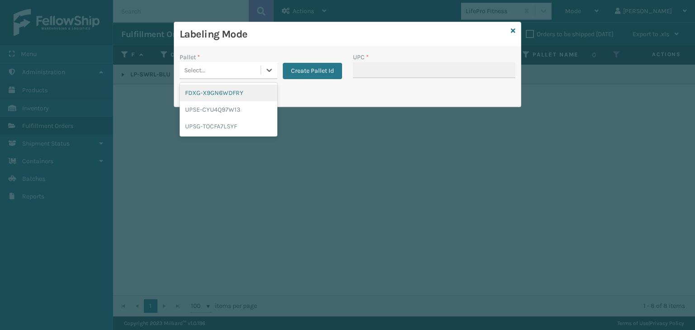
click at [218, 70] on div "Select..." at bounding box center [220, 70] width 81 height 15
click at [219, 129] on div "UPSG-TOCFA7LSYF" at bounding box center [229, 126] width 98 height 17
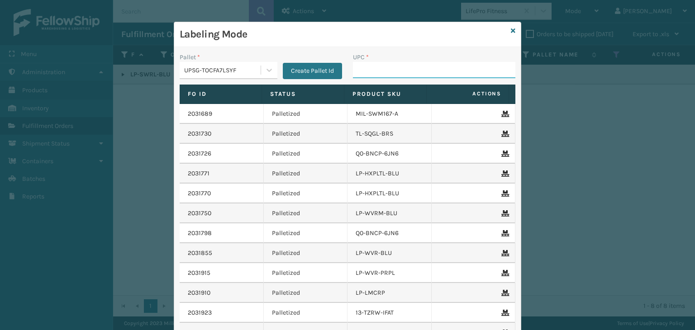
click at [379, 63] on input "UPC *" at bounding box center [434, 70] width 162 height 16
paste input "810090930862"
type input "810090930862"
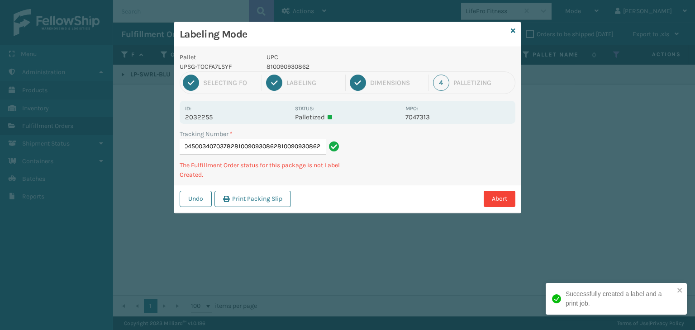
type input "1ZXH04500340703782810090930862810090930862810090930862"
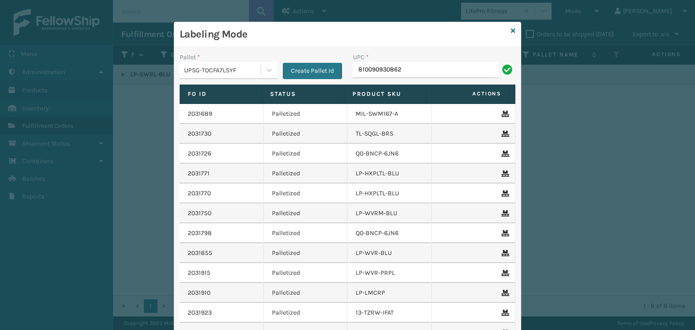
type input "810090930862"
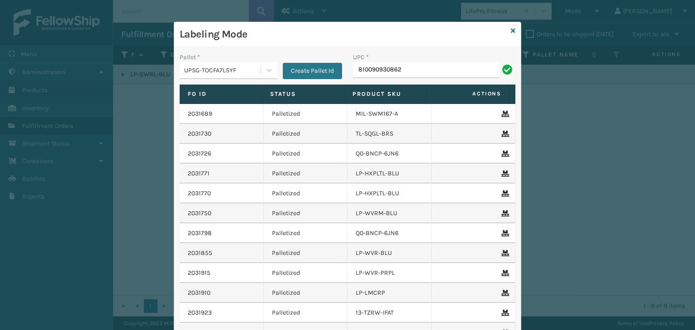
type input "810090930862"
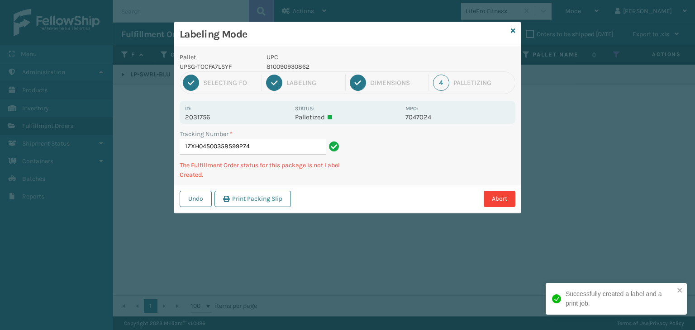
type input "1ZXH04500358599274810090930862"
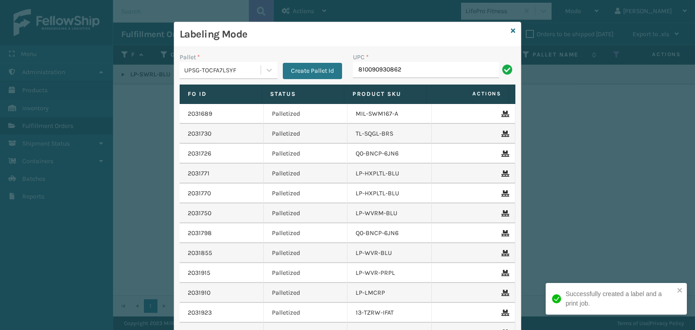
type input "810090930862"
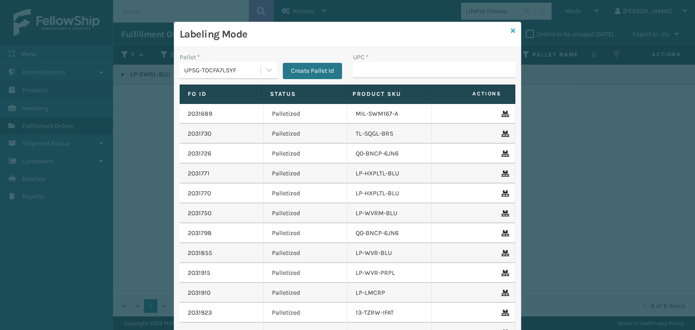
click at [511, 31] on icon at bounding box center [513, 31] width 5 height 6
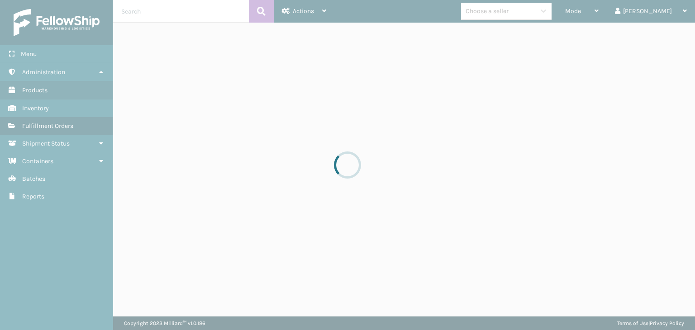
click at [603, 7] on div at bounding box center [347, 165] width 695 height 330
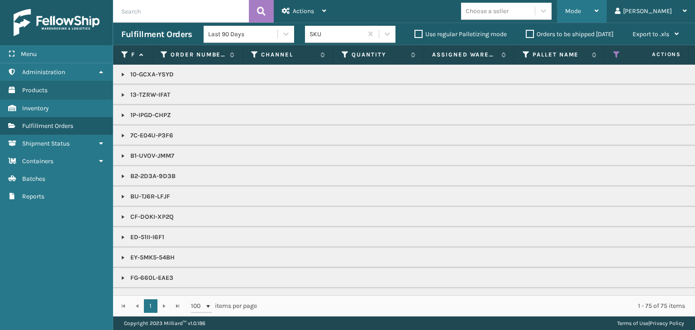
click at [597, 7] on div "Mode Regular Mode Picking Mode Labeling Mode Exit Scan Mode" at bounding box center [582, 11] width 50 height 23
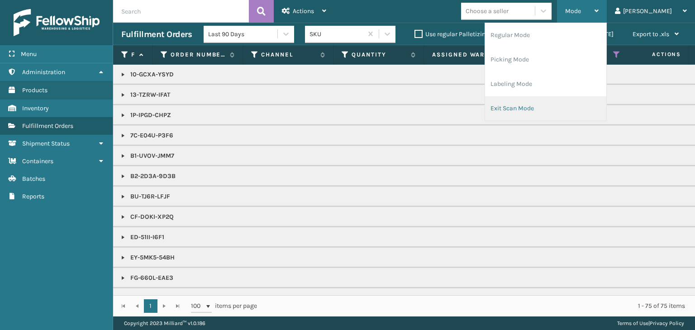
click at [549, 108] on li "Exit Scan Mode" at bounding box center [545, 108] width 121 height 24
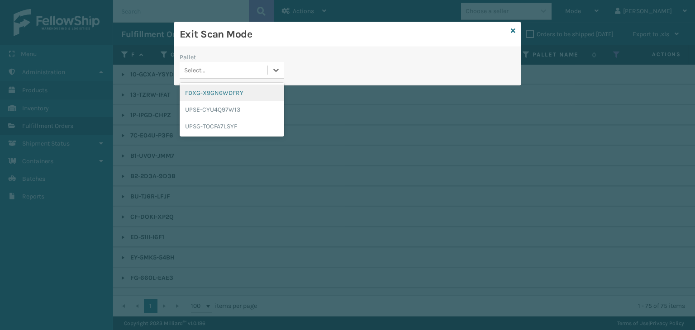
click at [209, 73] on div "Select..." at bounding box center [224, 70] width 88 height 15
click at [209, 93] on div "FDXG-X9GN6WDFRY" at bounding box center [232, 93] width 104 height 17
